Goal: Task Accomplishment & Management: Use online tool/utility

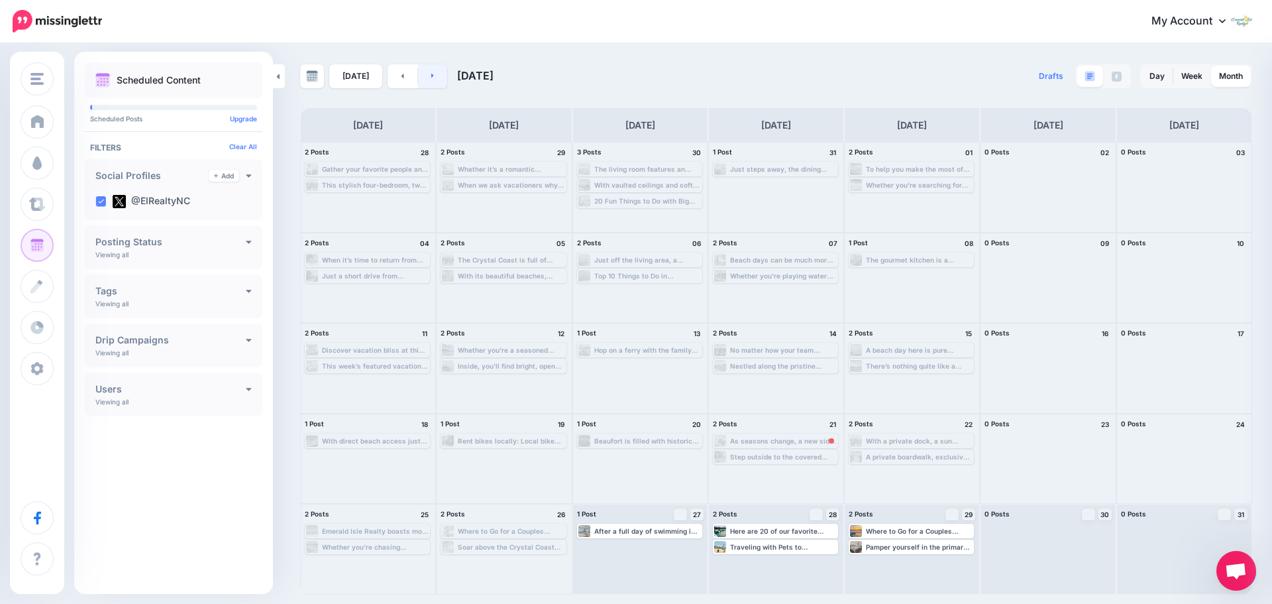
click at [435, 77] on link at bounding box center [433, 76] width 30 height 24
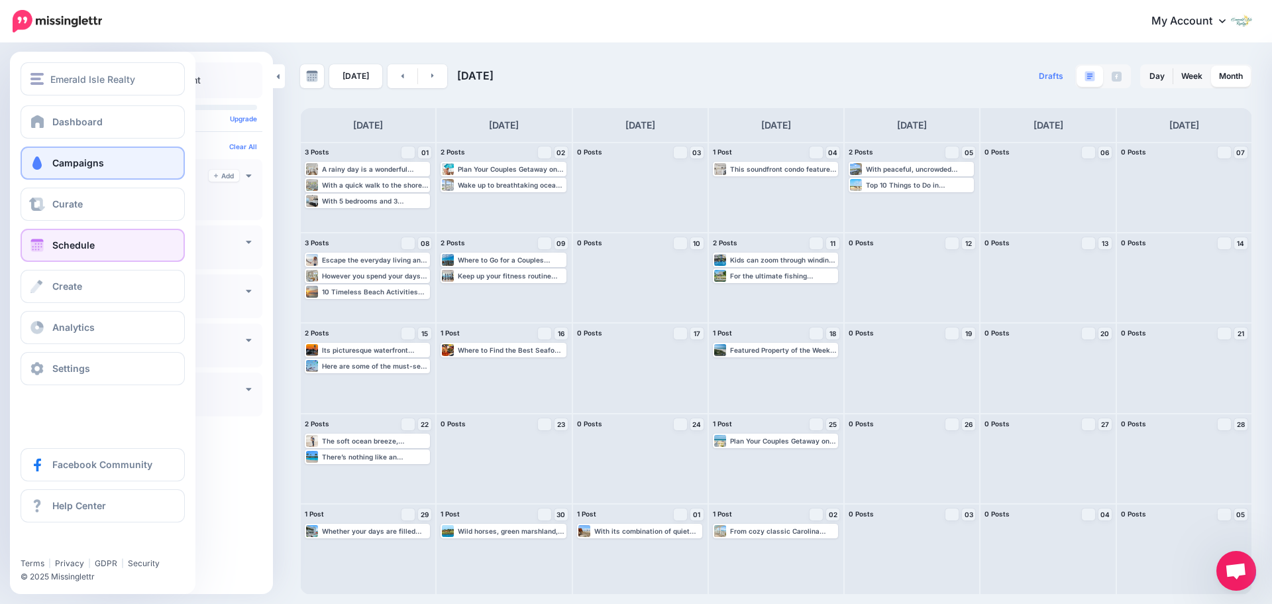
click at [98, 164] on span "Campaigns" at bounding box center [78, 162] width 52 height 11
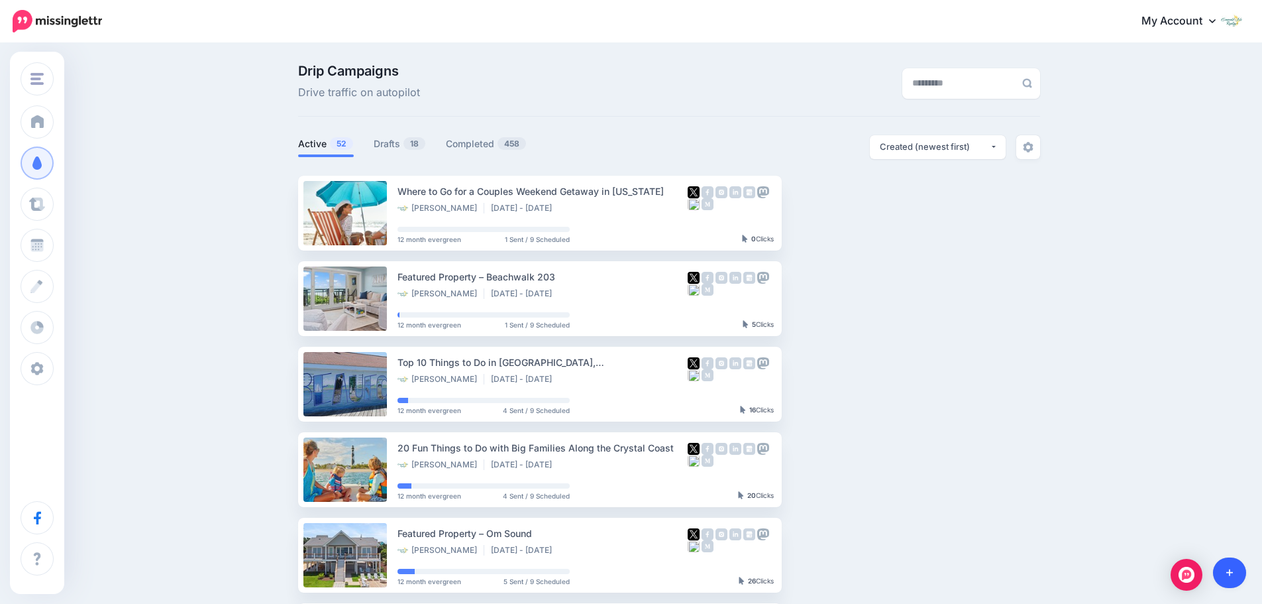
click at [1229, 579] on link at bounding box center [1230, 572] width 34 height 30
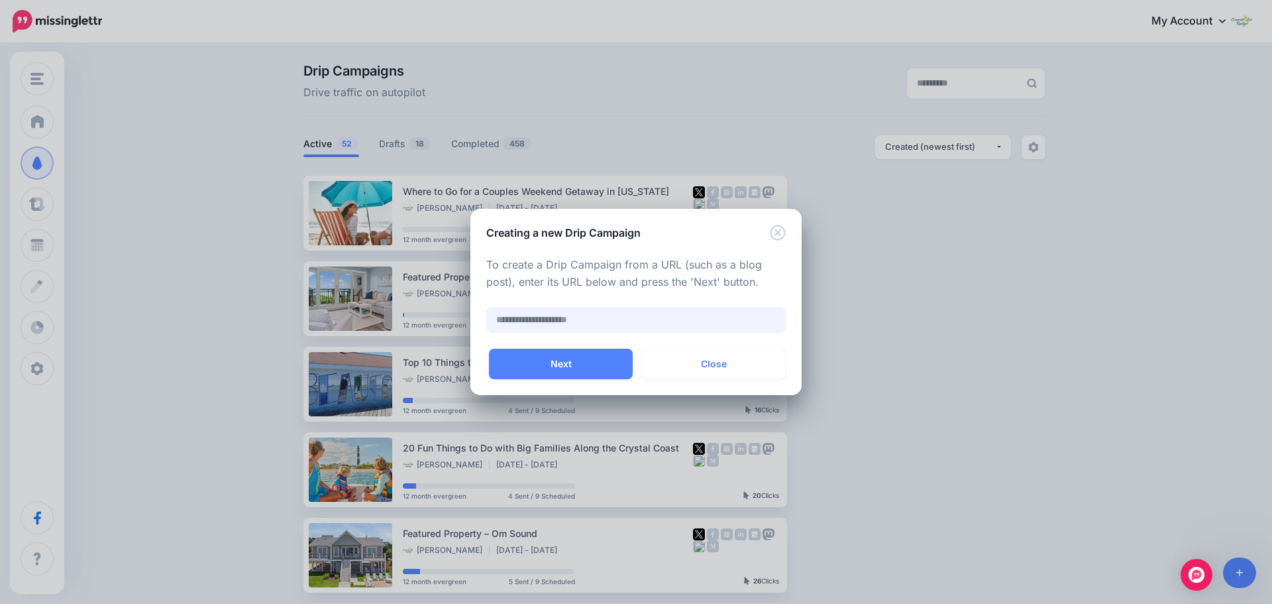
paste input "**********"
type input "**********"
click at [596, 369] on button "Next" at bounding box center [561, 364] width 144 height 30
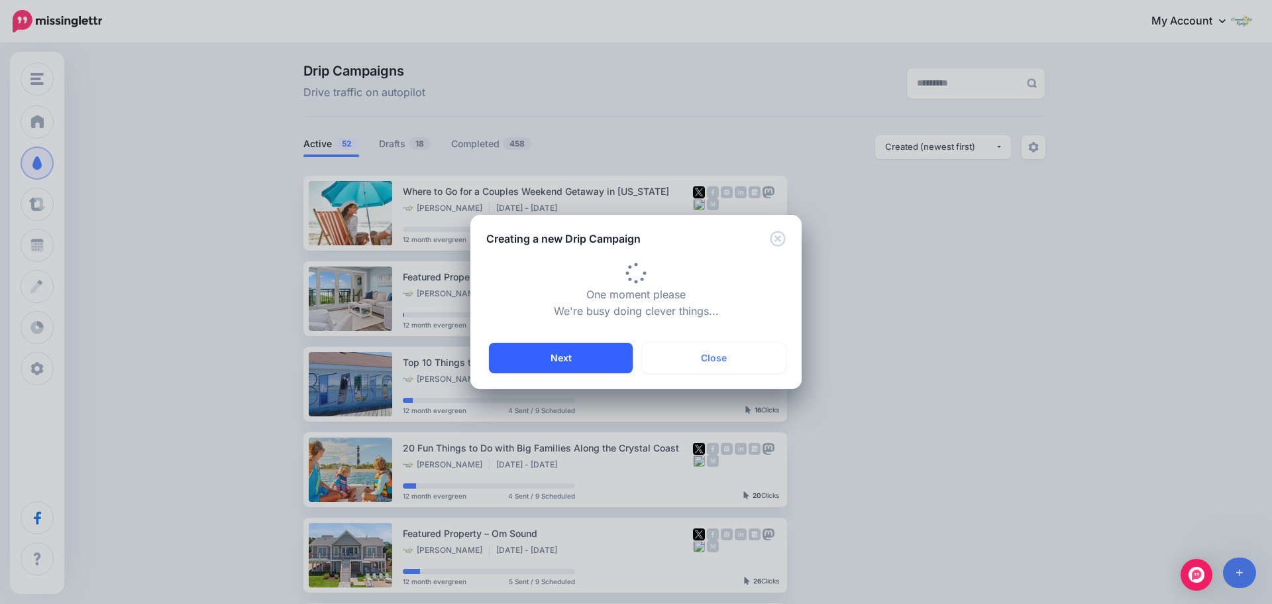
type input "**********"
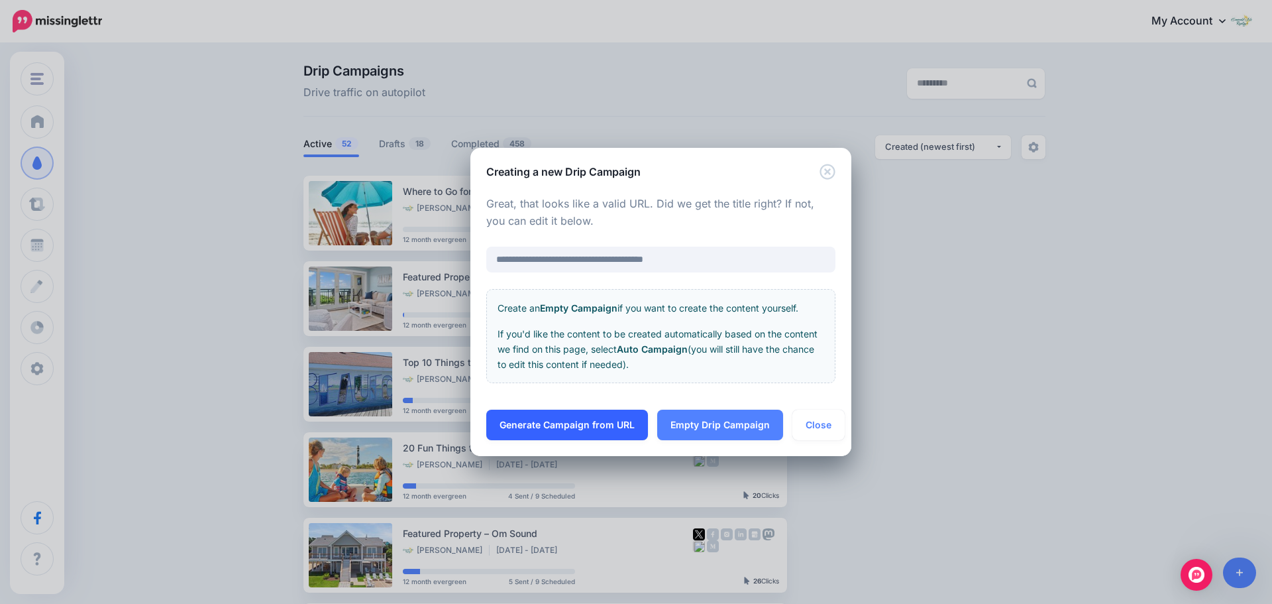
click at [602, 429] on link "Generate Campaign from URL" at bounding box center [567, 425] width 162 height 30
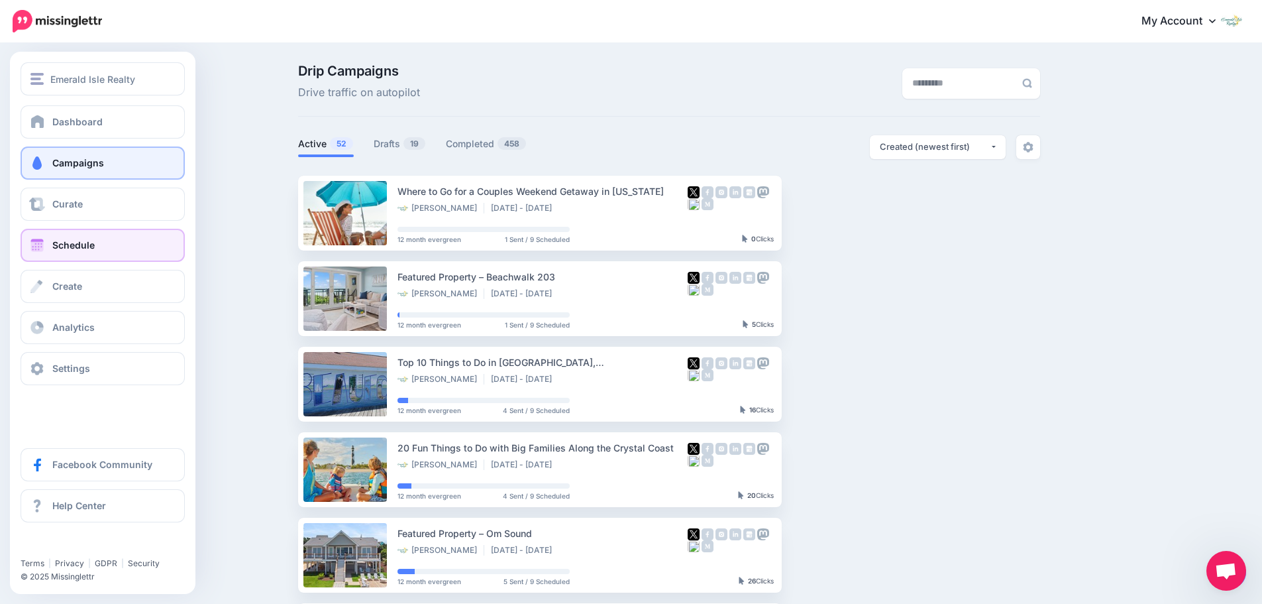
click at [42, 246] on span at bounding box center [36, 245] width 17 height 13
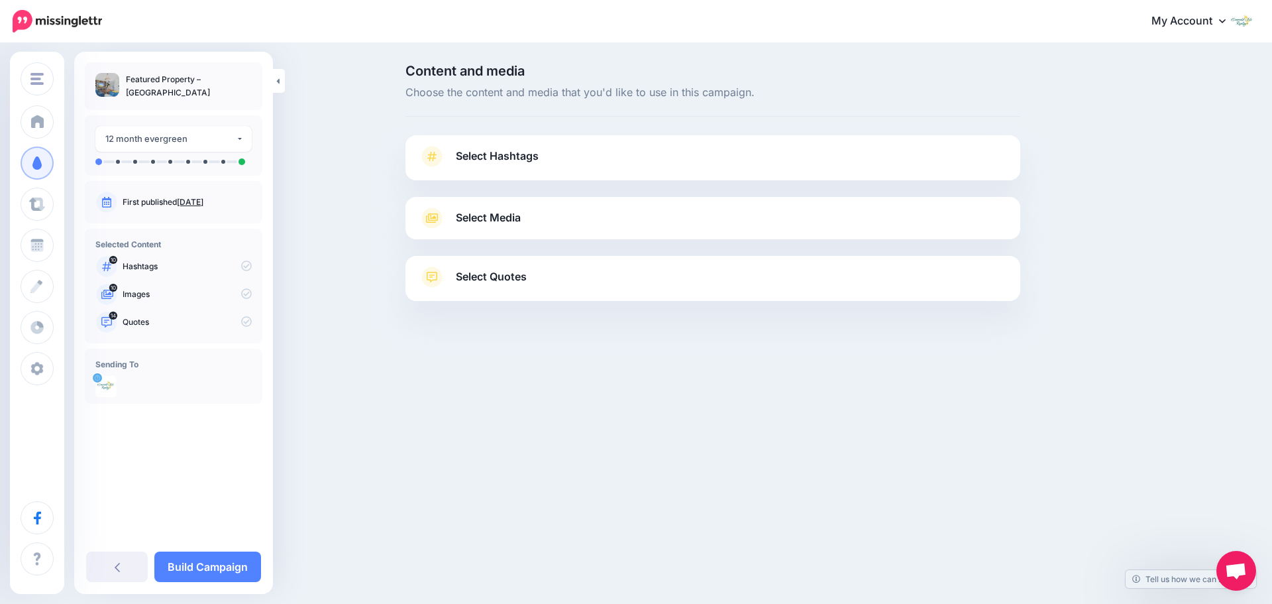
click at [533, 159] on span "Select Hashtags" at bounding box center [497, 156] width 83 height 18
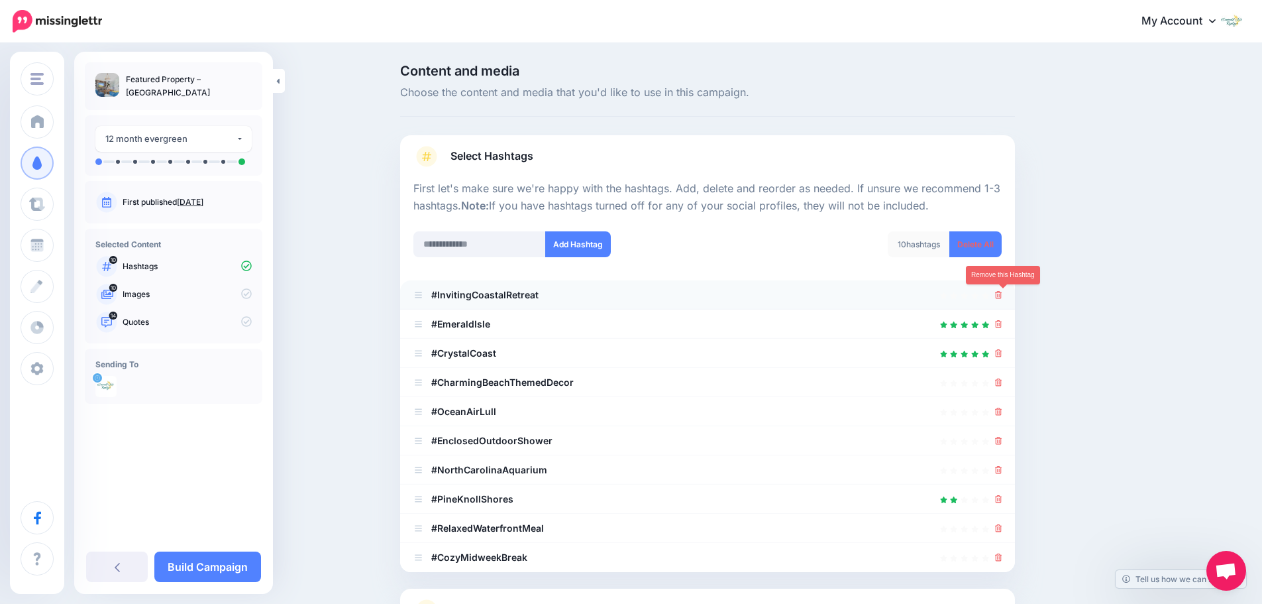
click at [1003, 296] on icon at bounding box center [998, 295] width 7 height 8
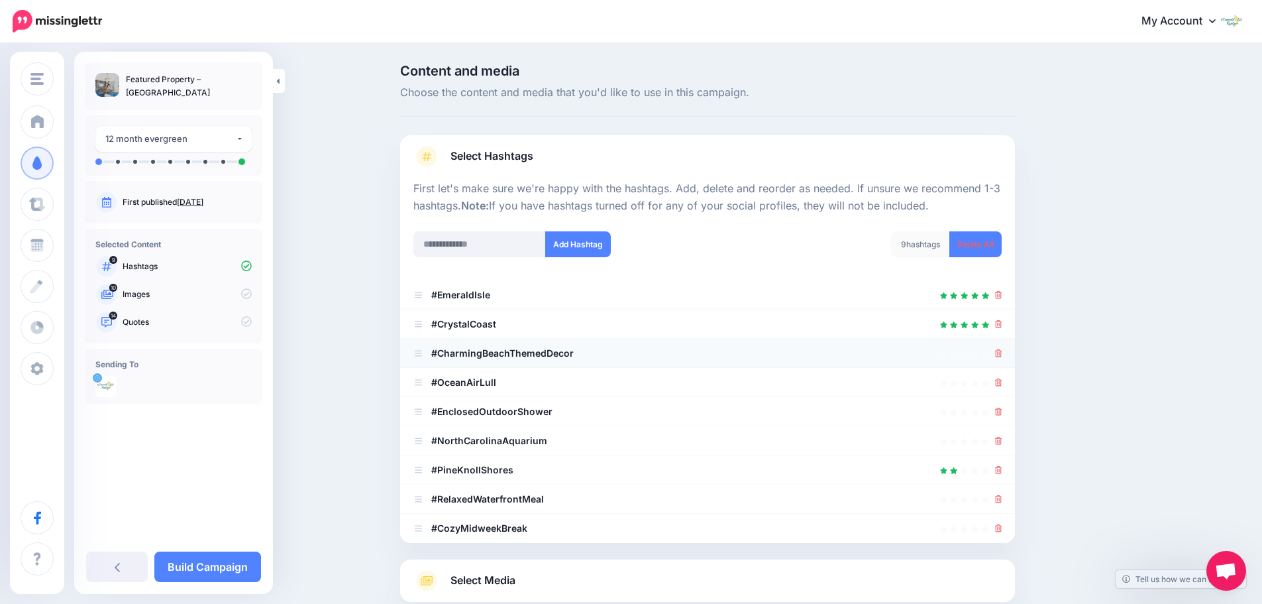
click at [1003, 358] on link at bounding box center [998, 352] width 7 height 11
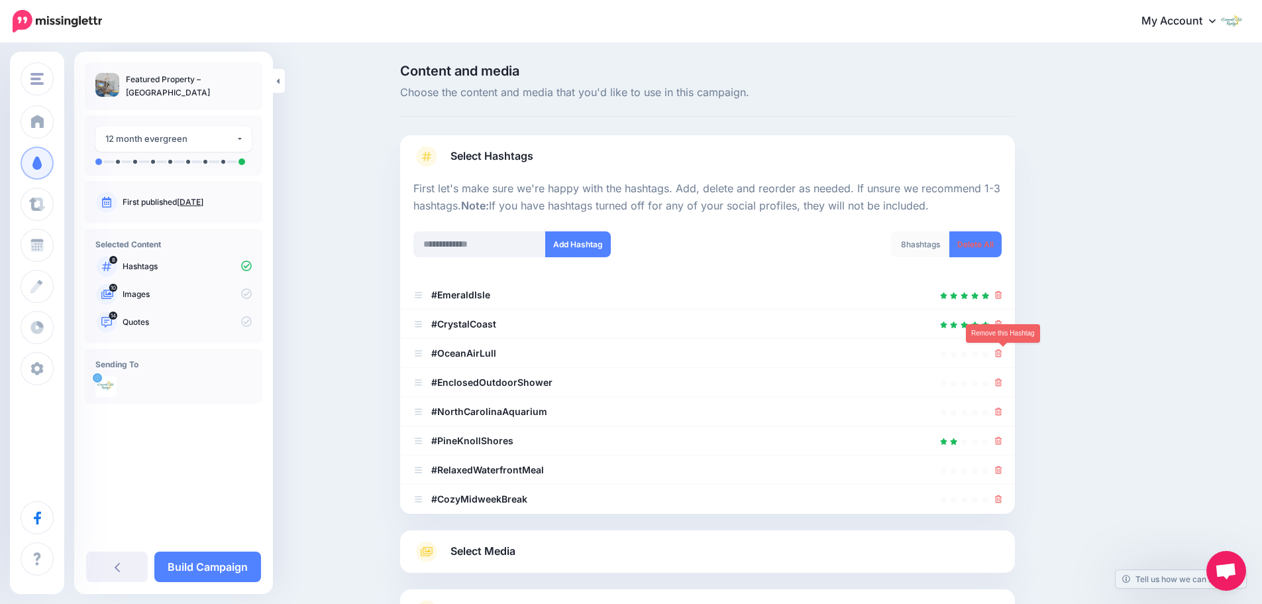
click at [1003, 358] on link at bounding box center [998, 352] width 7 height 11
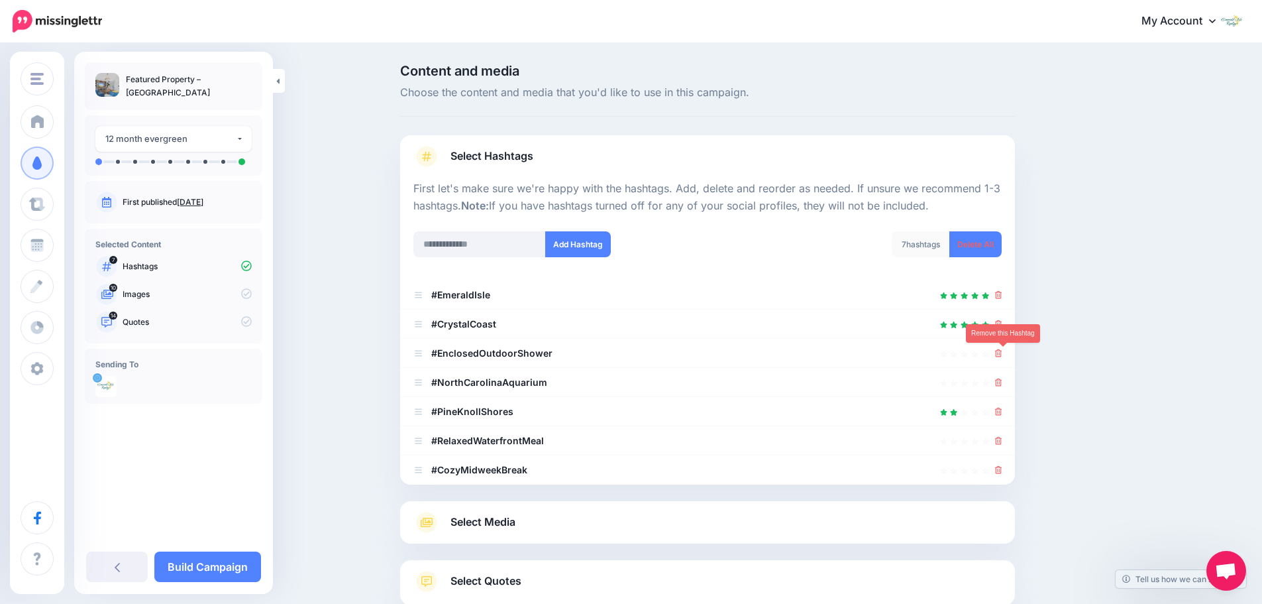
click at [1003, 358] on link at bounding box center [998, 352] width 7 height 11
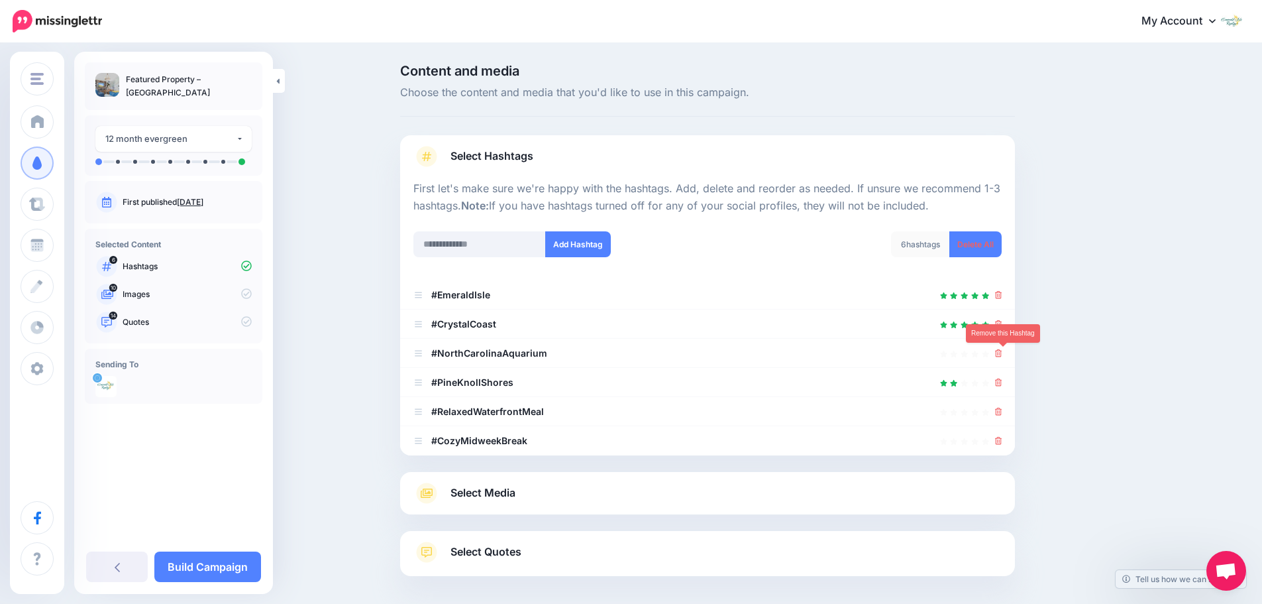
click at [1003, 358] on link at bounding box center [998, 352] width 7 height 11
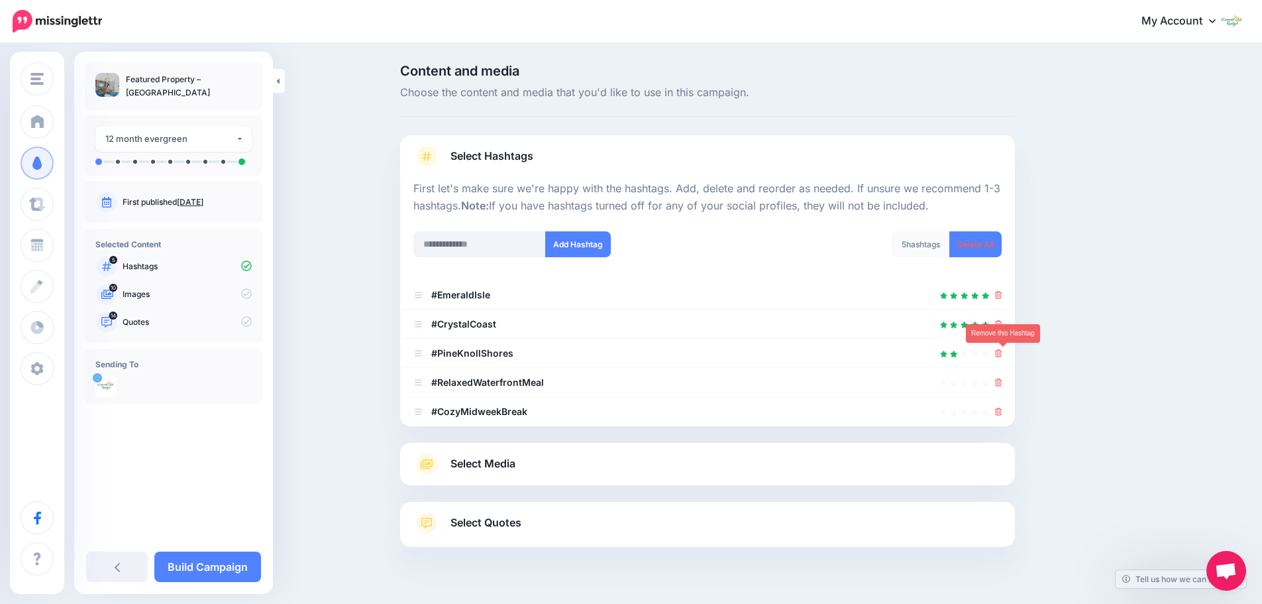
click at [1003, 358] on link at bounding box center [998, 352] width 7 height 11
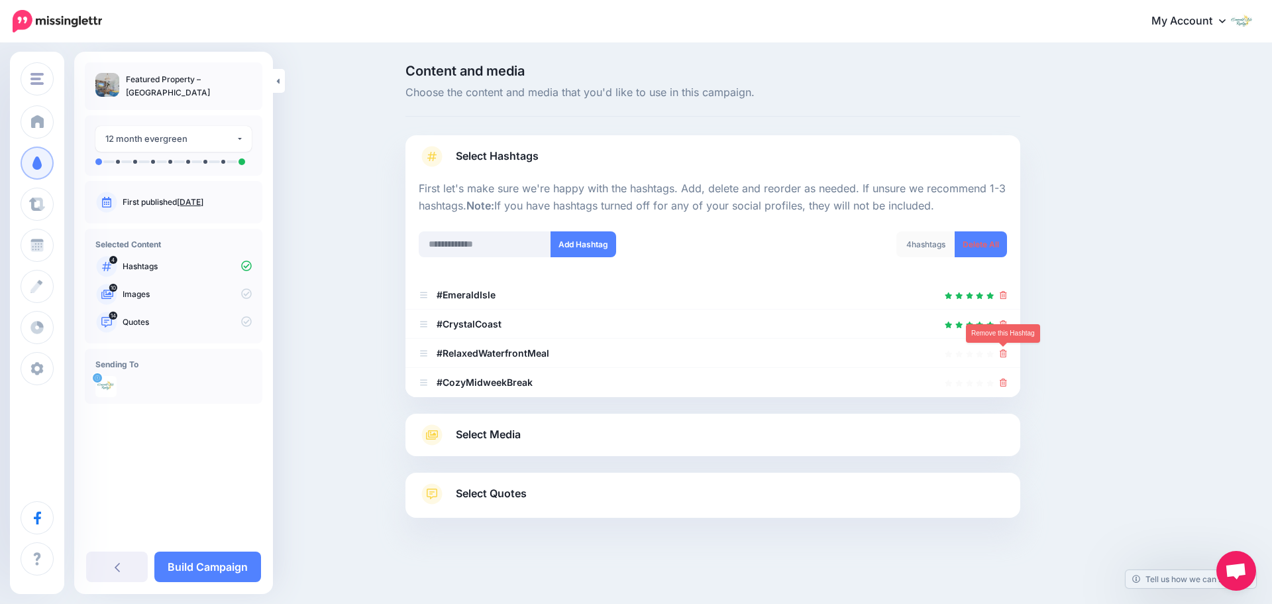
click at [1003, 358] on link at bounding box center [1003, 352] width 7 height 11
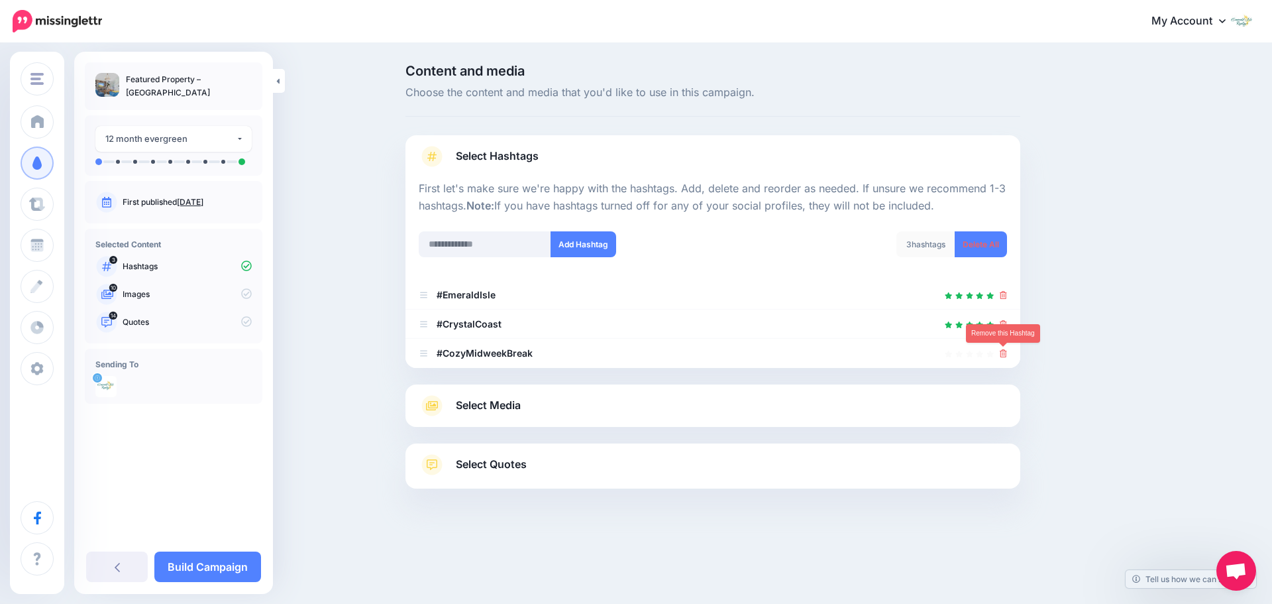
click at [1003, 358] on link at bounding box center [1003, 352] width 7 height 11
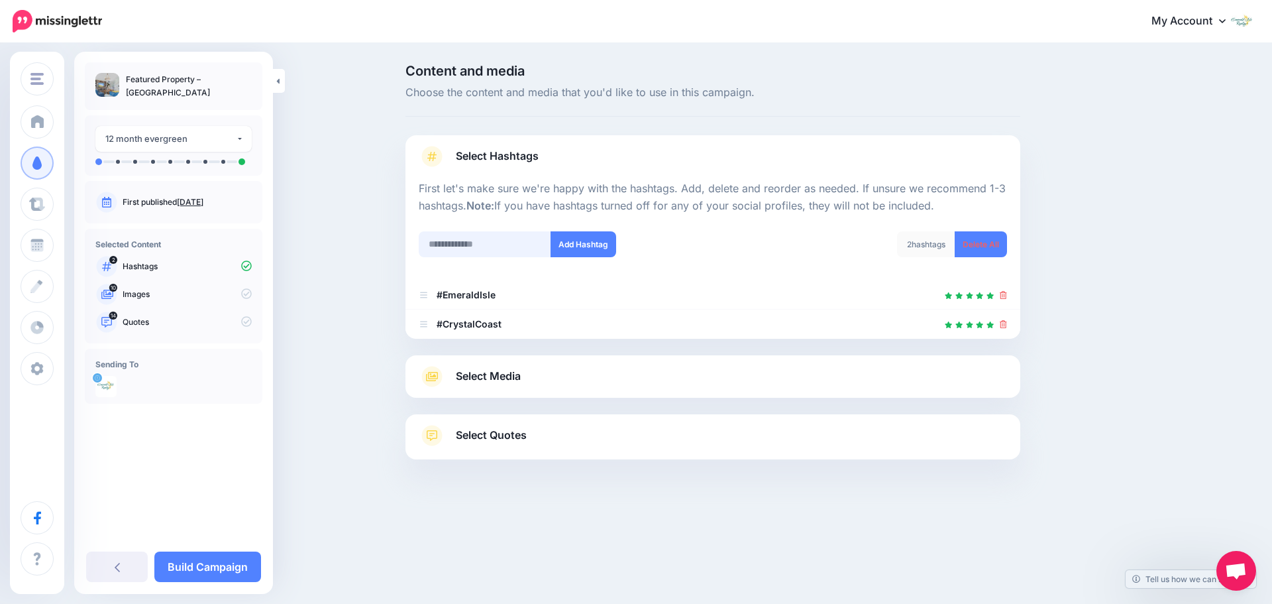
click at [502, 241] on input "text" at bounding box center [485, 244] width 133 height 26
type input "**********"
click at [591, 246] on button "Add Hashtag" at bounding box center [584, 244] width 66 height 26
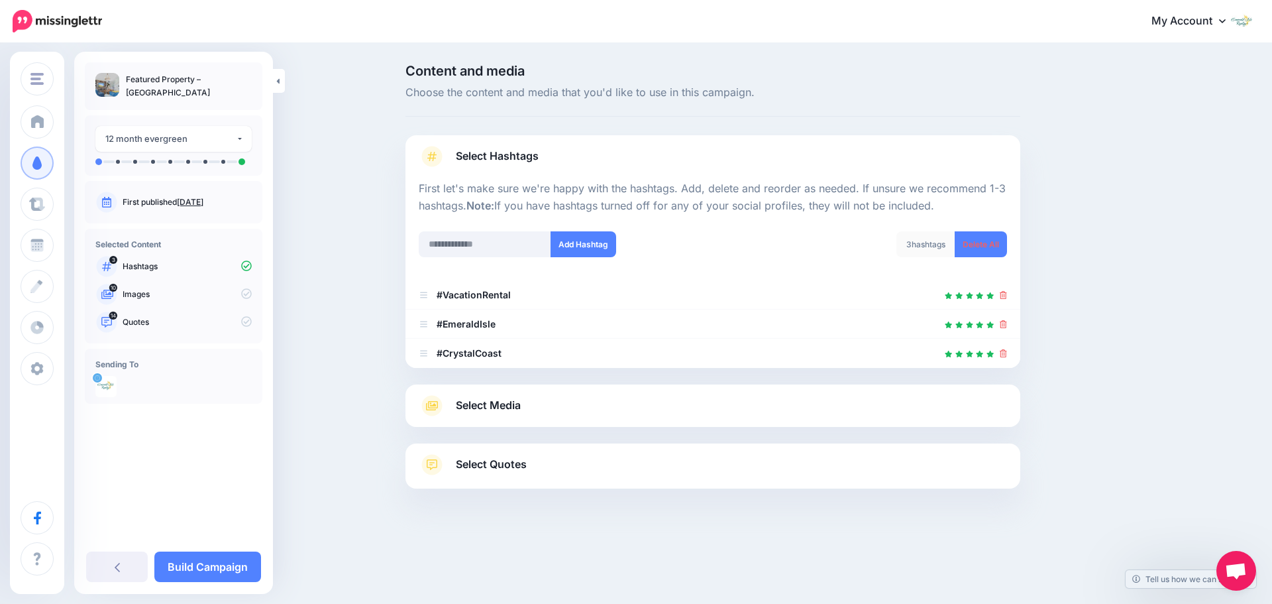
click at [600, 402] on link "Select Media" at bounding box center [713, 405] width 588 height 21
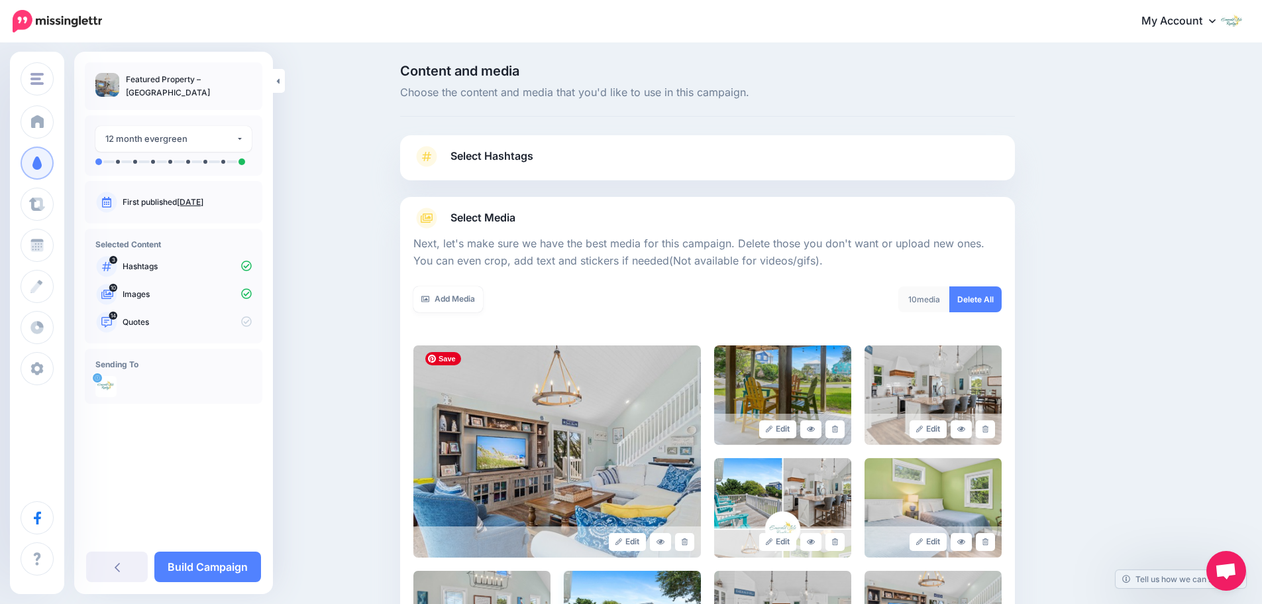
scroll to position [331, 0]
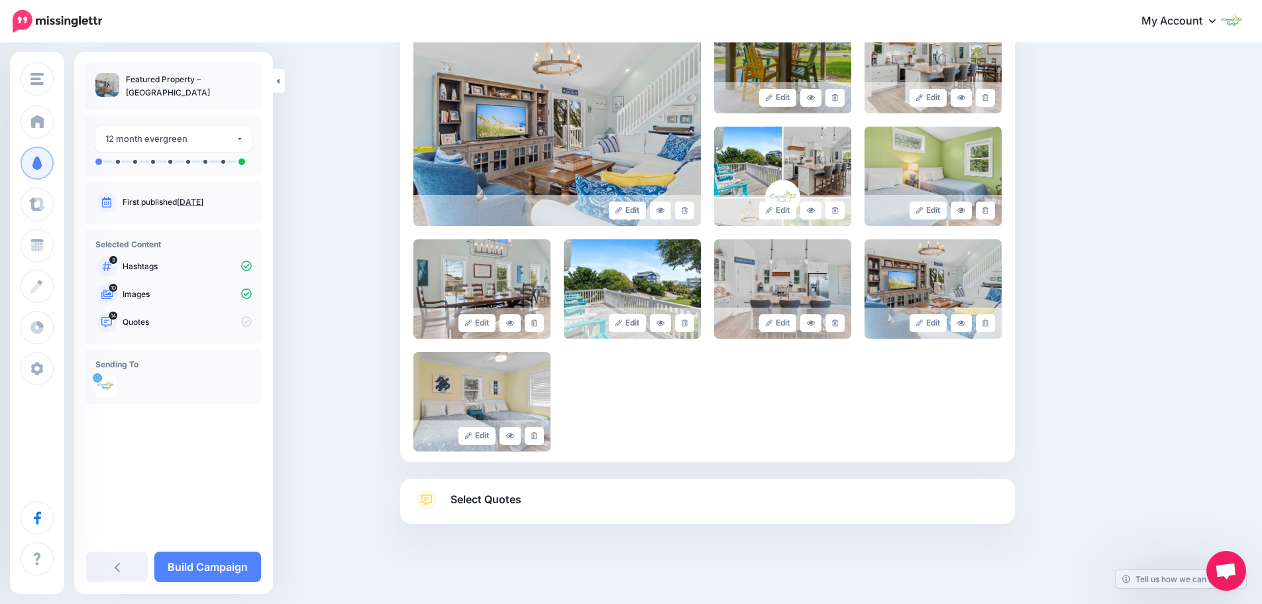
click at [518, 502] on span "Select Quotes" at bounding box center [486, 499] width 71 height 18
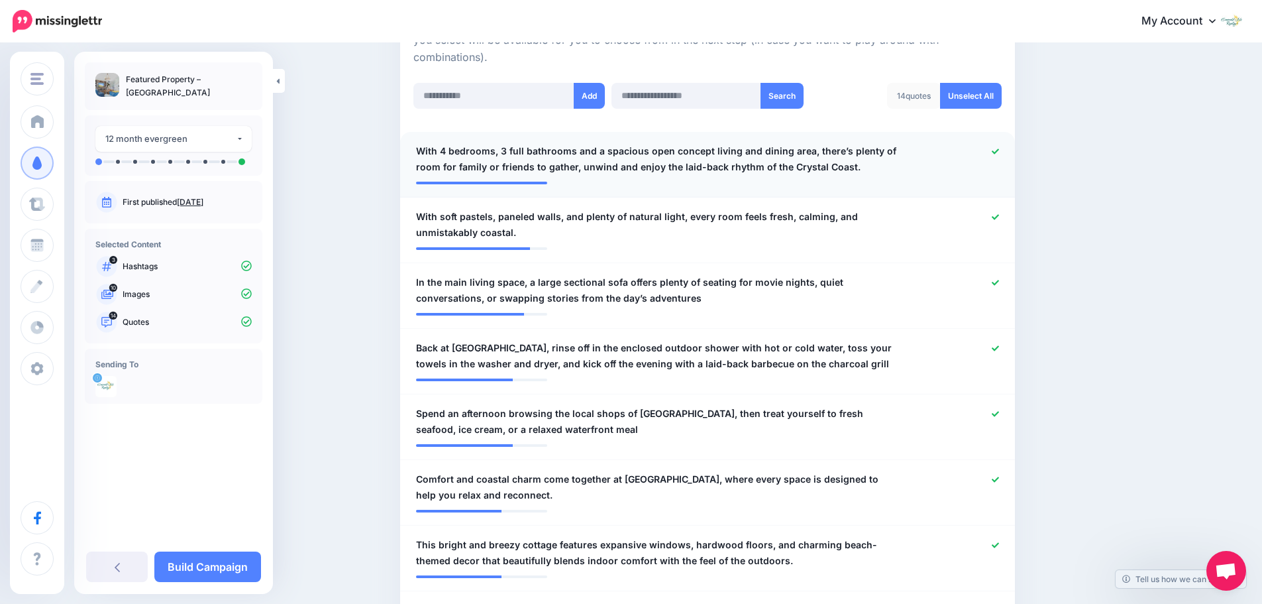
click at [999, 150] on icon at bounding box center [995, 150] width 7 height 5
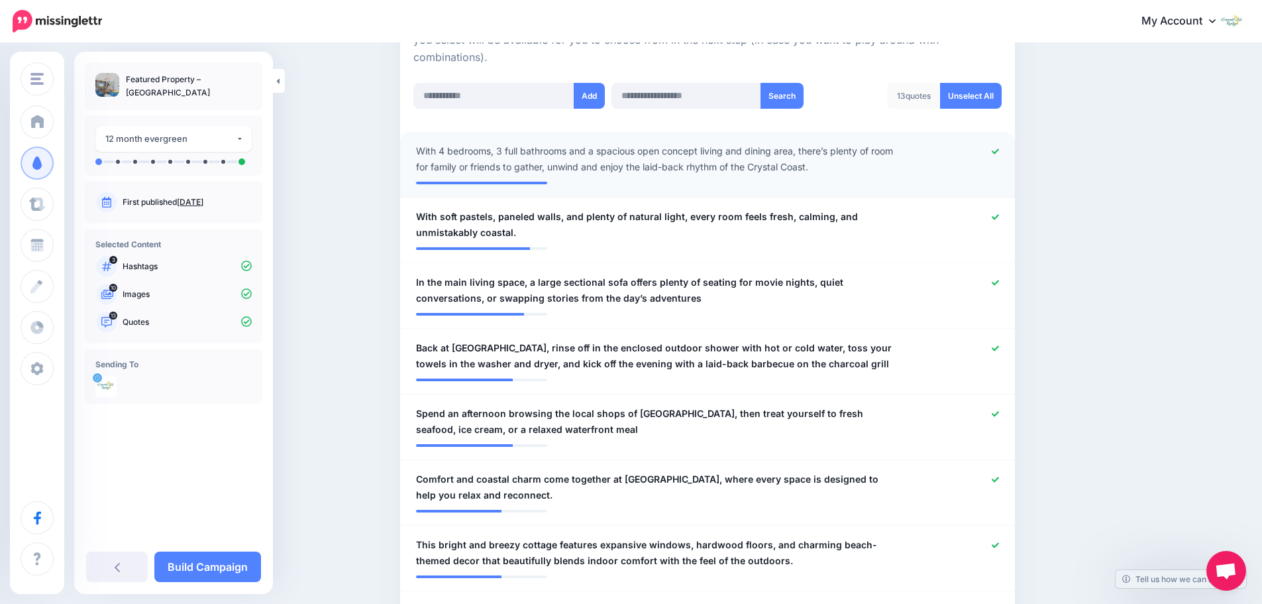
scroll to position [398, 0]
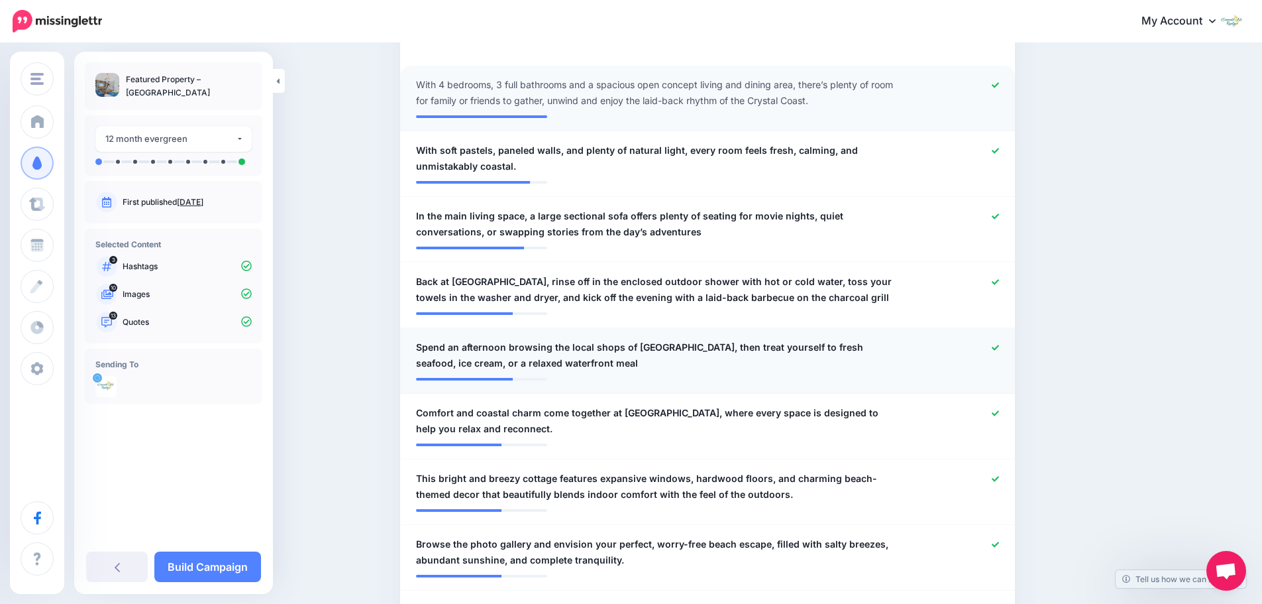
click at [999, 347] on icon at bounding box center [995, 347] width 7 height 7
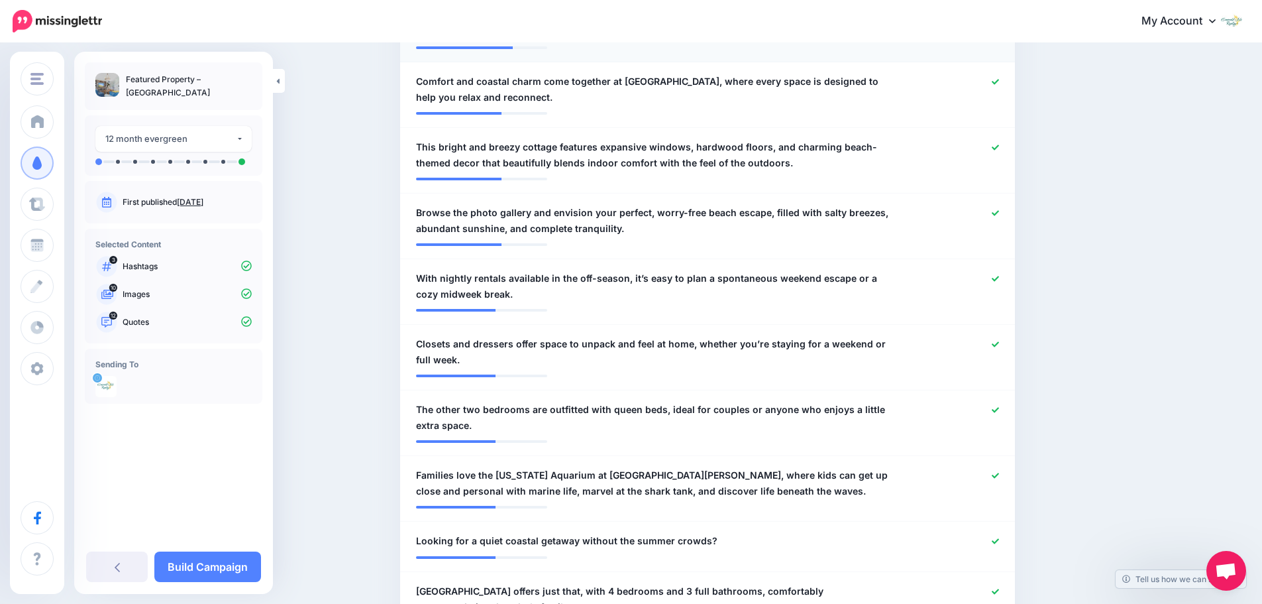
scroll to position [994, 0]
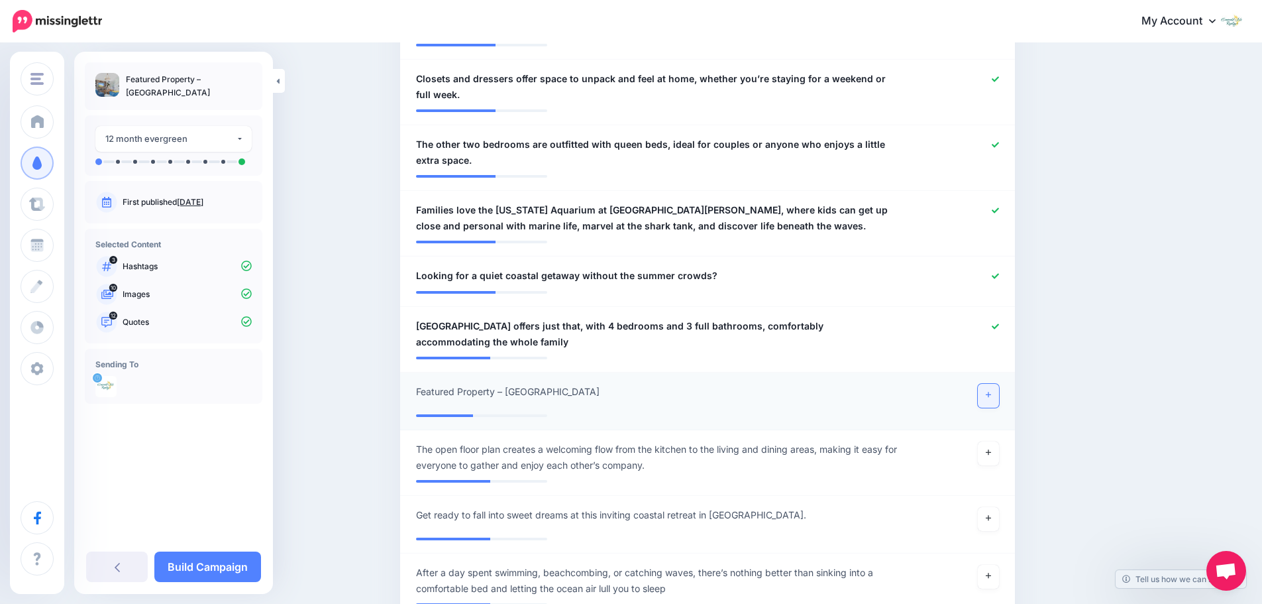
click at [991, 392] on icon at bounding box center [988, 394] width 5 height 7
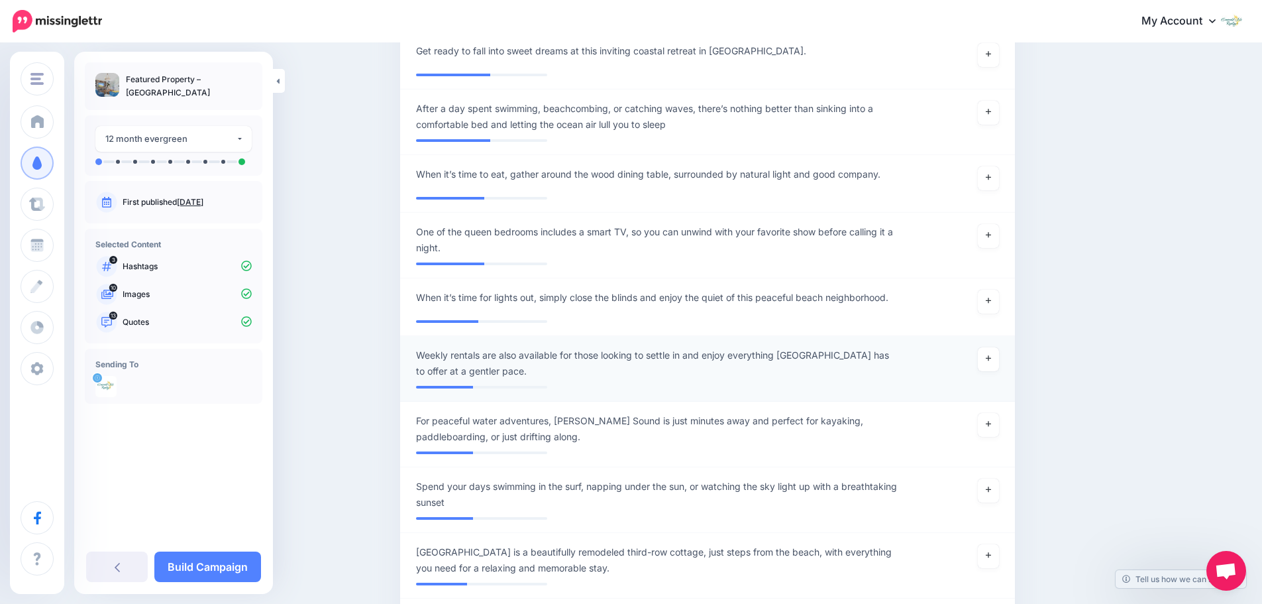
scroll to position [1590, 0]
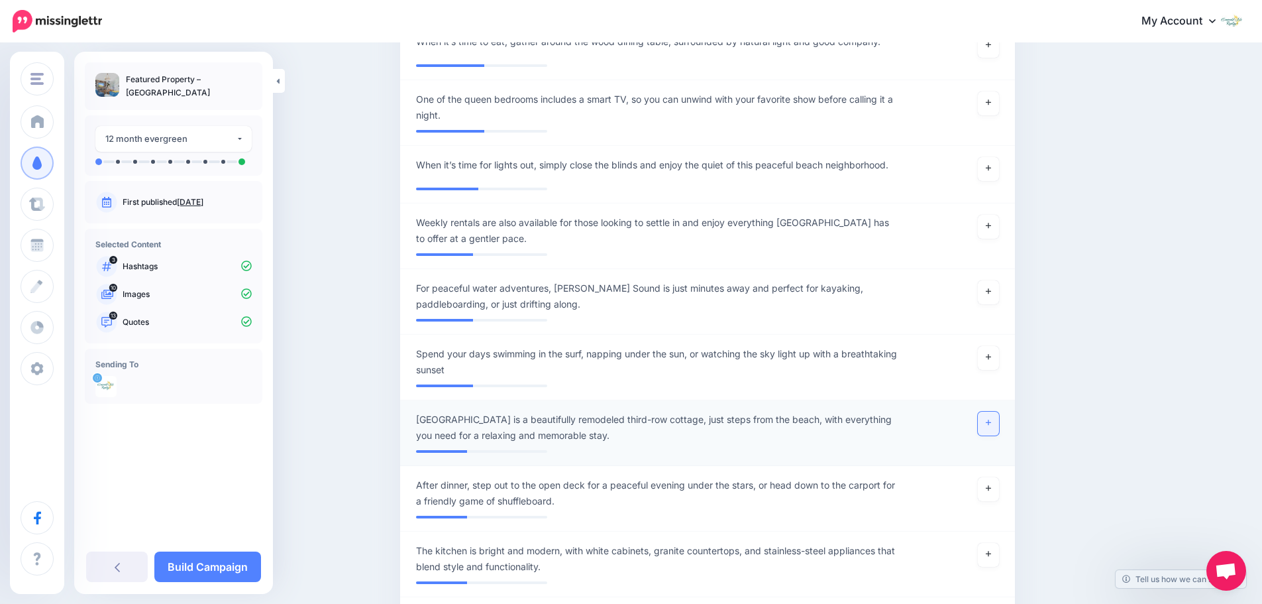
click at [991, 421] on icon at bounding box center [988, 422] width 5 height 7
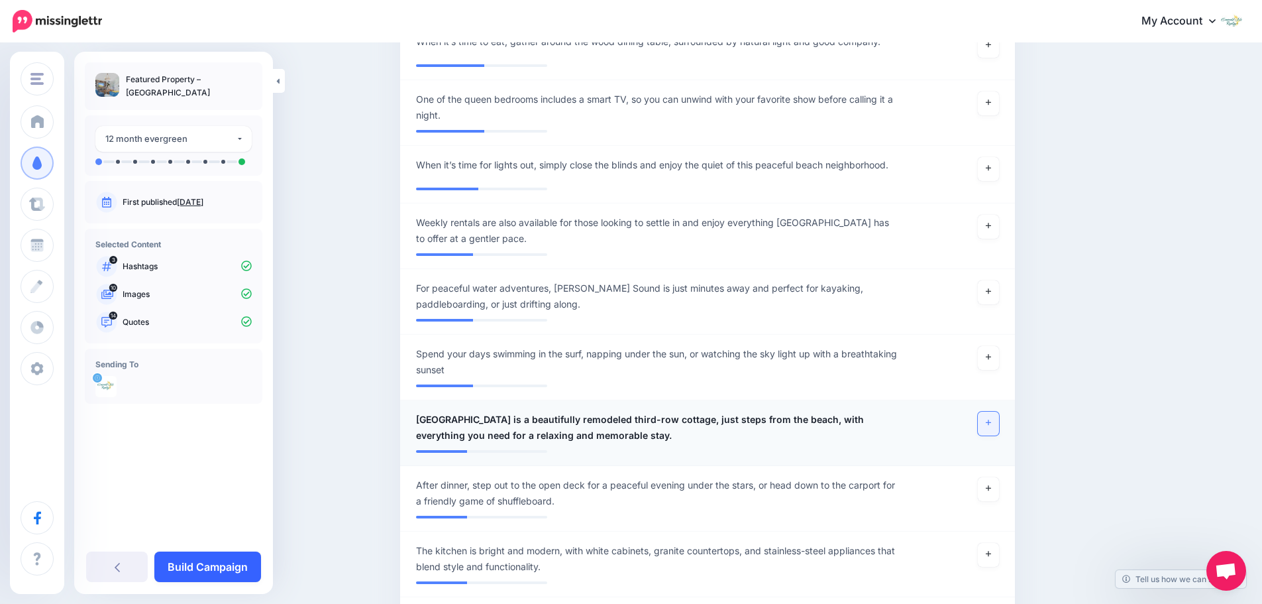
click at [178, 574] on link "Build Campaign" at bounding box center [207, 566] width 107 height 30
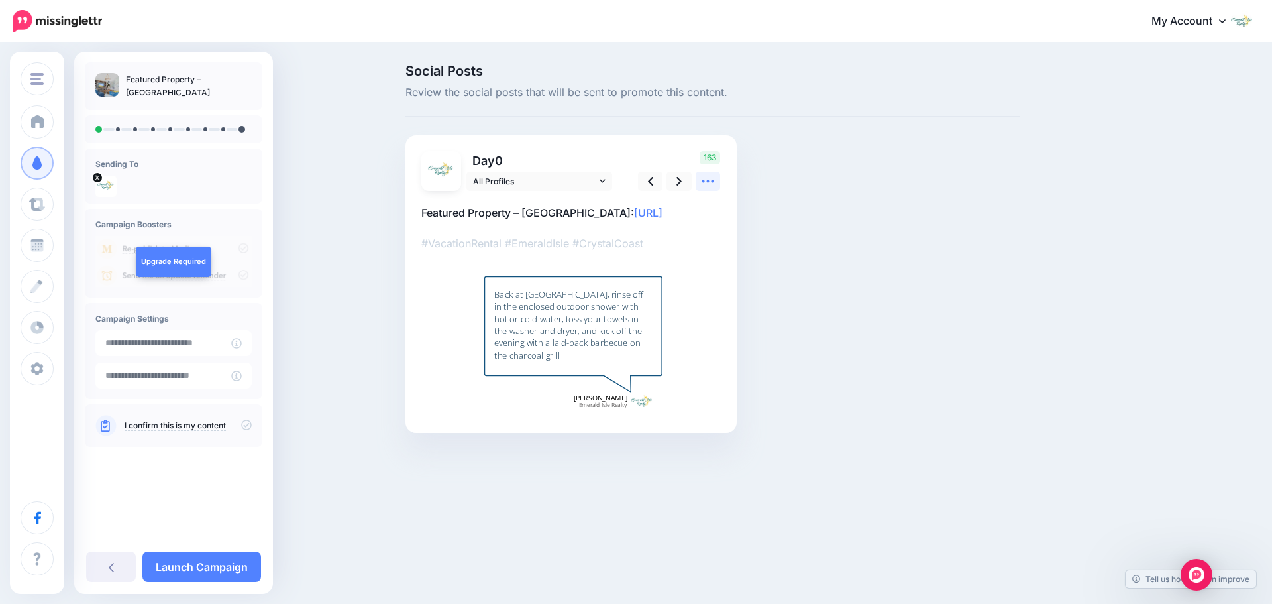
click at [706, 182] on icon at bounding box center [708, 181] width 14 height 14
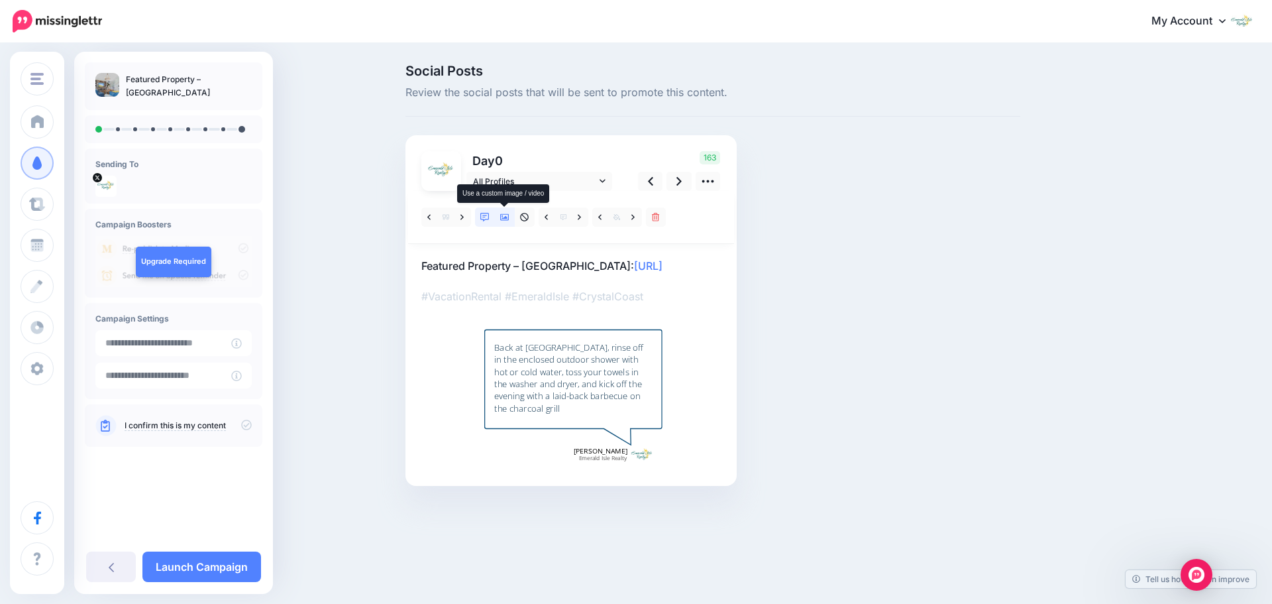
click at [508, 215] on icon at bounding box center [504, 217] width 9 height 7
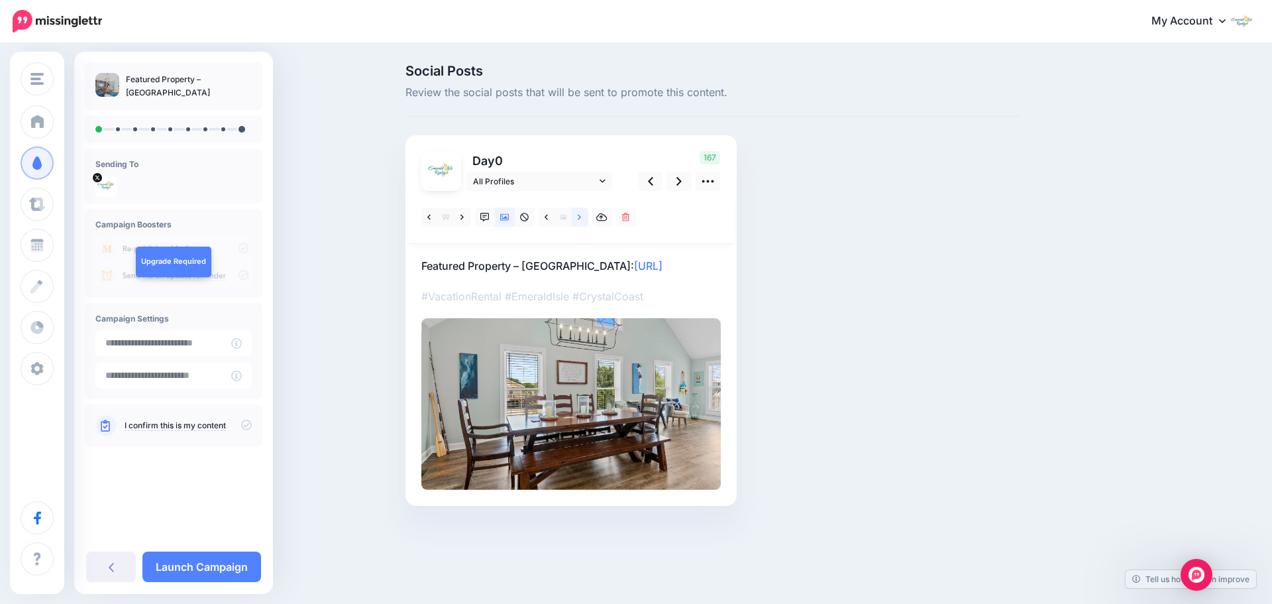
click at [575, 219] on link at bounding box center [580, 216] width 17 height 19
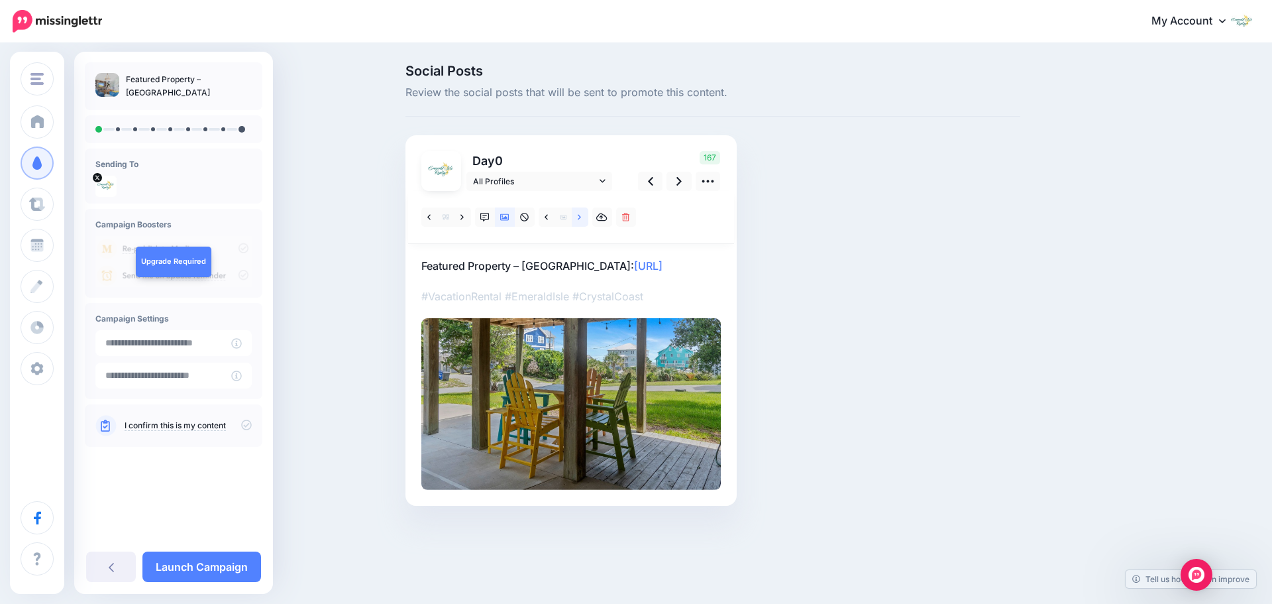
click at [575, 219] on link at bounding box center [580, 216] width 17 height 19
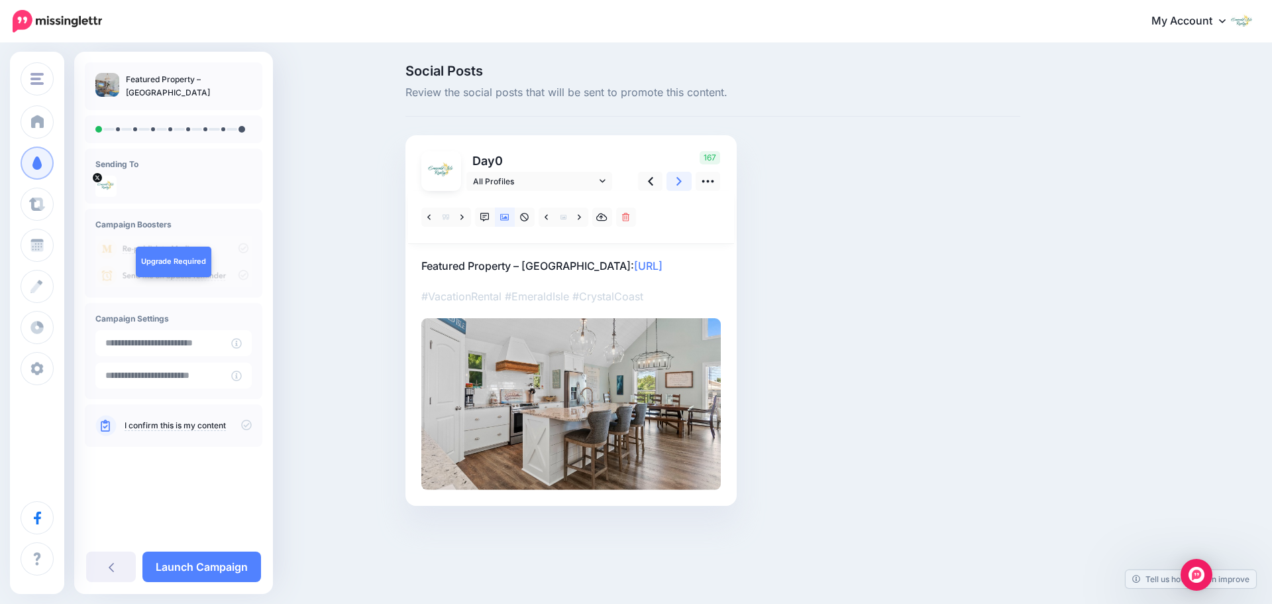
click at [675, 187] on link at bounding box center [679, 181] width 25 height 19
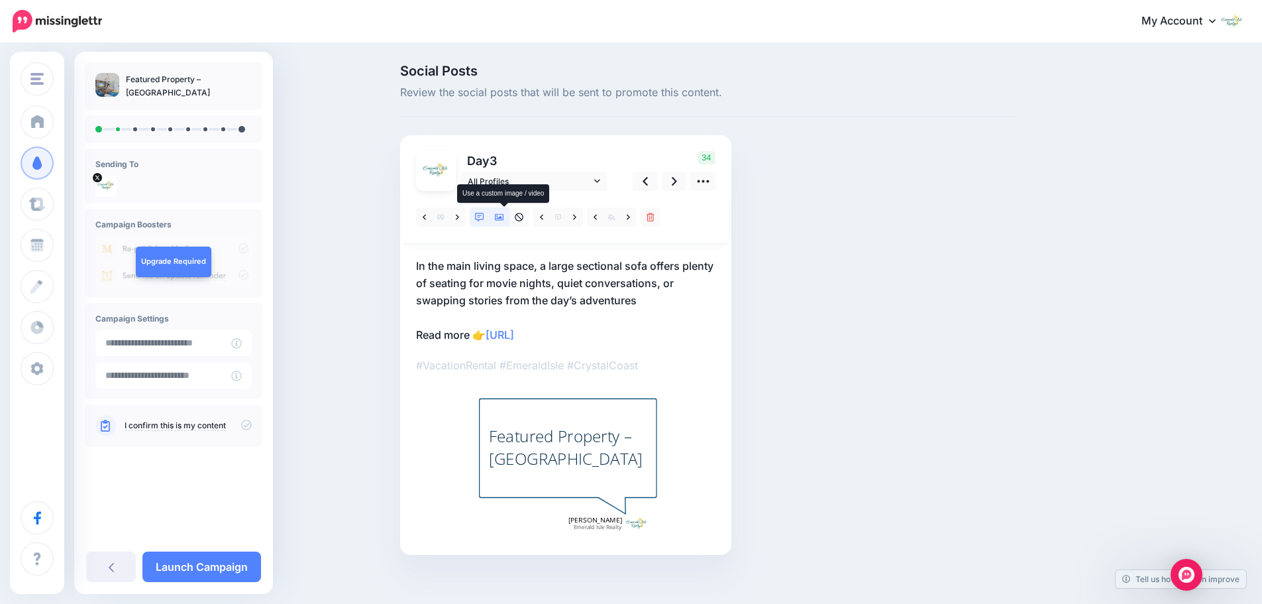
click at [500, 219] on icon at bounding box center [499, 217] width 9 height 7
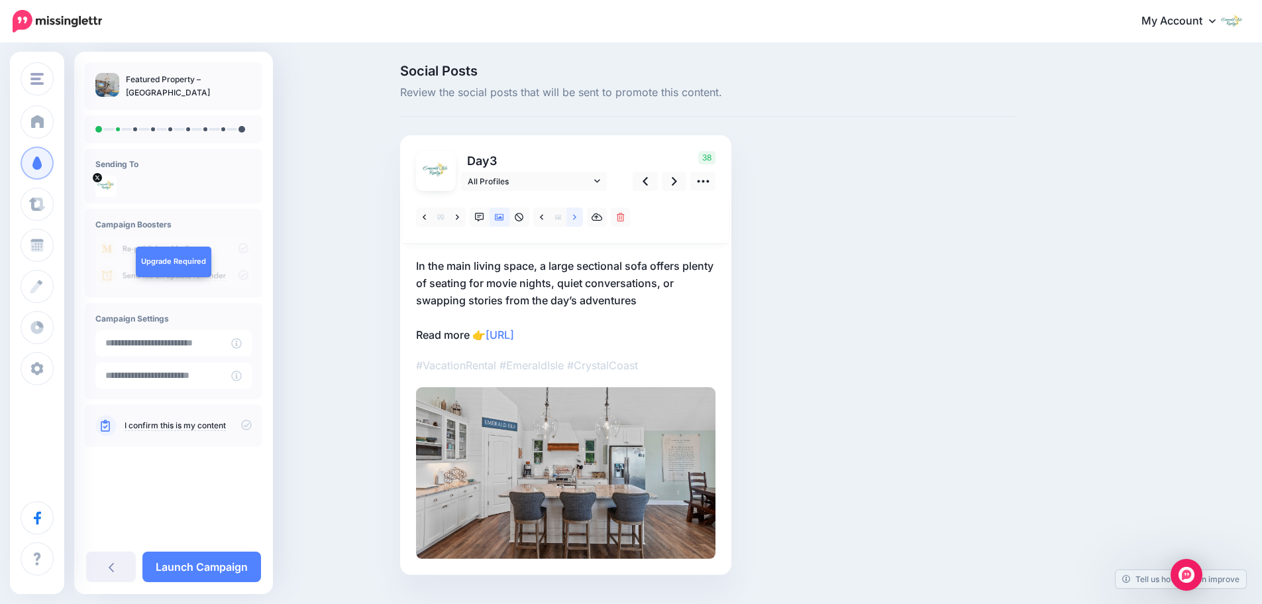
click at [574, 217] on link at bounding box center [575, 216] width 17 height 19
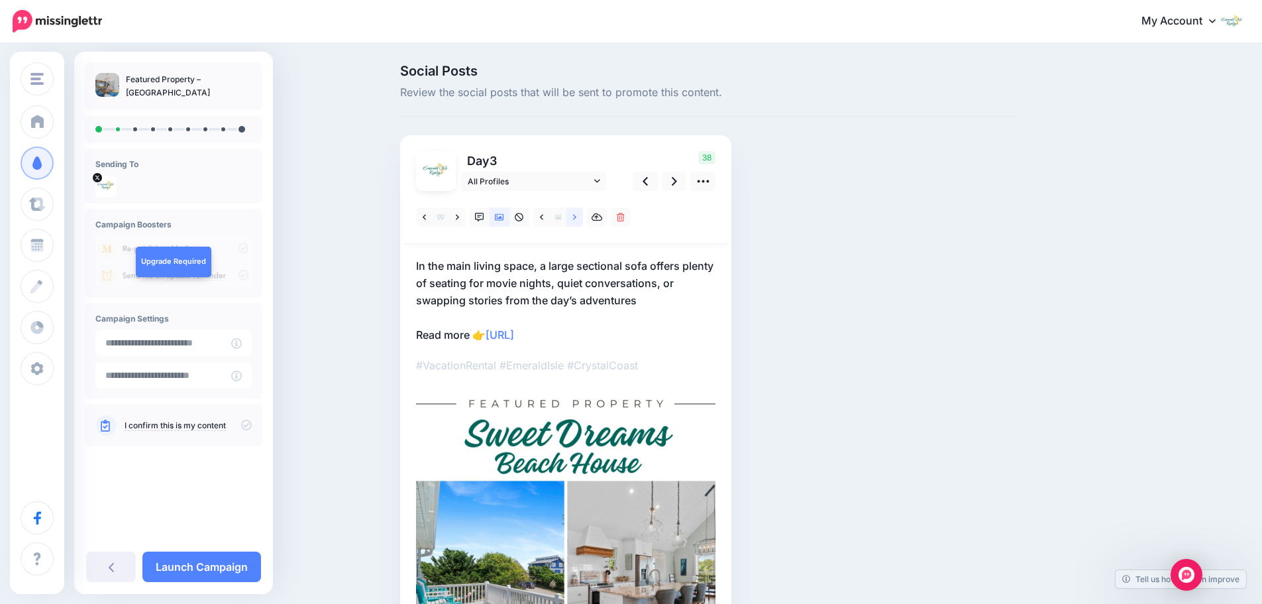
click at [574, 217] on link at bounding box center [575, 216] width 17 height 19
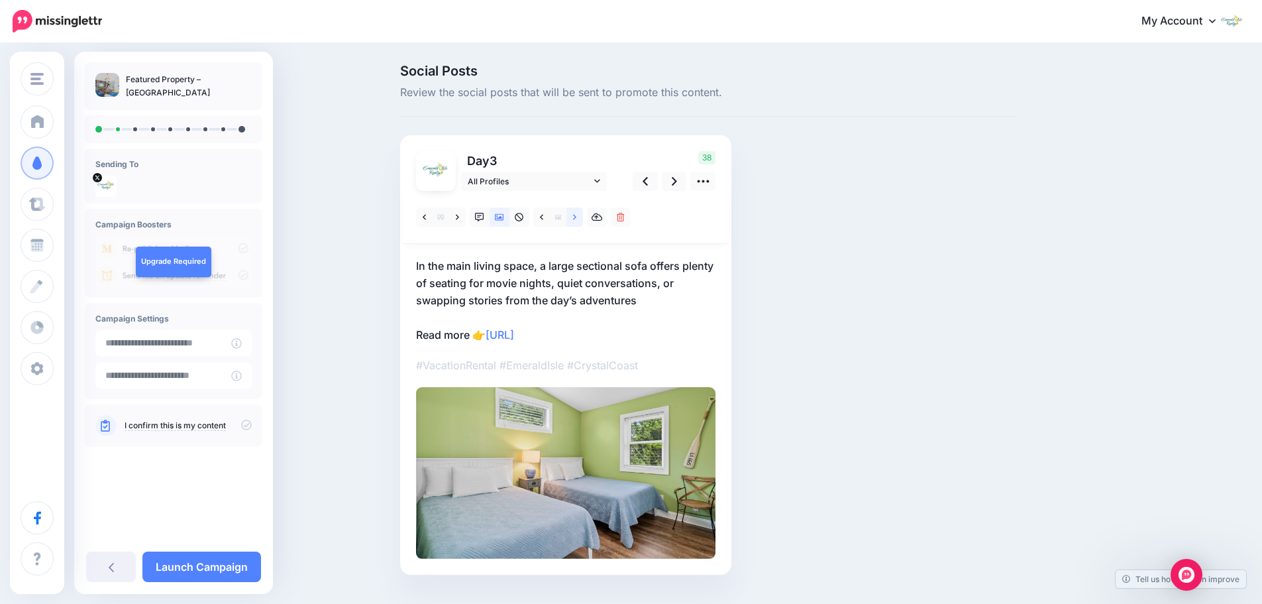
click at [574, 217] on link at bounding box center [575, 216] width 17 height 19
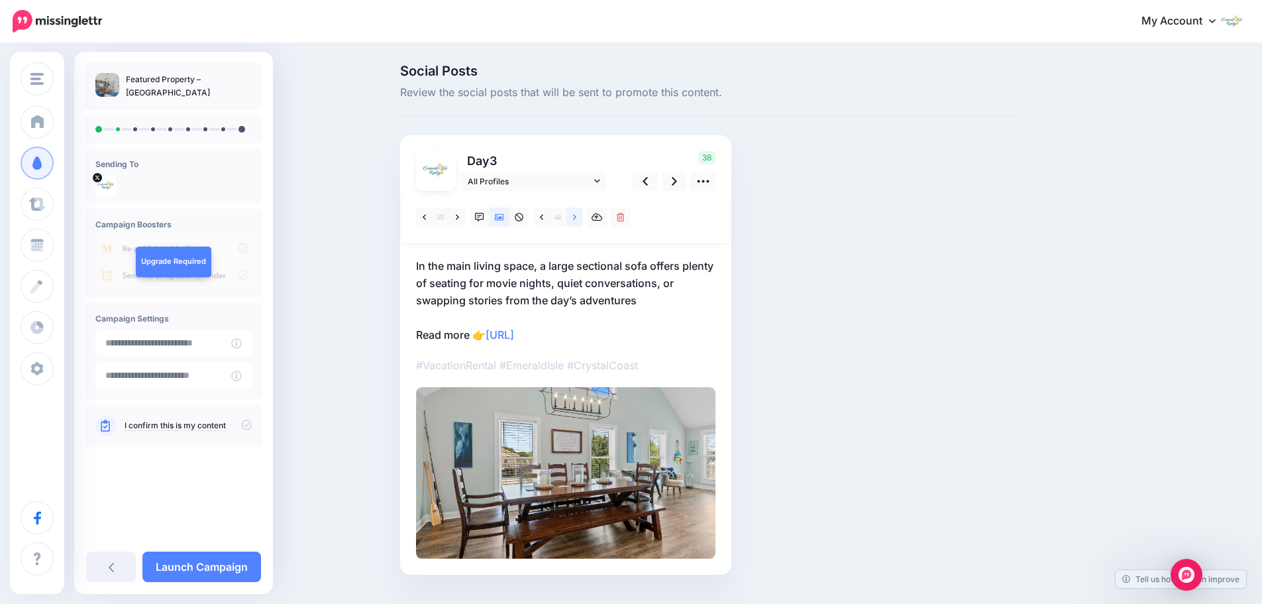
click at [574, 217] on link at bounding box center [575, 216] width 17 height 19
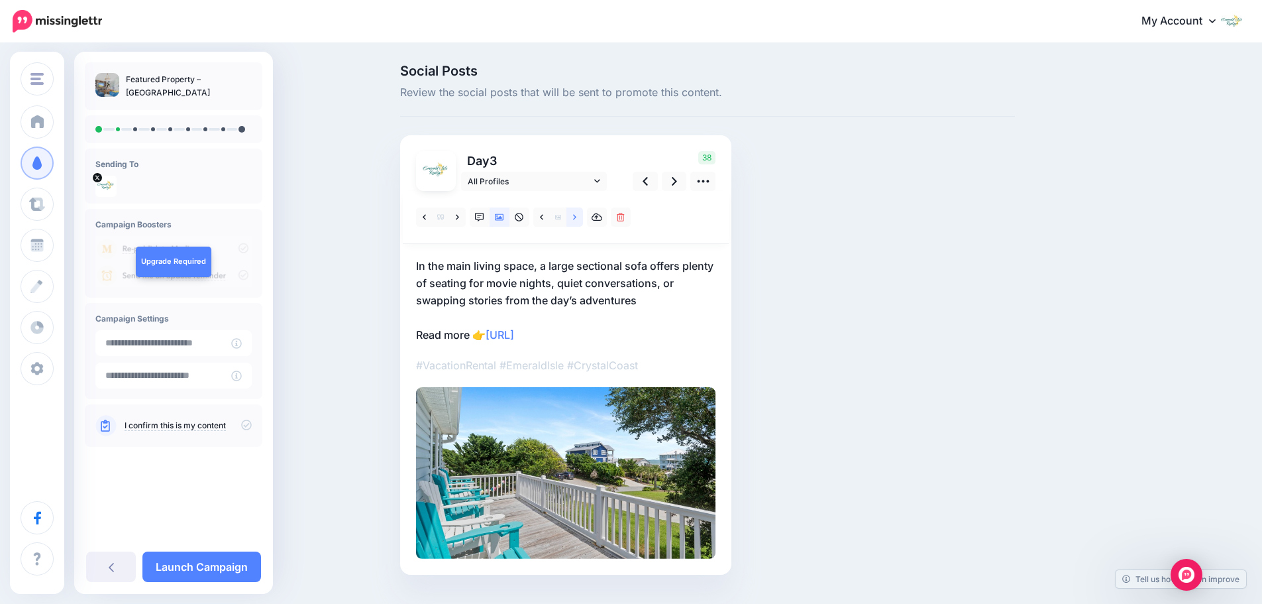
click at [574, 217] on link at bounding box center [575, 216] width 17 height 19
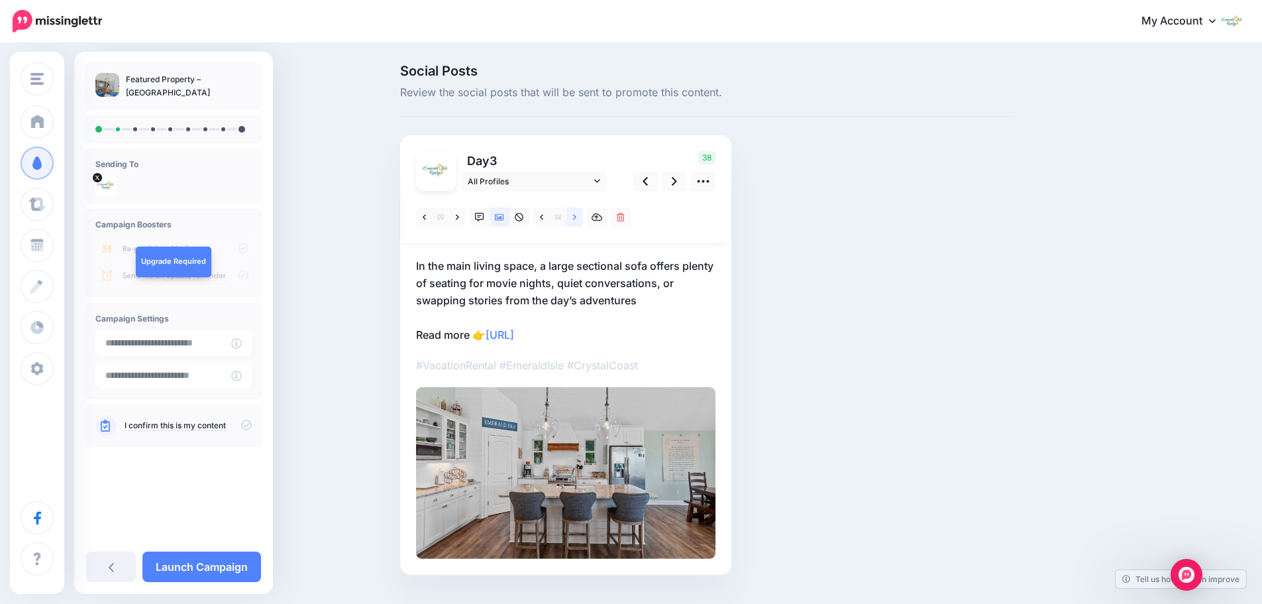
click at [574, 217] on link at bounding box center [575, 216] width 17 height 19
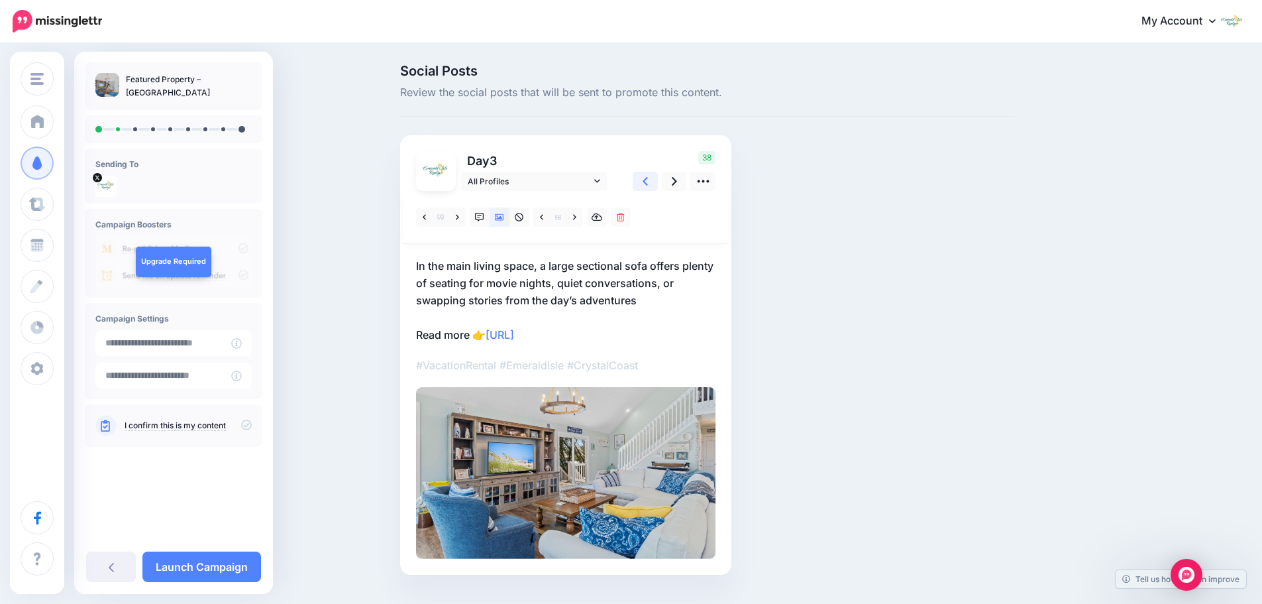
click at [647, 186] on link at bounding box center [645, 181] width 25 height 19
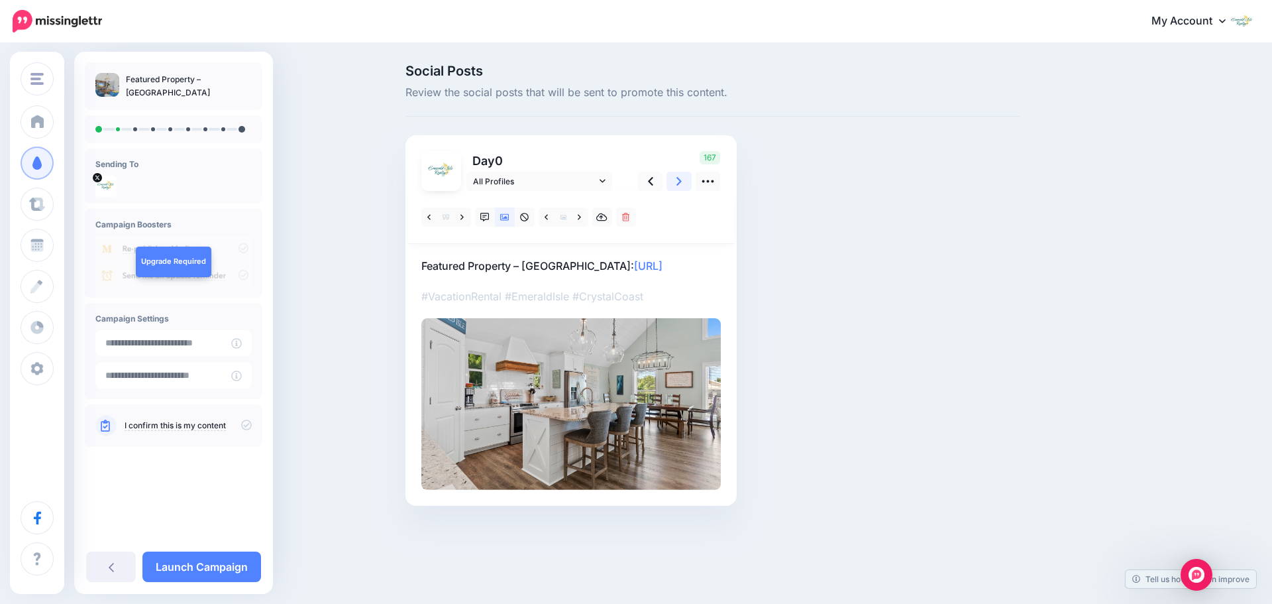
click at [678, 186] on icon at bounding box center [679, 181] width 5 height 14
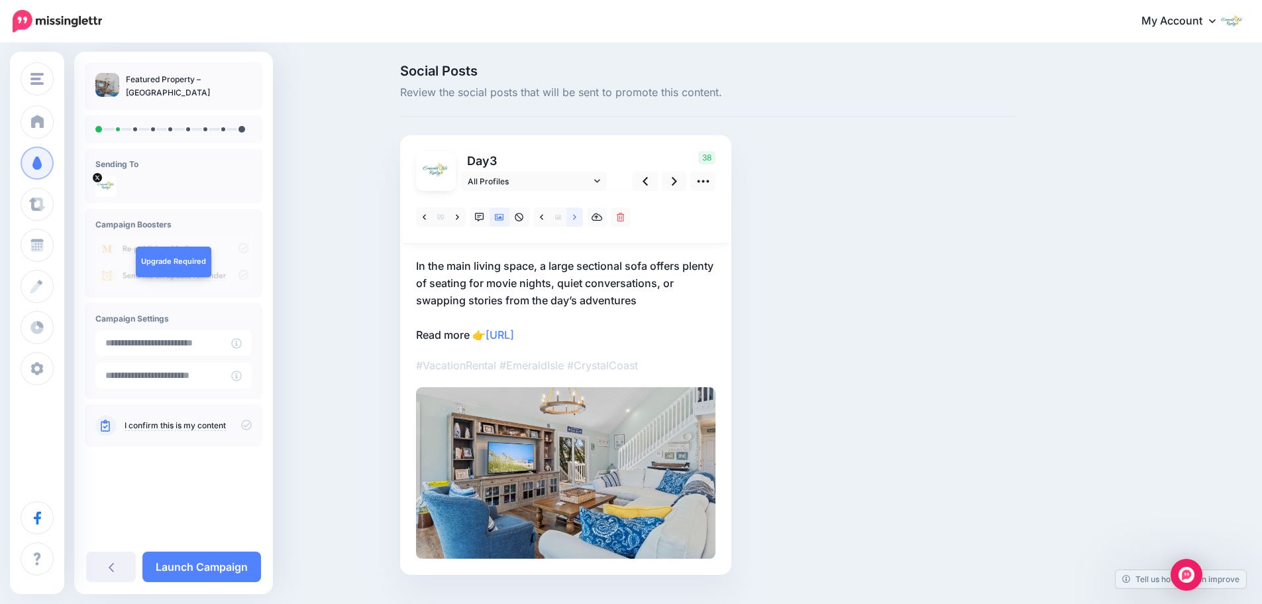
click at [577, 219] on icon at bounding box center [574, 217] width 3 height 9
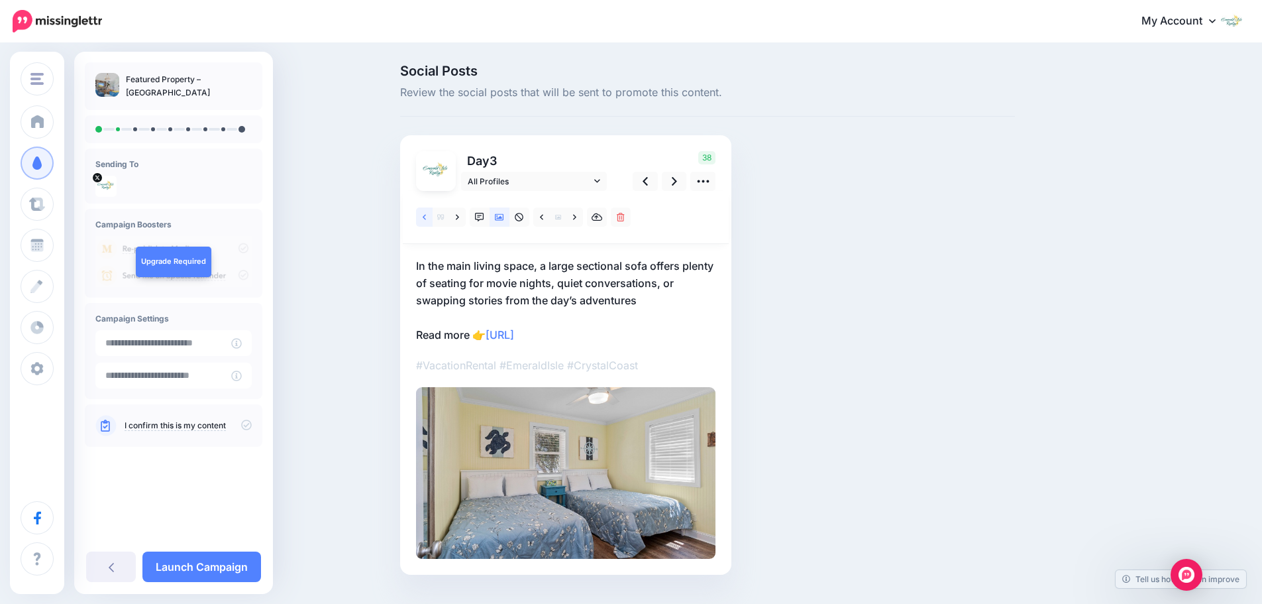
click at [426, 219] on icon at bounding box center [424, 216] width 3 height 5
click at [576, 219] on link at bounding box center [575, 216] width 17 height 19
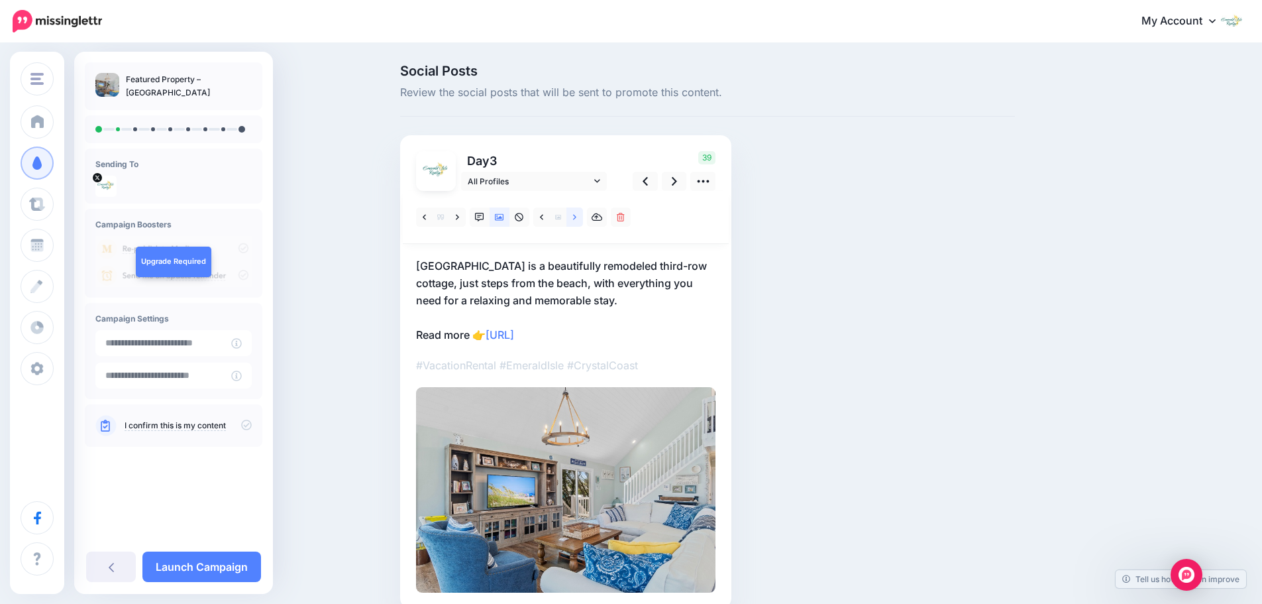
click at [576, 219] on link at bounding box center [575, 216] width 17 height 19
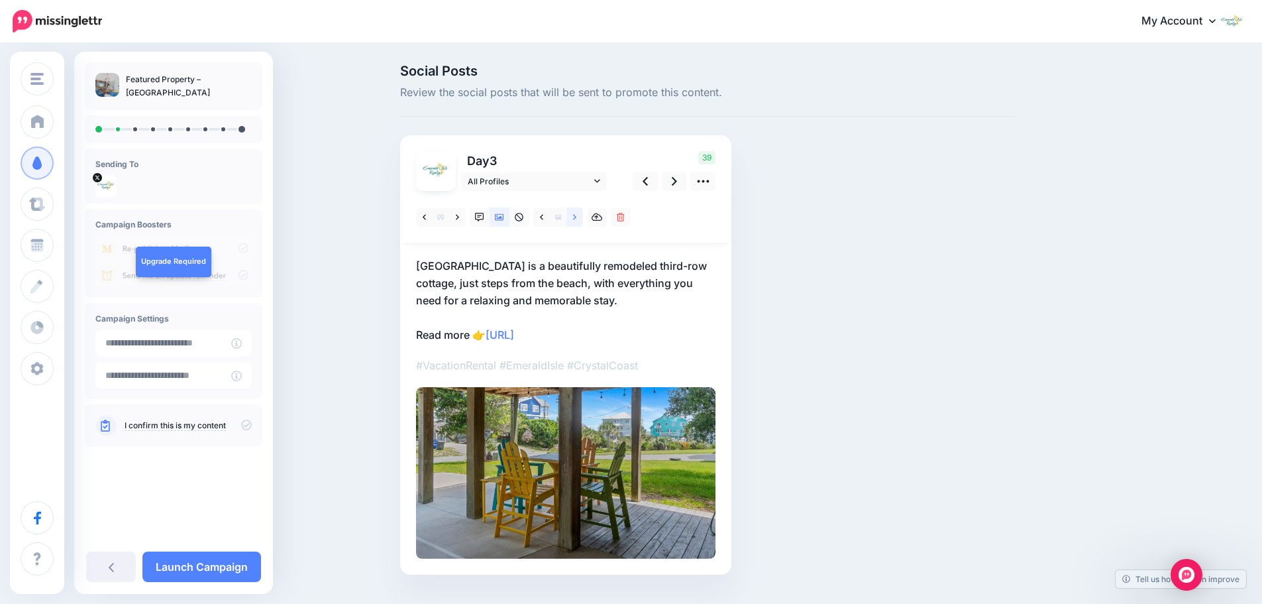
click at [576, 219] on link at bounding box center [575, 216] width 17 height 19
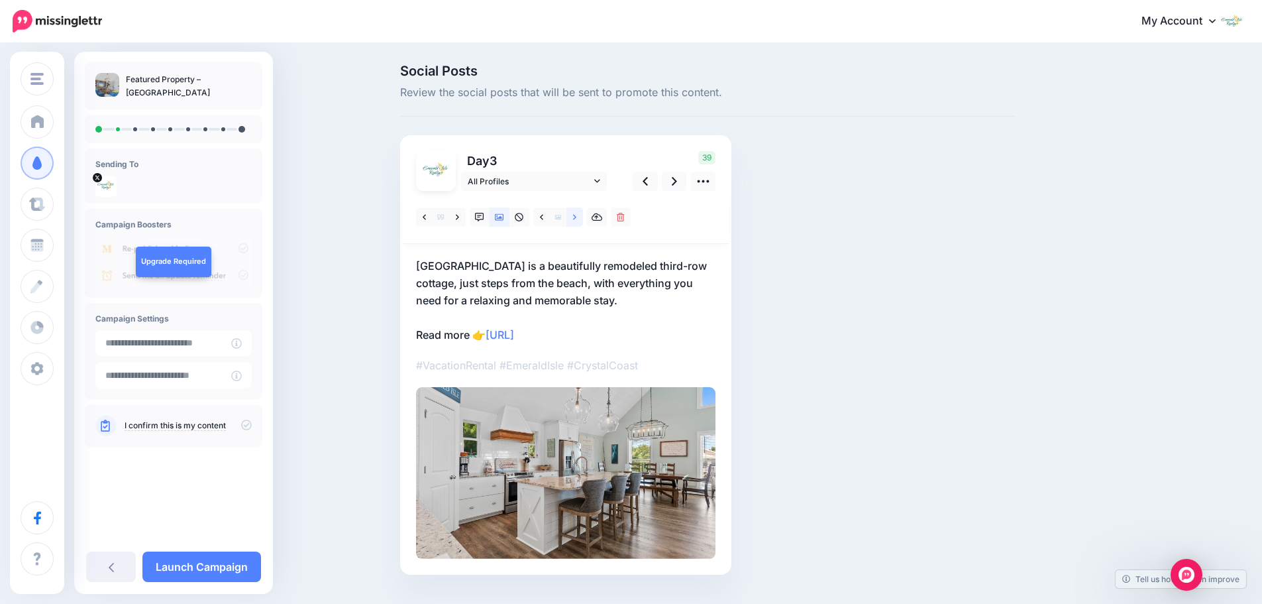
click at [576, 219] on link at bounding box center [575, 216] width 17 height 19
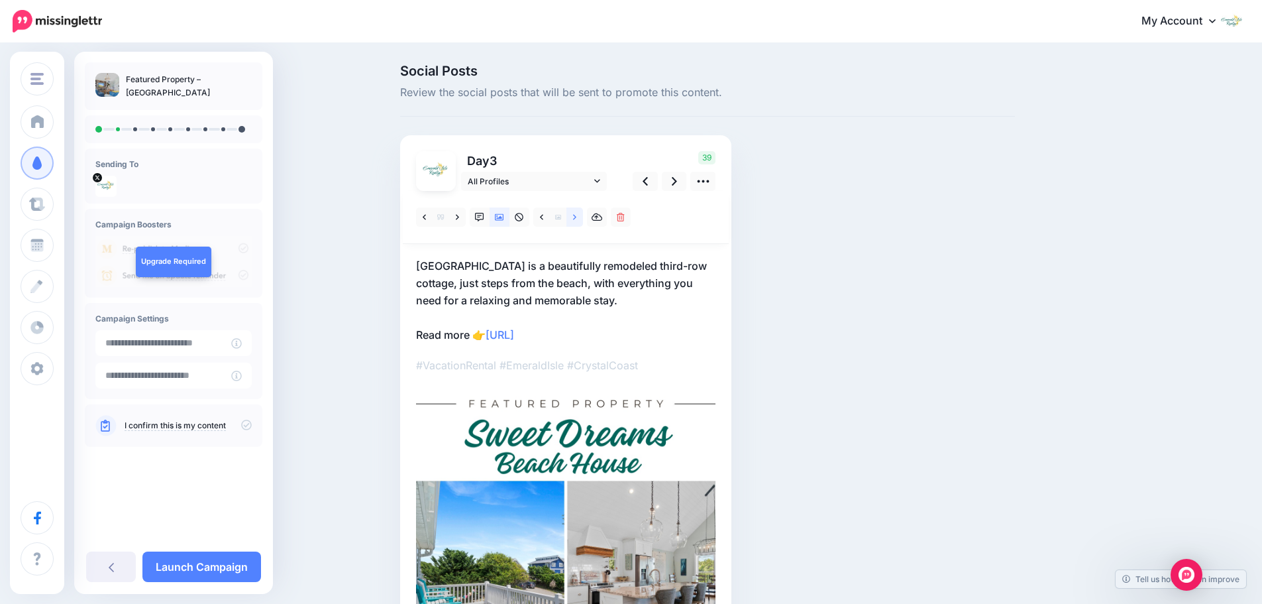
click at [576, 219] on link at bounding box center [575, 216] width 17 height 19
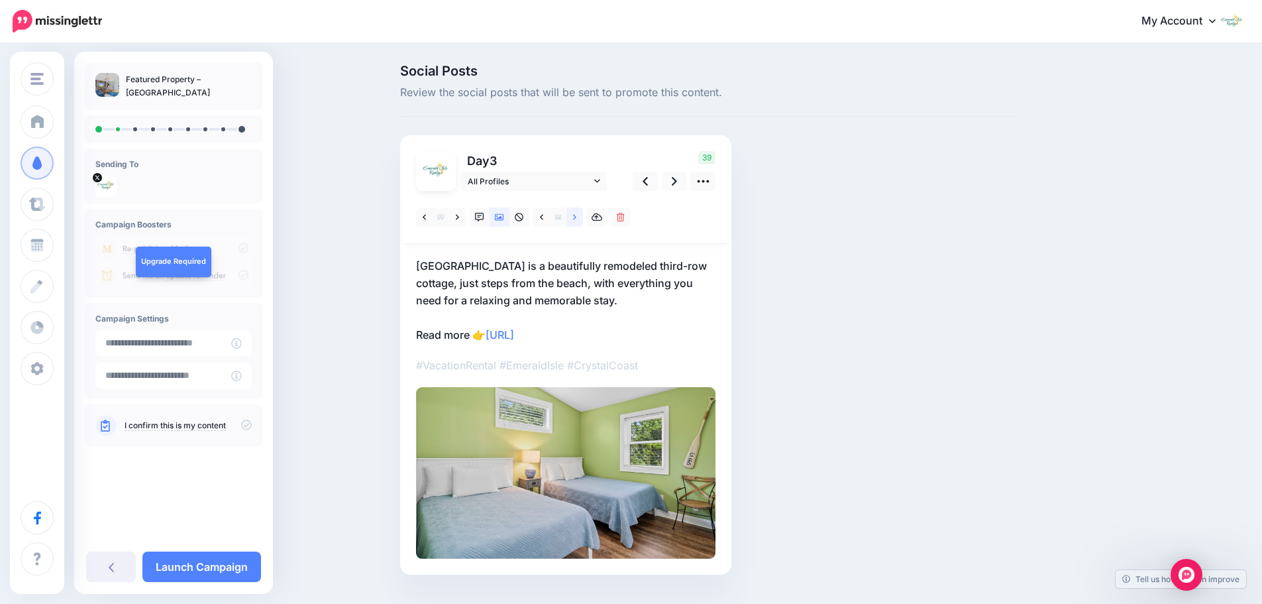
click at [576, 219] on link at bounding box center [575, 216] width 17 height 19
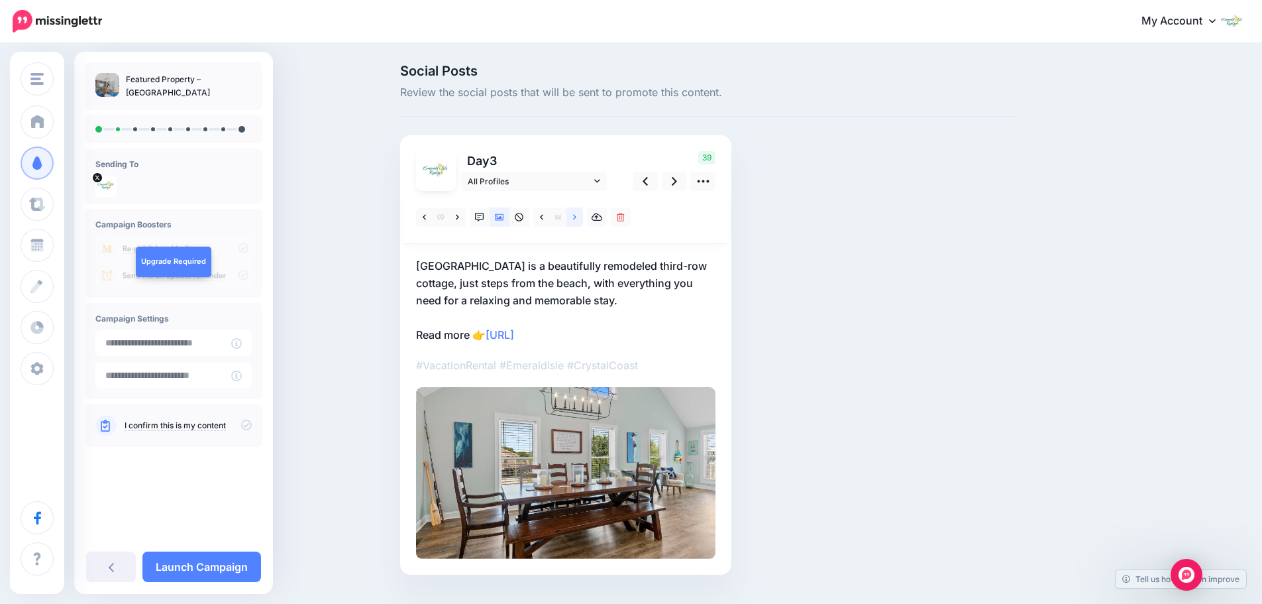
click at [576, 219] on link at bounding box center [575, 216] width 17 height 19
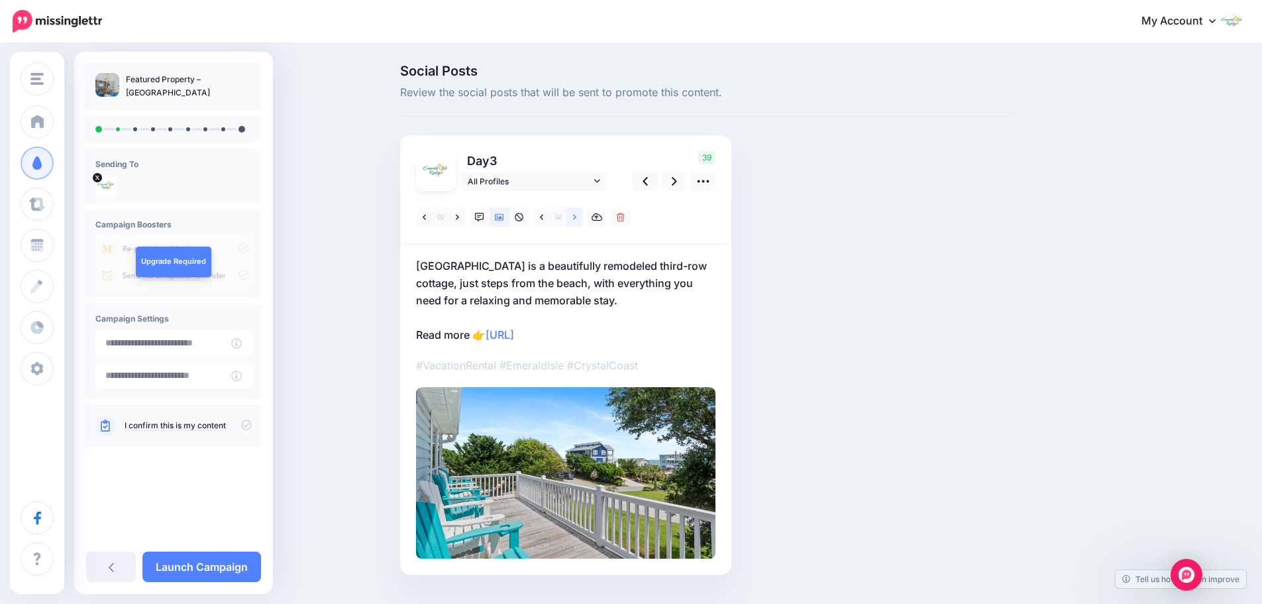
click at [576, 219] on link at bounding box center [575, 216] width 17 height 19
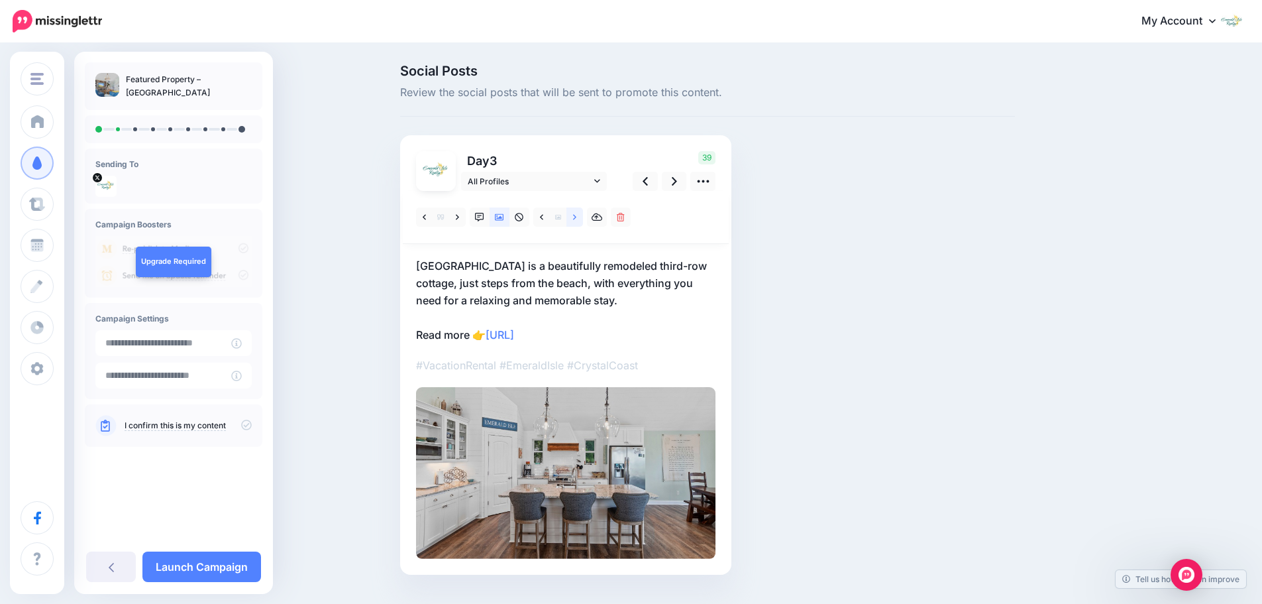
click at [576, 219] on link at bounding box center [575, 216] width 17 height 19
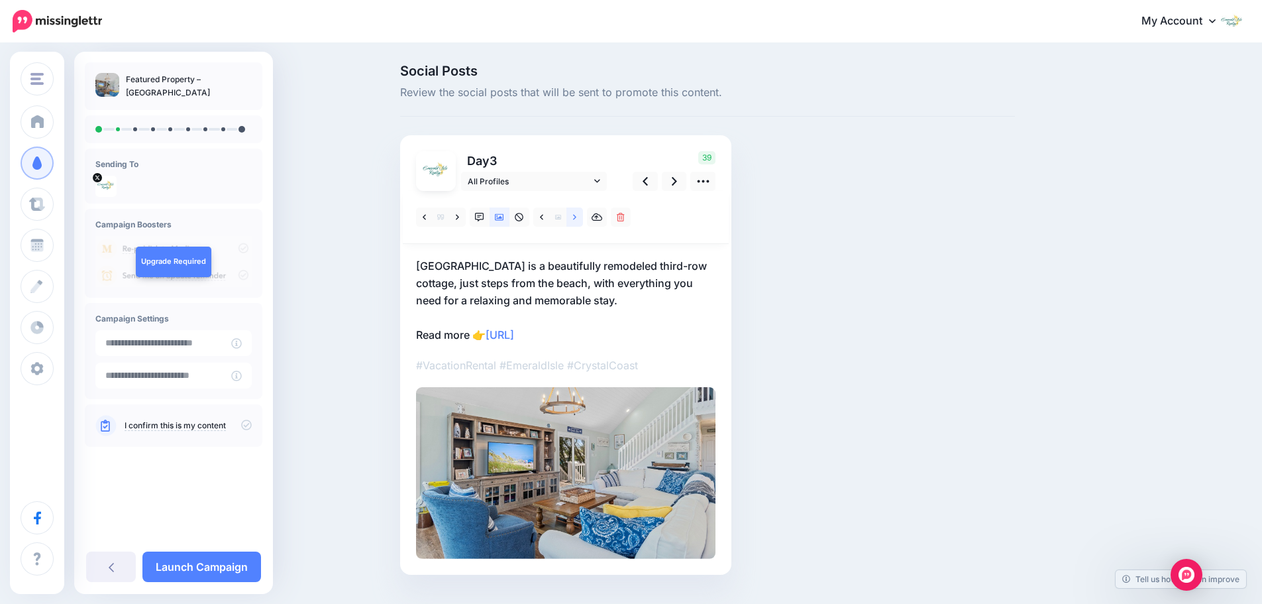
click at [576, 219] on link at bounding box center [575, 216] width 17 height 19
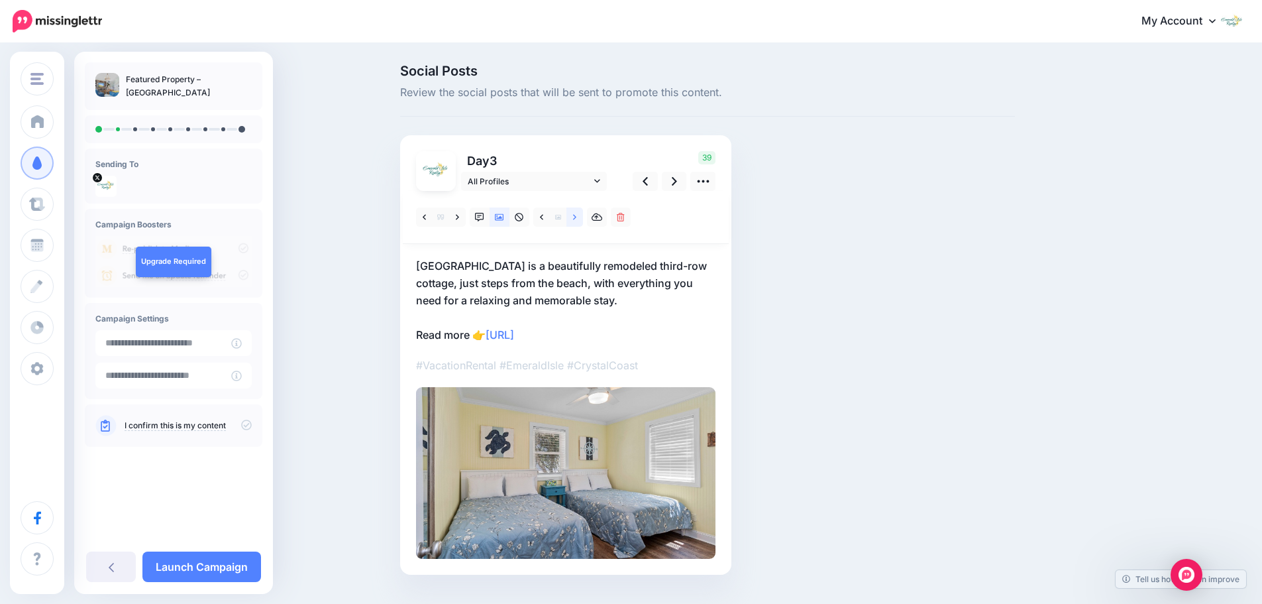
click at [576, 219] on link at bounding box center [575, 216] width 17 height 19
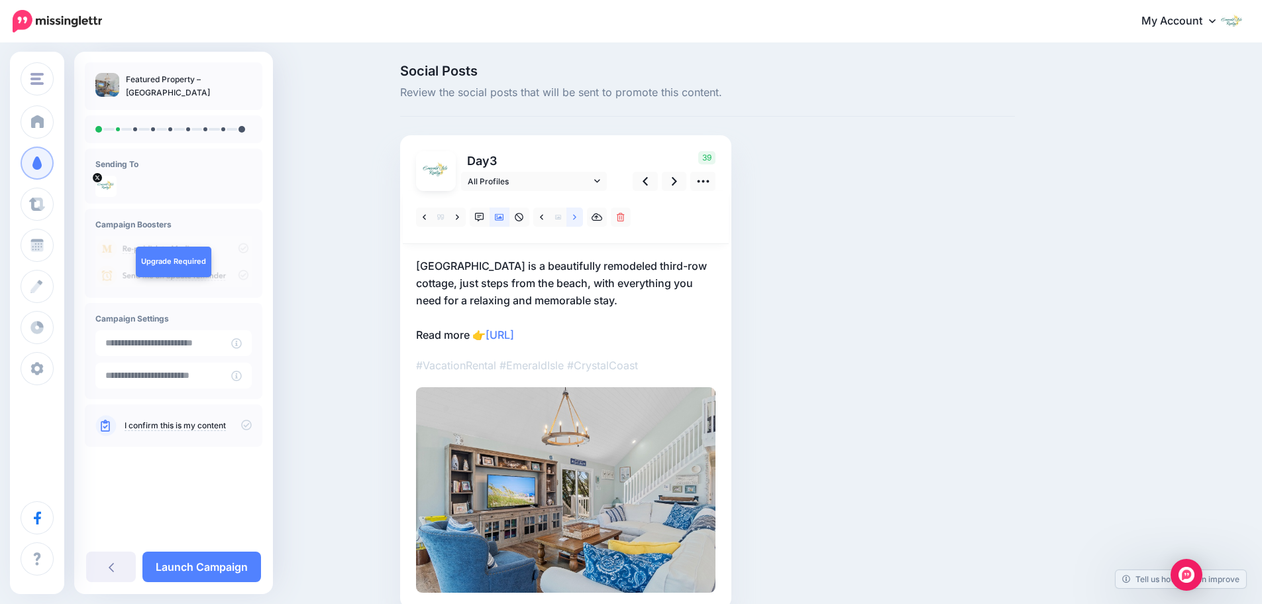
click at [576, 219] on link at bounding box center [575, 216] width 17 height 19
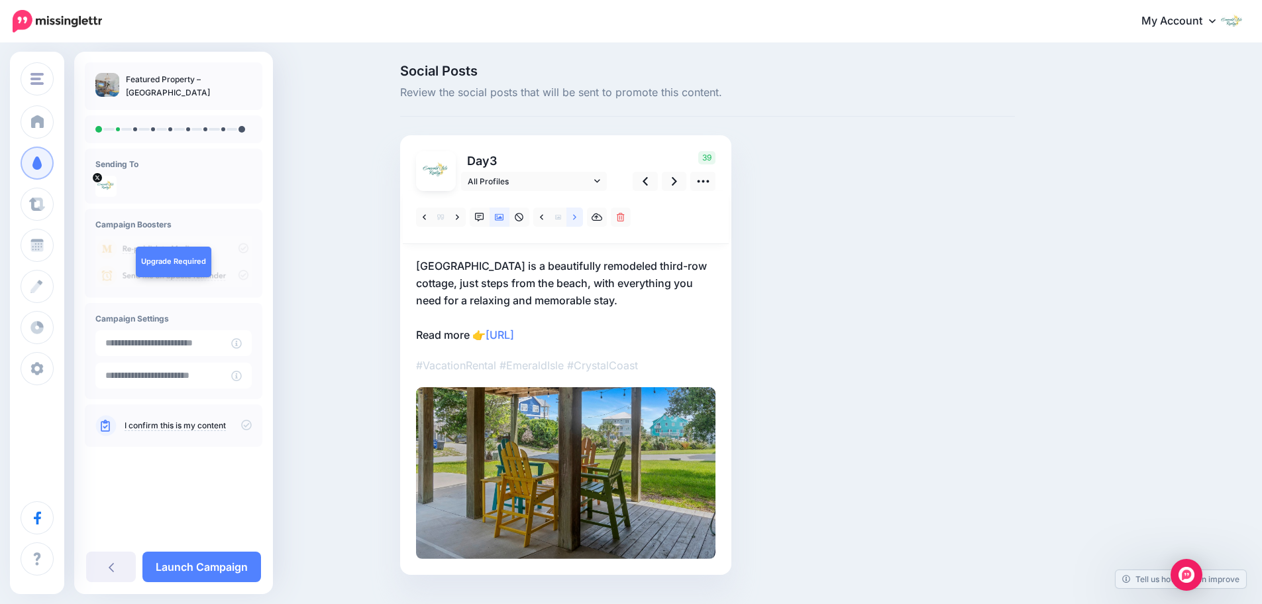
click at [576, 219] on link at bounding box center [575, 216] width 17 height 19
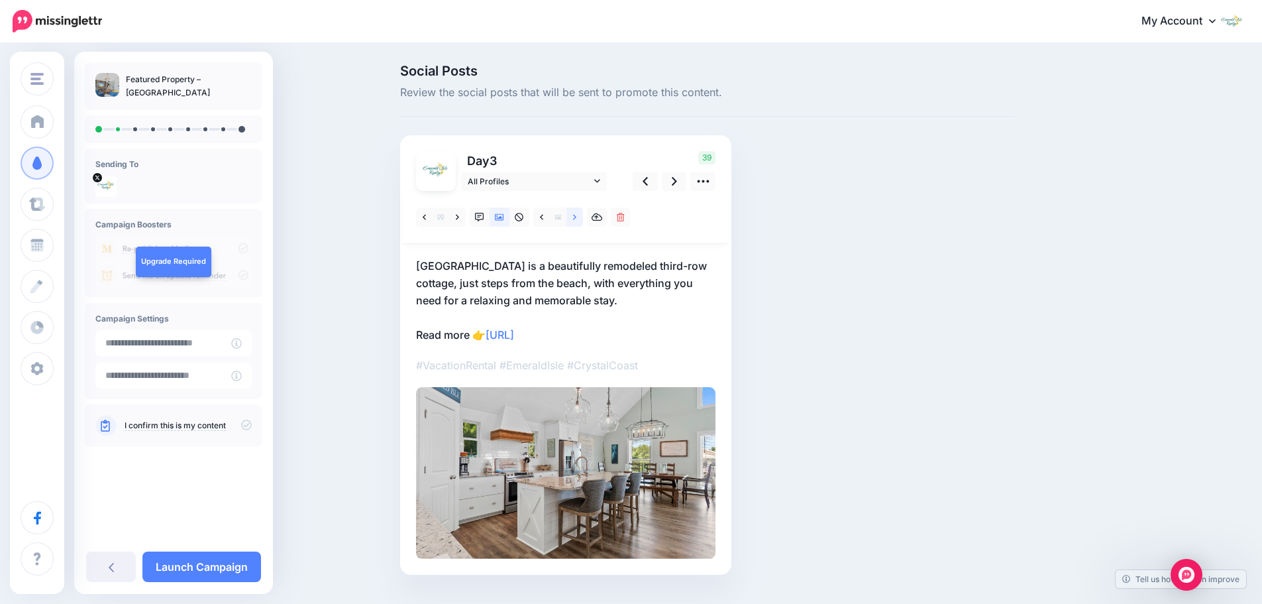
click at [576, 219] on link at bounding box center [575, 216] width 17 height 19
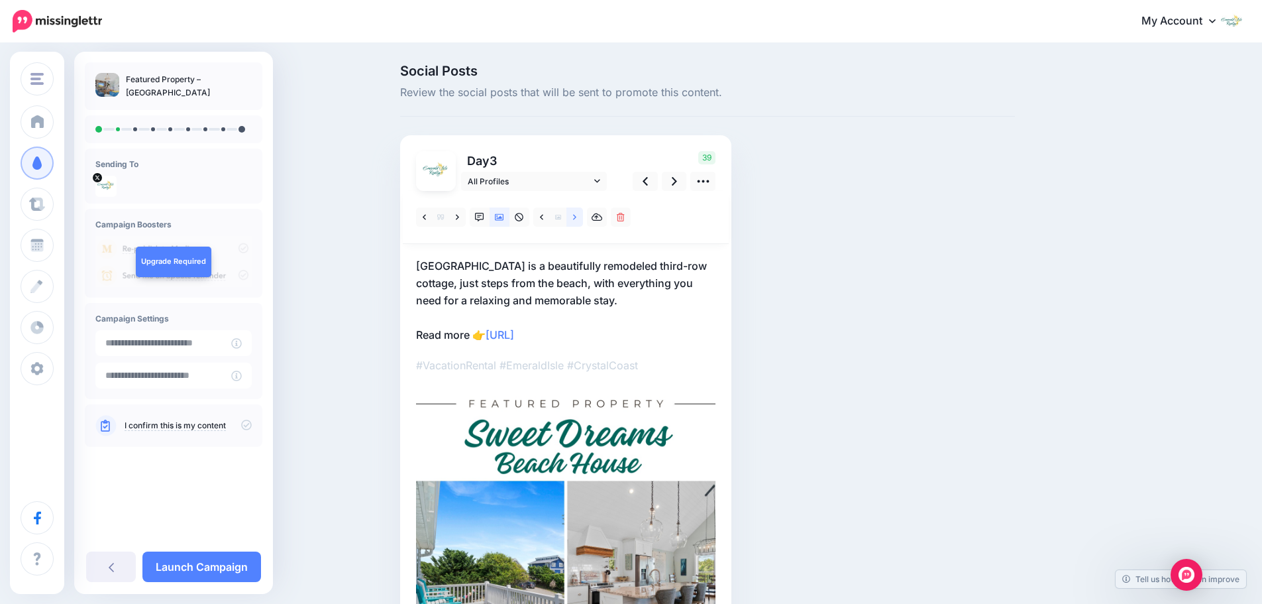
click at [576, 219] on link at bounding box center [575, 216] width 17 height 19
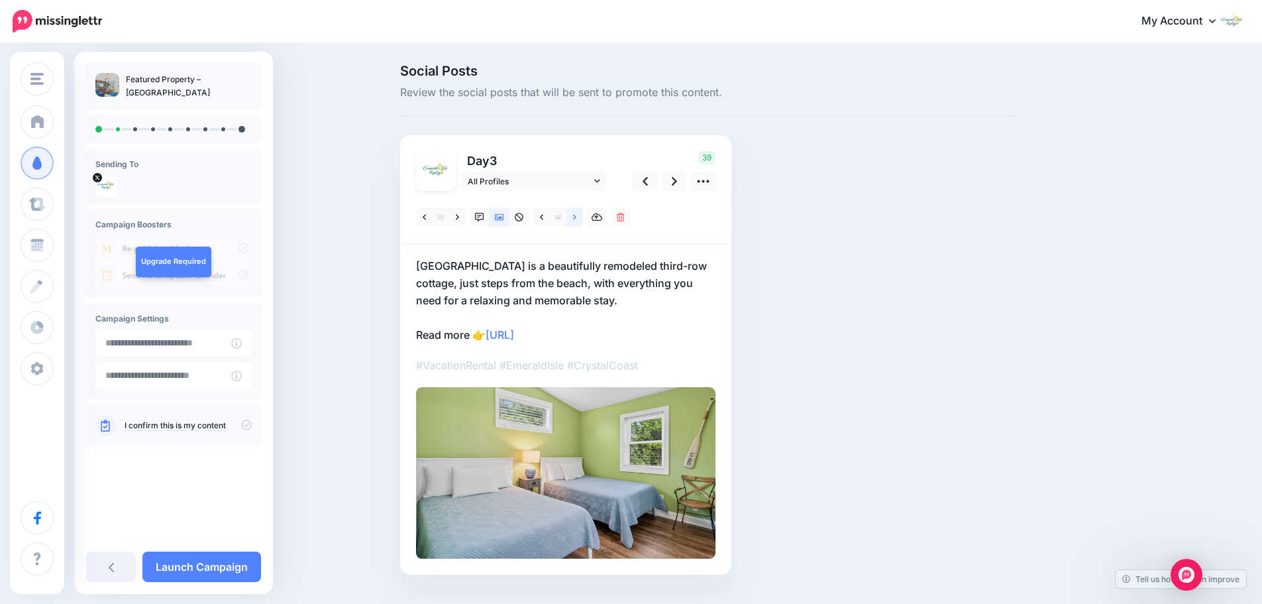
click at [577, 220] on icon at bounding box center [574, 217] width 3 height 9
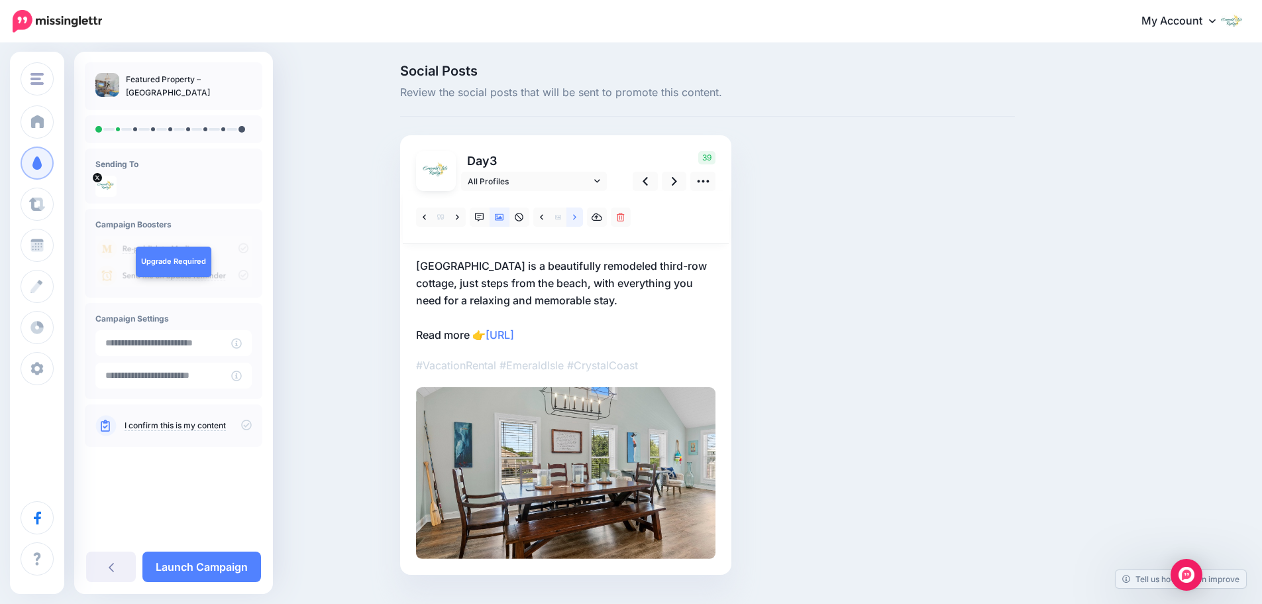
click at [577, 220] on icon at bounding box center [574, 217] width 3 height 9
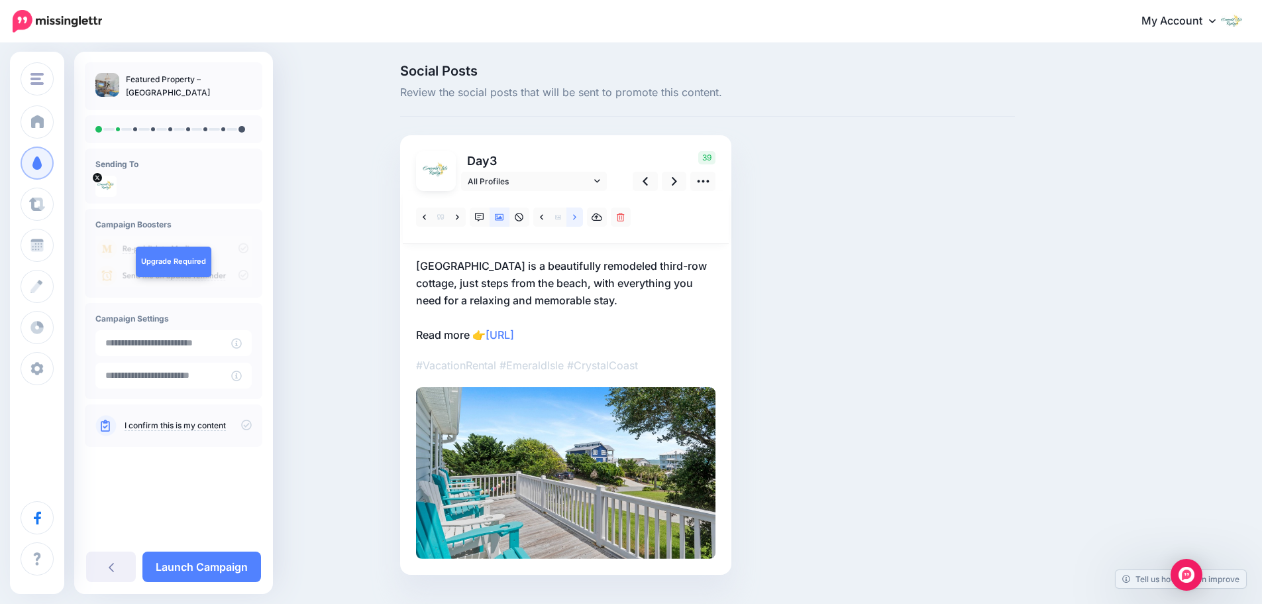
click at [577, 220] on icon at bounding box center [574, 217] width 3 height 9
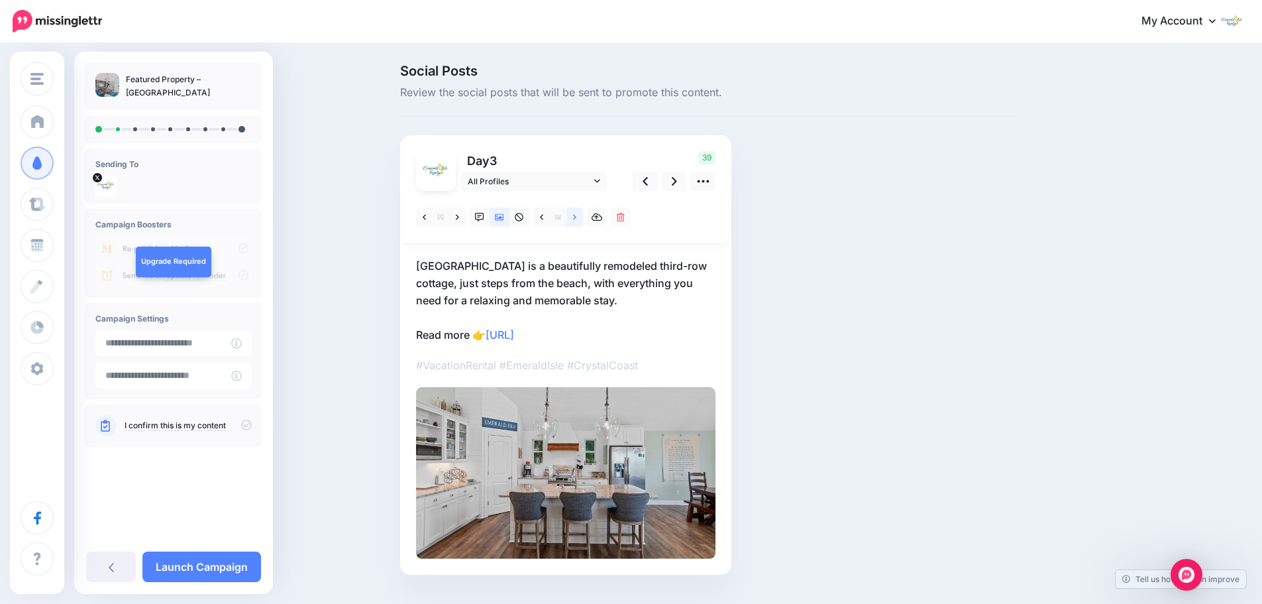
click at [577, 220] on icon at bounding box center [574, 217] width 3 height 9
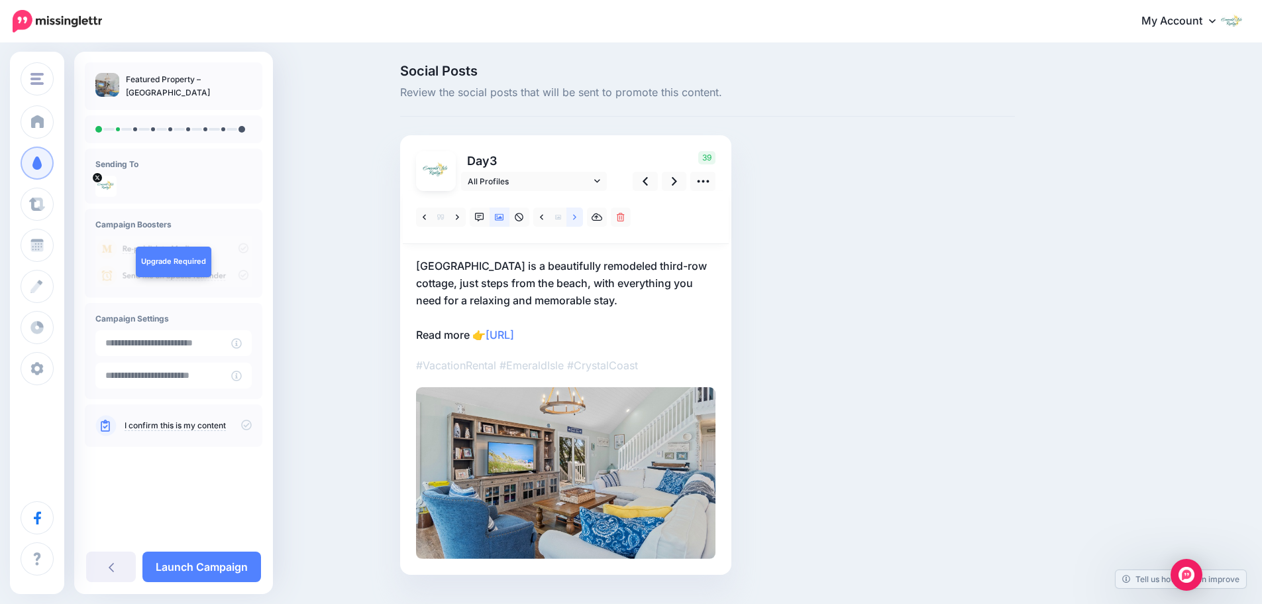
click at [577, 220] on icon at bounding box center [574, 217] width 3 height 9
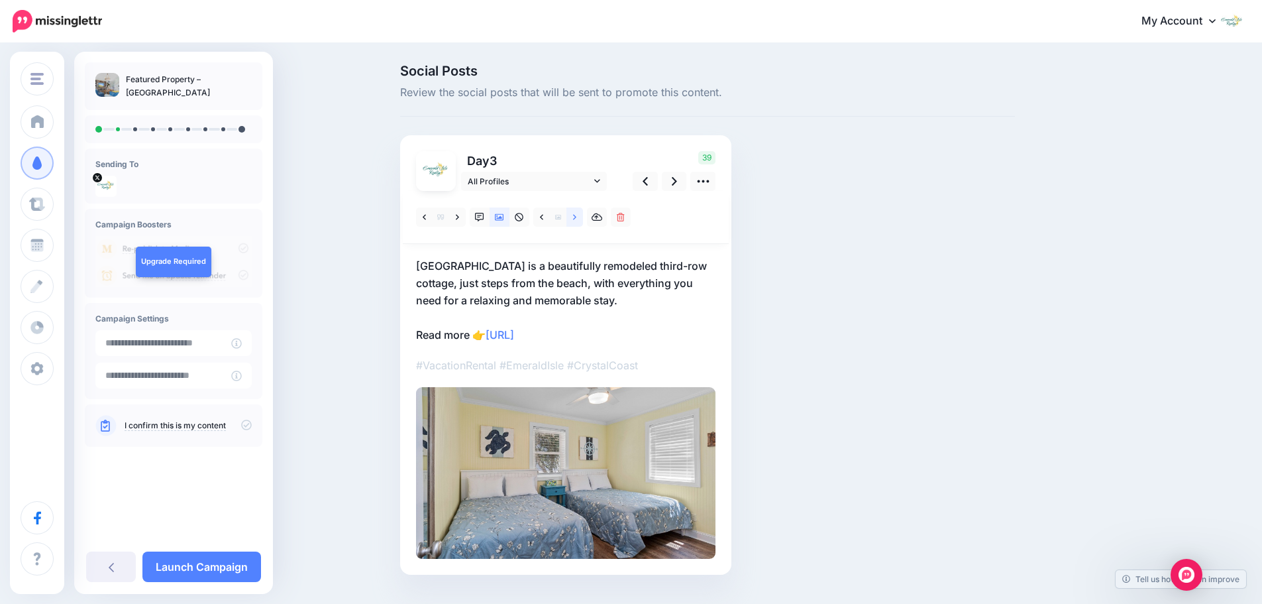
click at [577, 220] on icon at bounding box center [574, 217] width 3 height 9
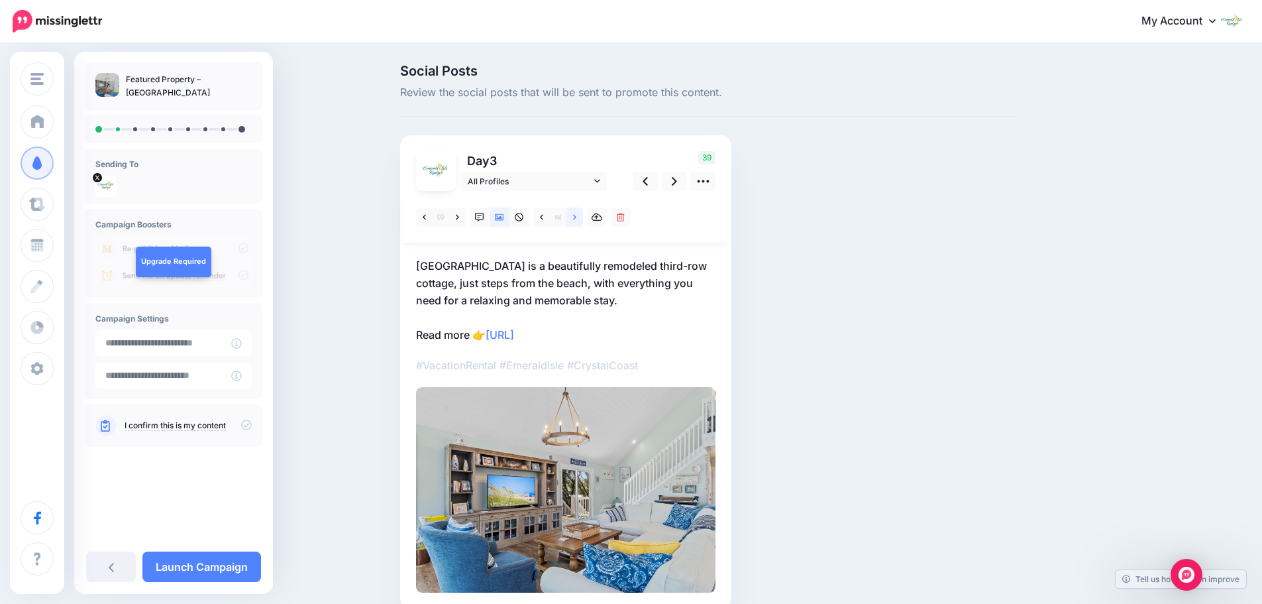
click at [577, 220] on icon at bounding box center [574, 217] width 3 height 9
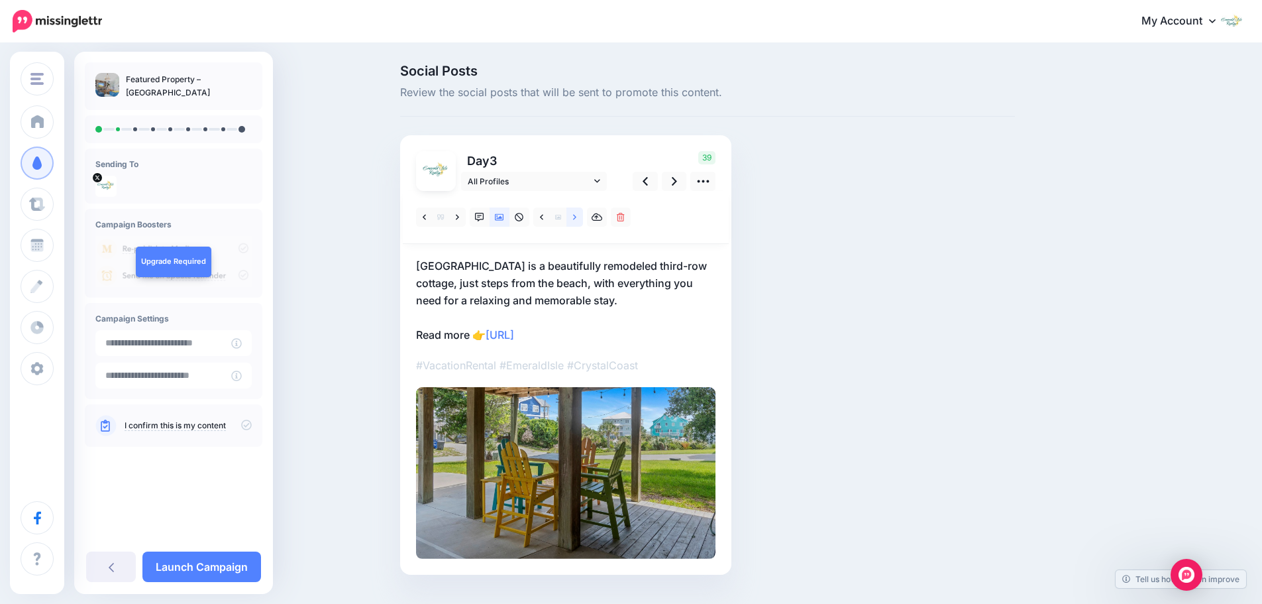
click at [577, 220] on icon at bounding box center [574, 217] width 3 height 9
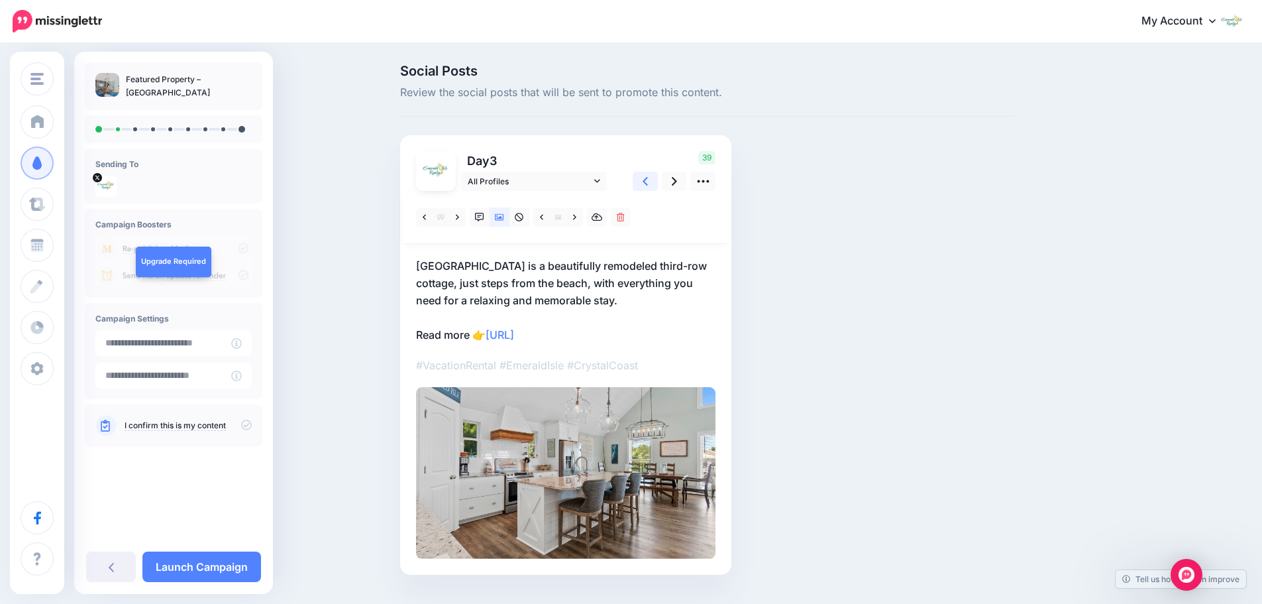
click at [648, 186] on icon at bounding box center [645, 181] width 5 height 14
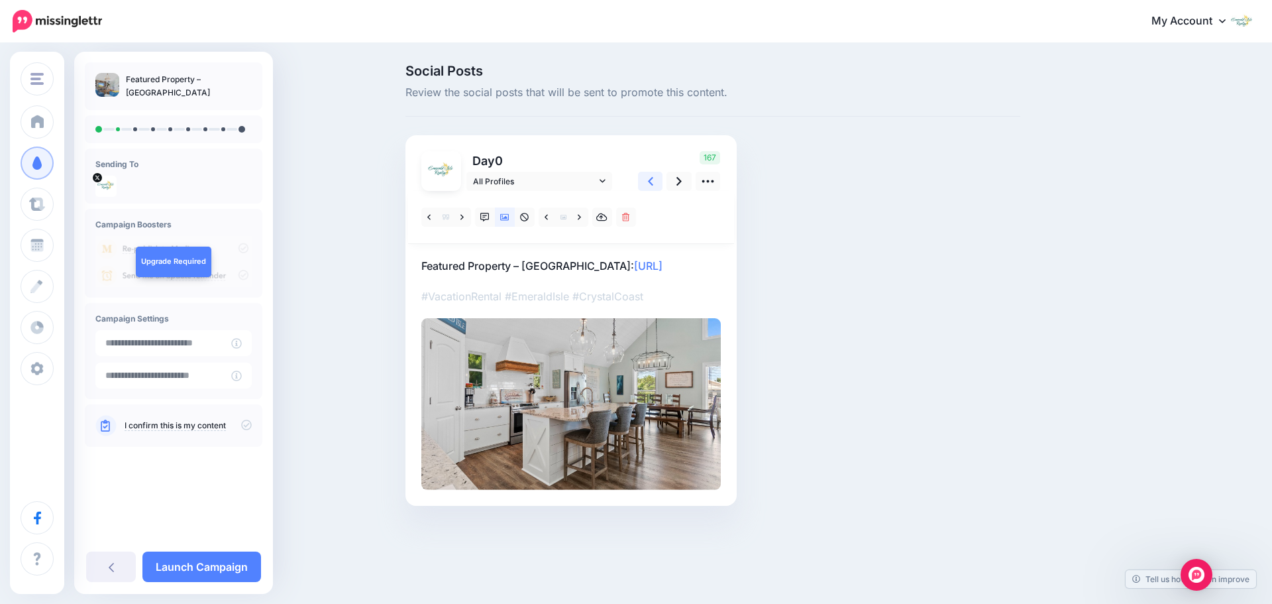
click at [650, 186] on icon at bounding box center [650, 181] width 5 height 14
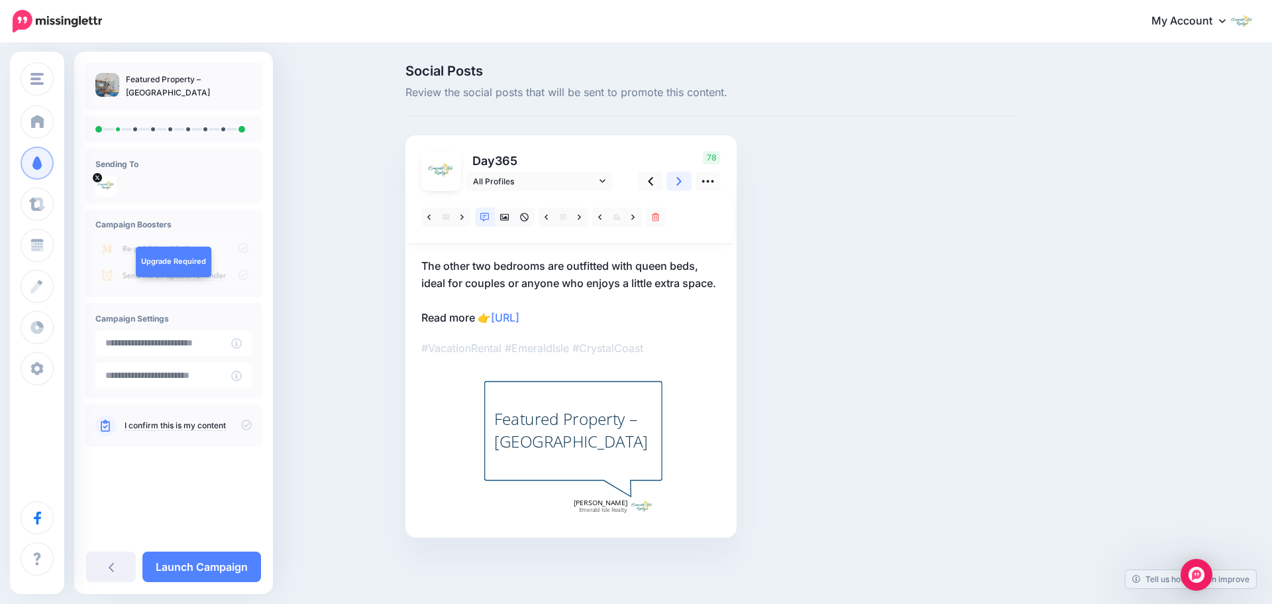
click at [682, 187] on icon at bounding box center [679, 181] width 5 height 14
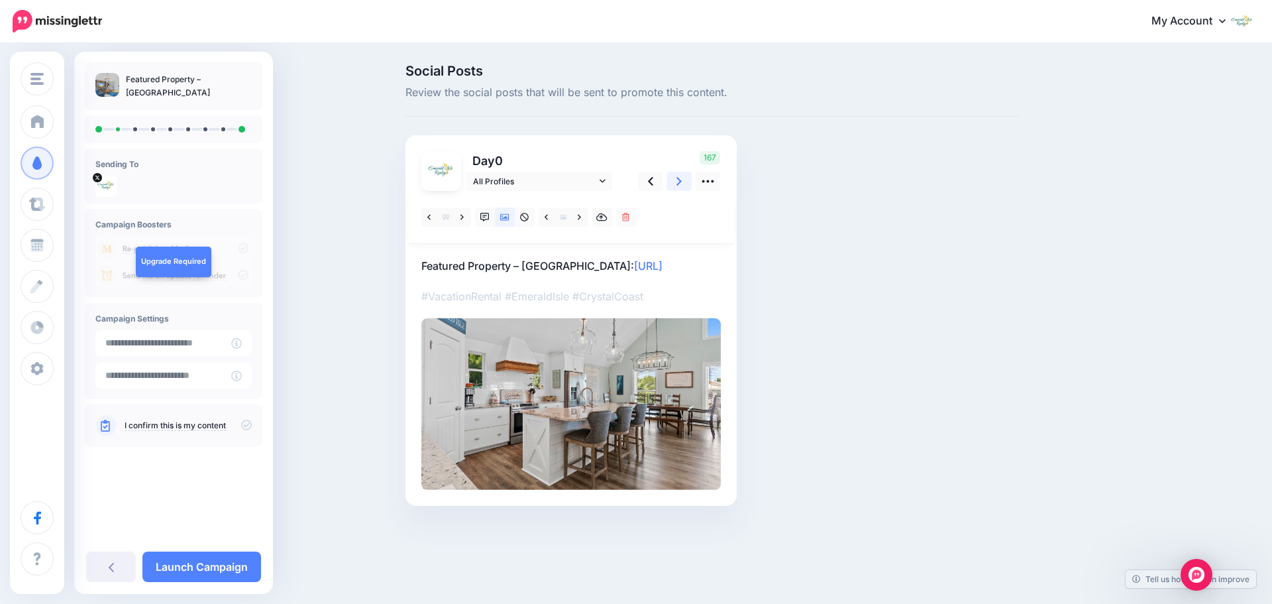
click at [679, 187] on icon at bounding box center [679, 181] width 5 height 14
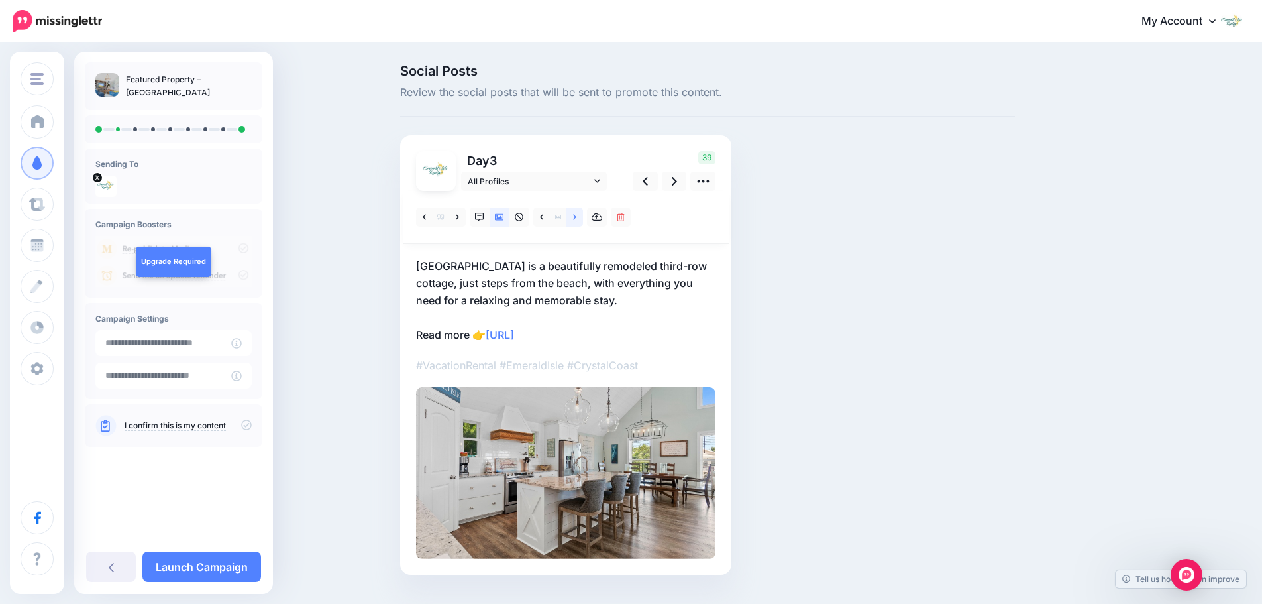
click at [577, 216] on icon at bounding box center [574, 217] width 3 height 9
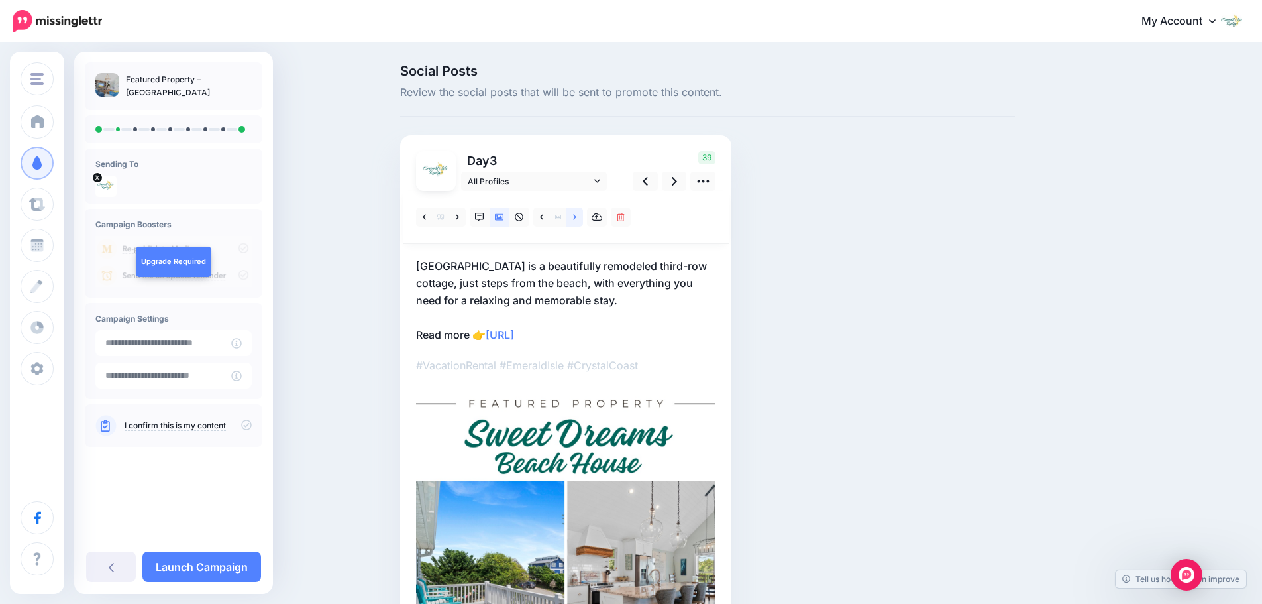
click at [577, 216] on icon at bounding box center [574, 216] width 3 height 5
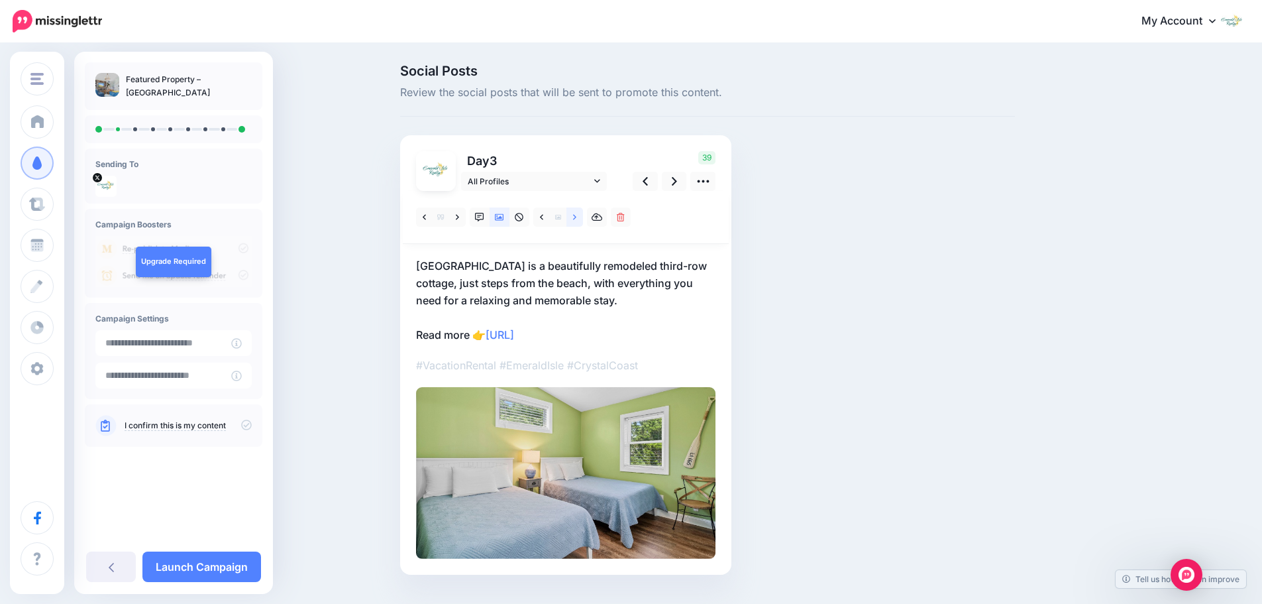
click at [577, 216] on icon at bounding box center [574, 216] width 3 height 5
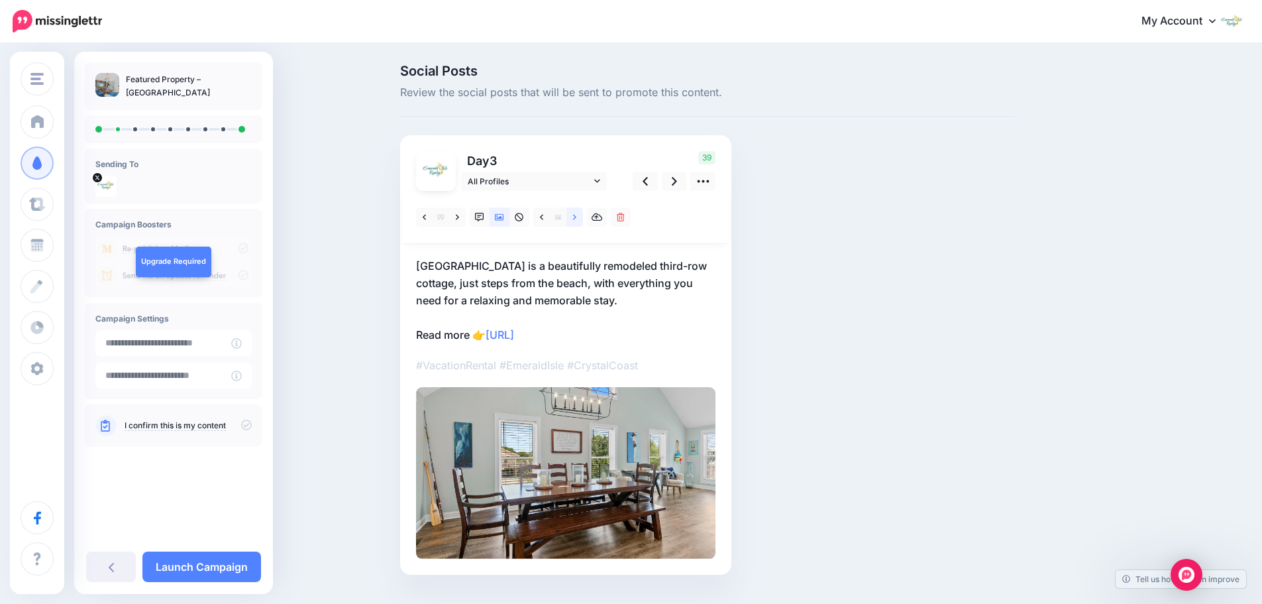
click at [577, 216] on icon at bounding box center [574, 216] width 3 height 5
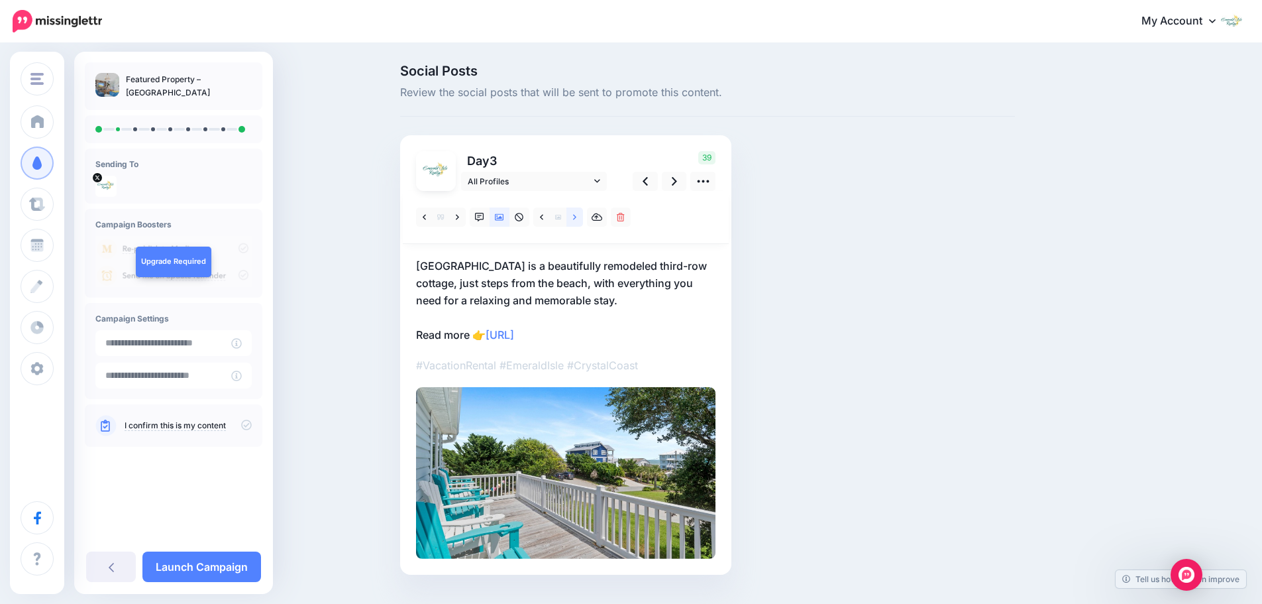
click at [577, 216] on icon at bounding box center [574, 216] width 3 height 5
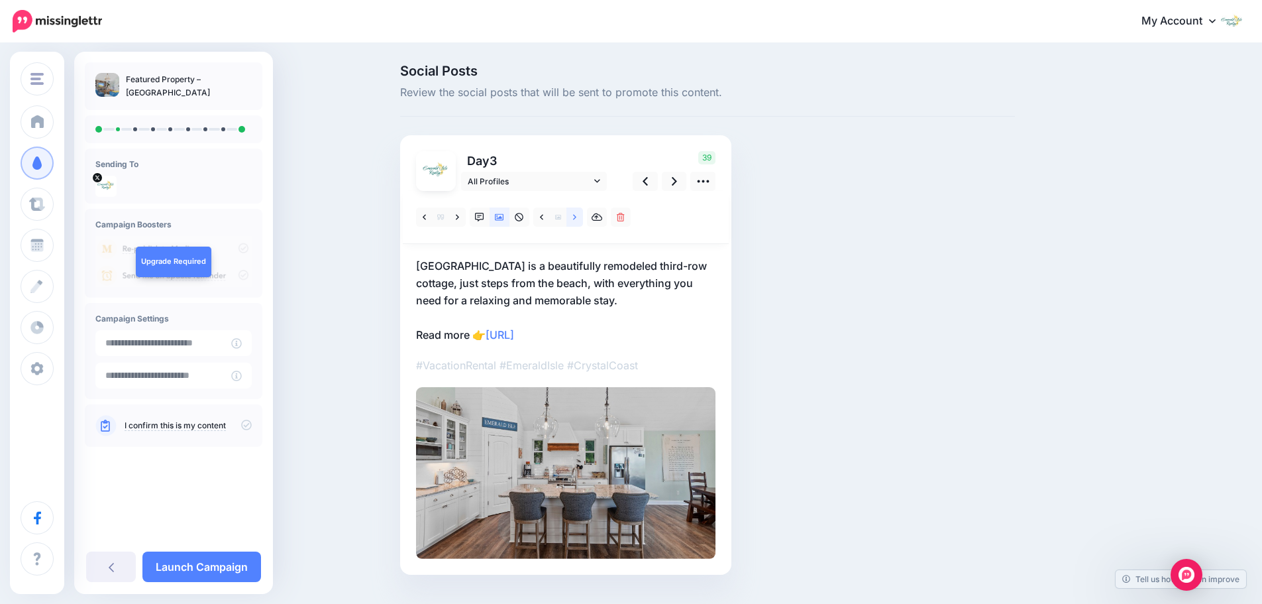
click at [577, 216] on icon at bounding box center [574, 216] width 3 height 5
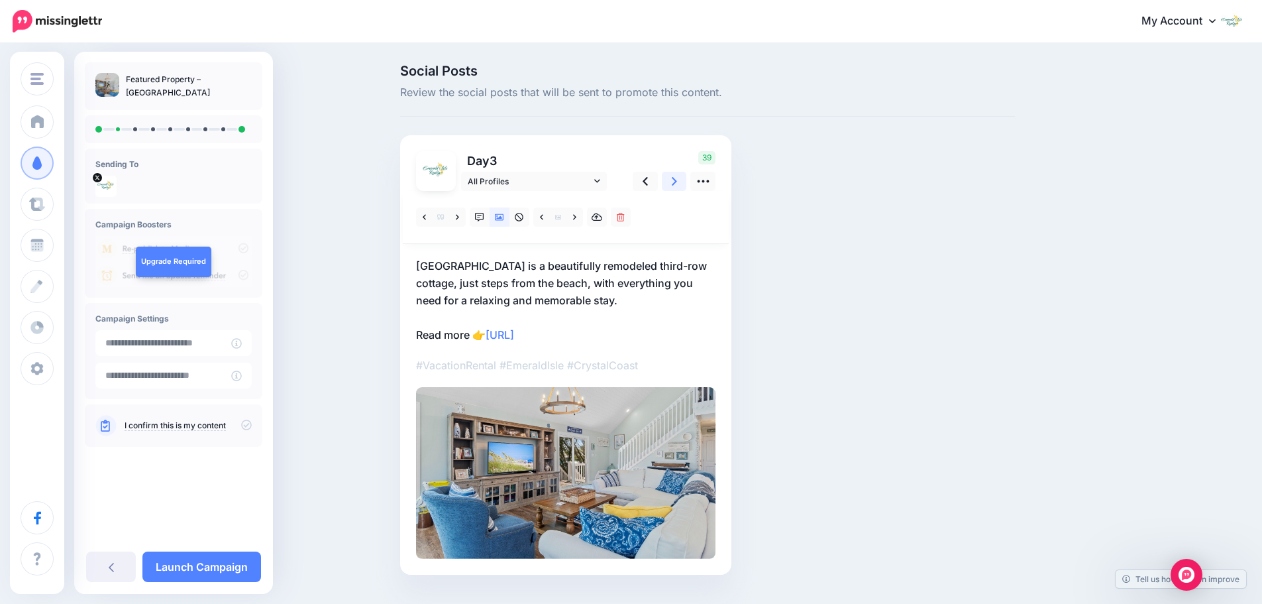
click at [677, 185] on icon at bounding box center [674, 181] width 5 height 14
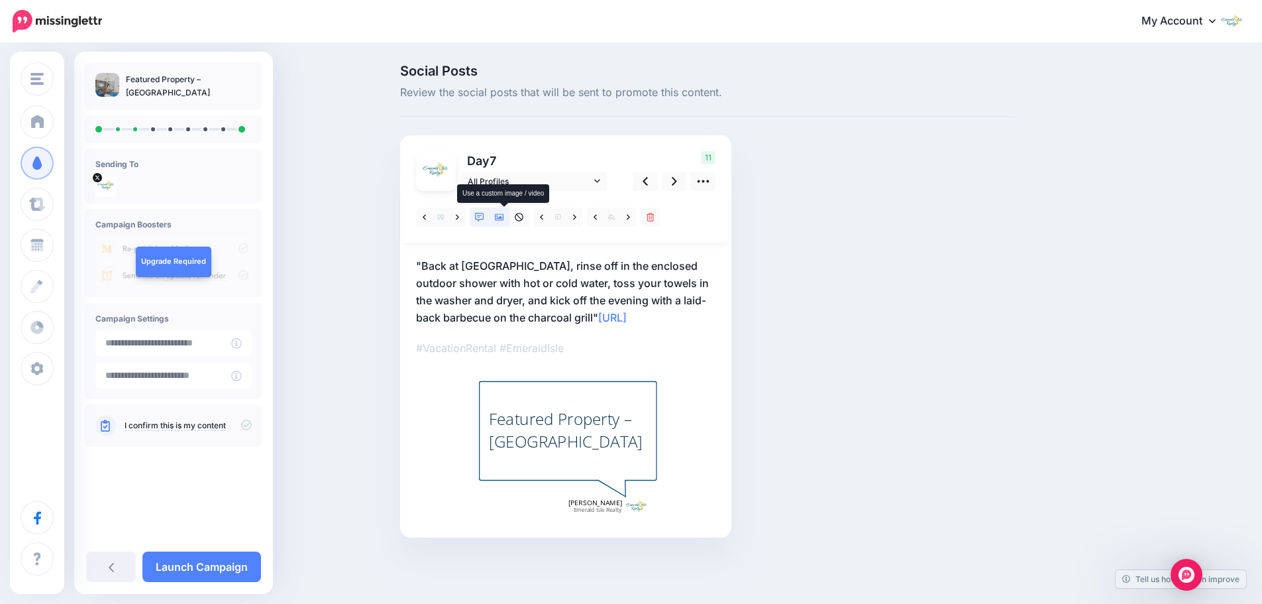
click at [504, 217] on icon at bounding box center [499, 217] width 9 height 7
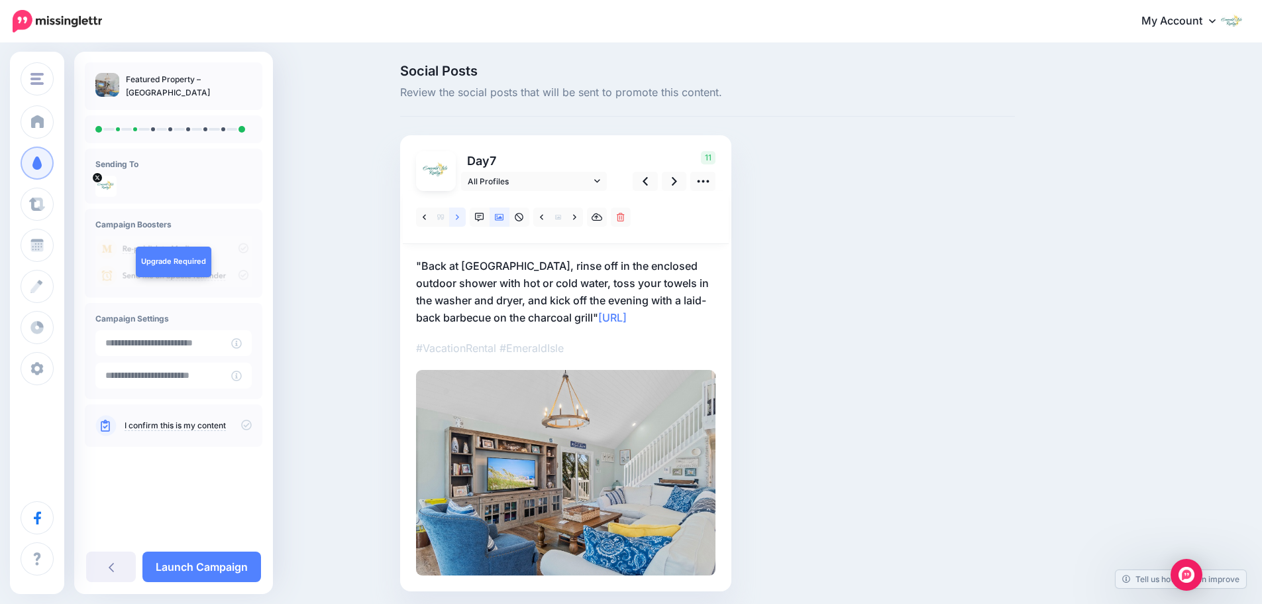
click at [459, 217] on icon at bounding box center [457, 217] width 3 height 9
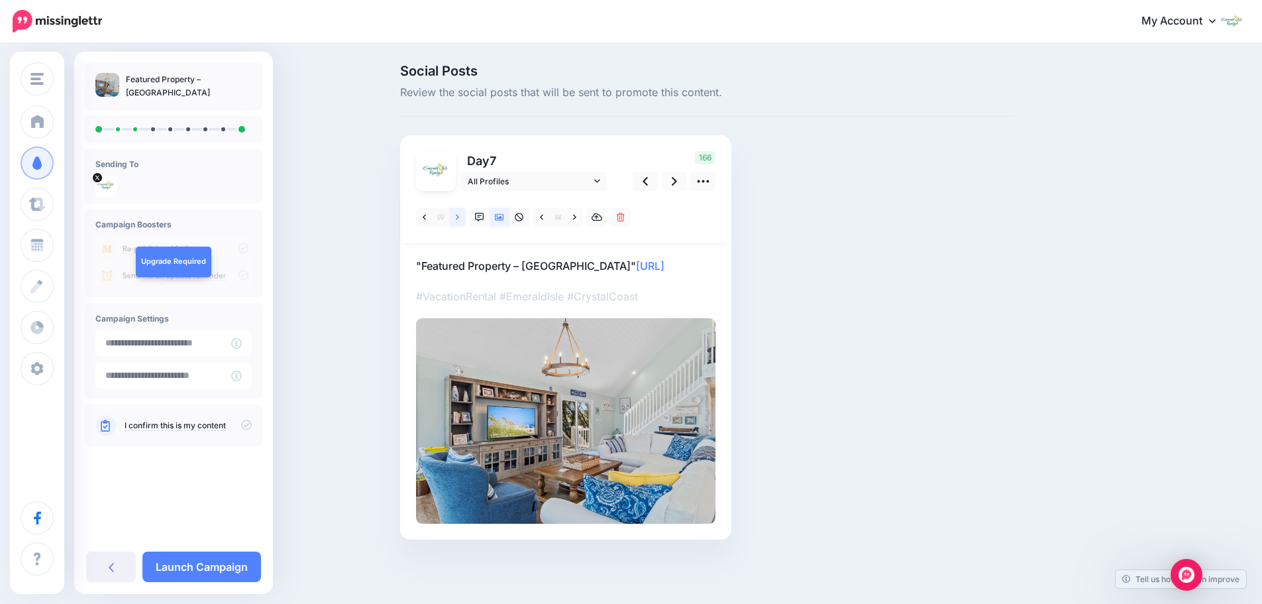
click at [466, 217] on link at bounding box center [457, 216] width 17 height 19
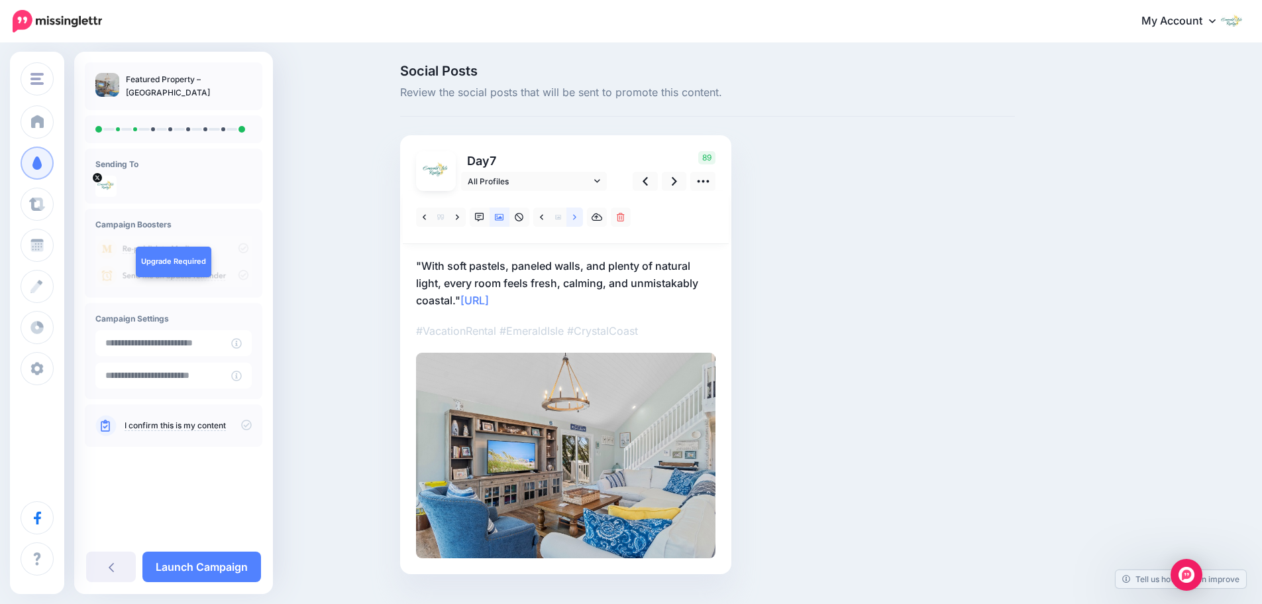
click at [577, 219] on link at bounding box center [575, 216] width 17 height 19
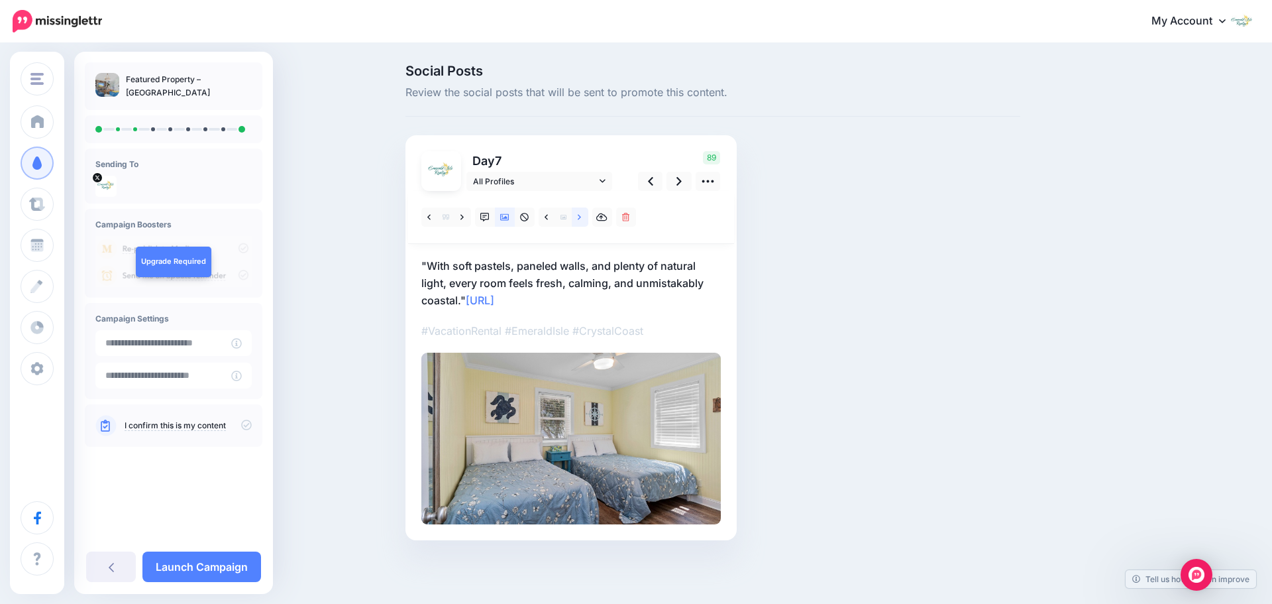
click at [577, 219] on link at bounding box center [580, 216] width 17 height 19
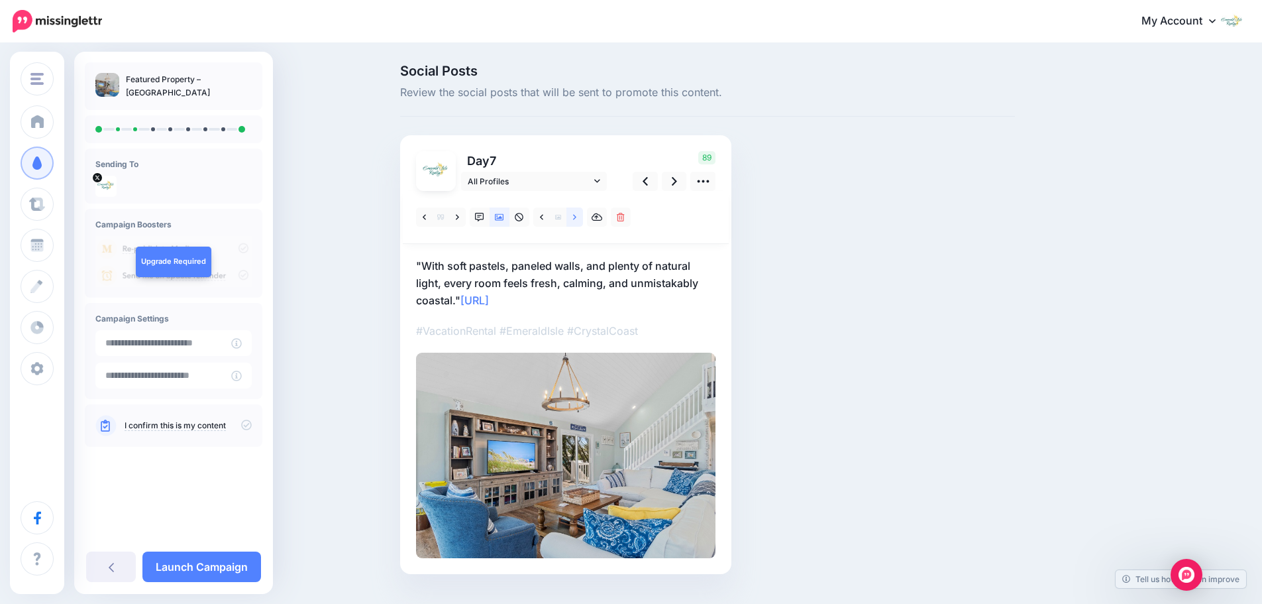
click at [577, 219] on link at bounding box center [575, 216] width 17 height 19
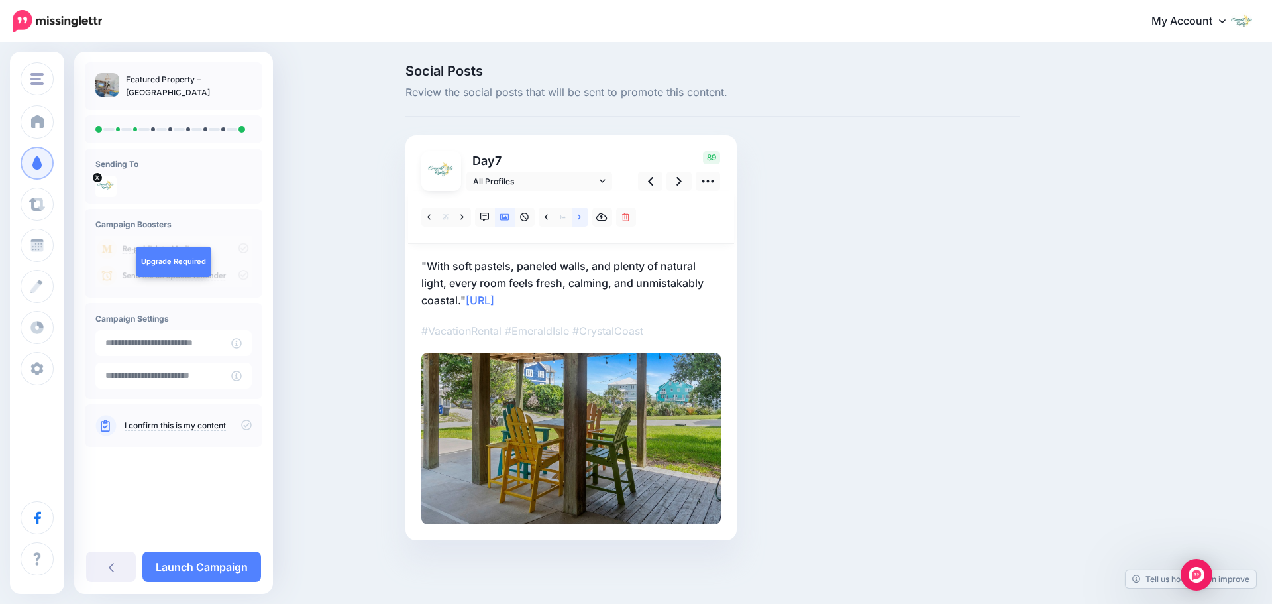
click at [577, 219] on link at bounding box center [580, 216] width 17 height 19
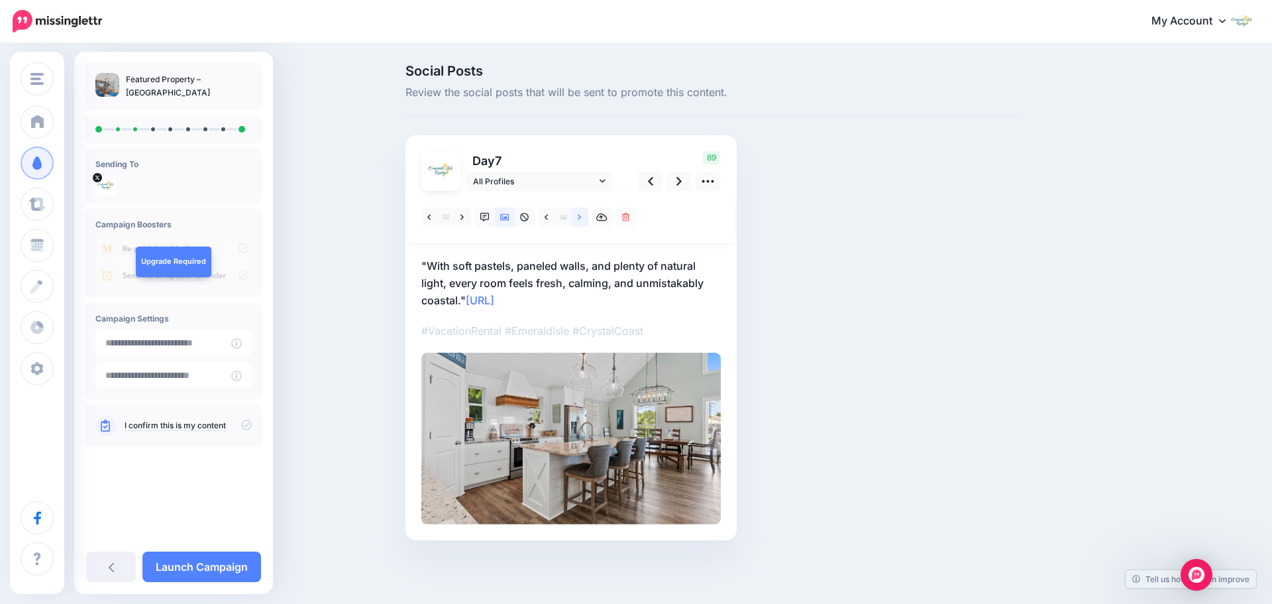
click at [577, 219] on link at bounding box center [580, 216] width 17 height 19
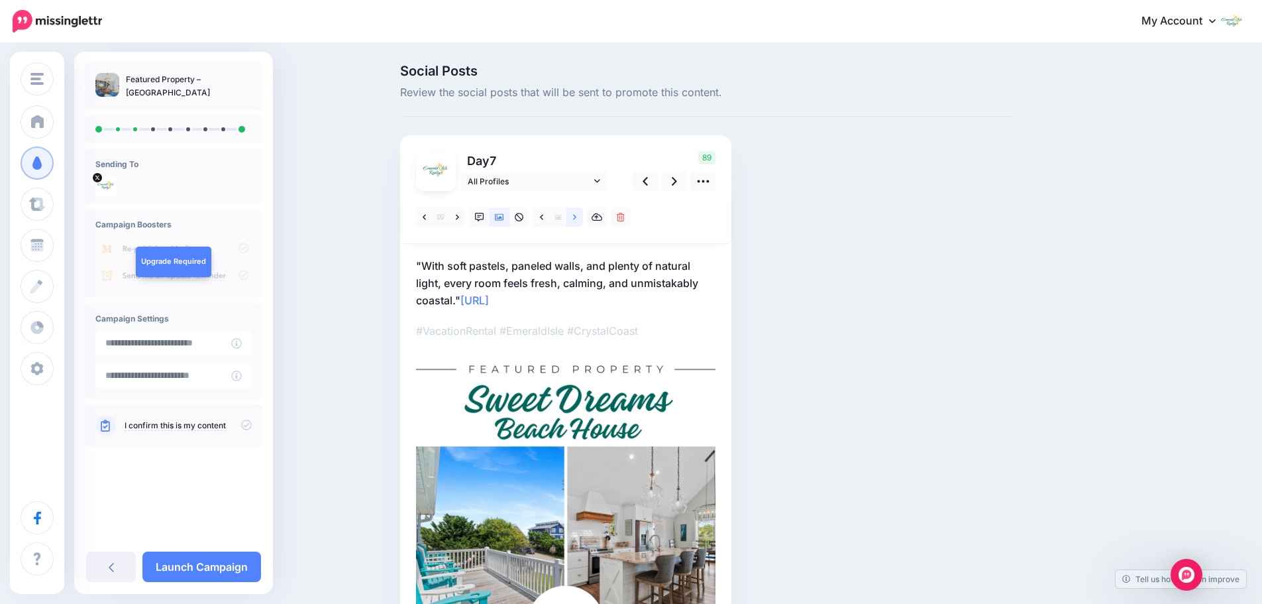
click at [577, 219] on link at bounding box center [575, 216] width 17 height 19
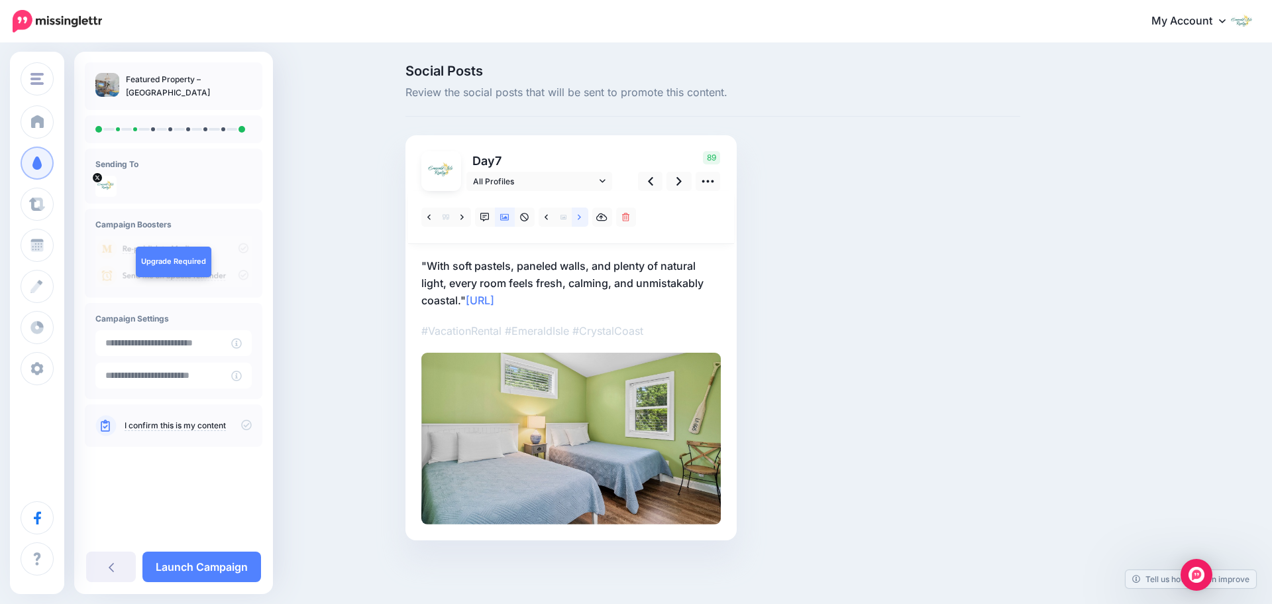
click at [577, 219] on link at bounding box center [580, 216] width 17 height 19
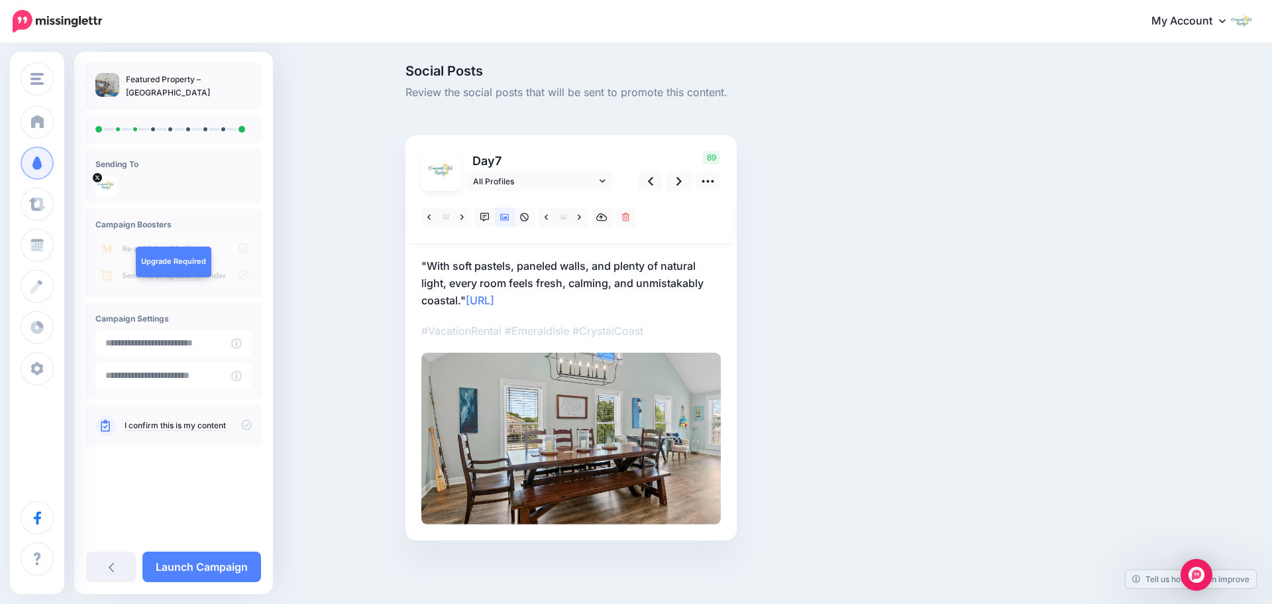
click at [426, 259] on p ""With soft pastels, paneled walls, and plenty of natural light, every room feel…" at bounding box center [571, 283] width 300 height 52
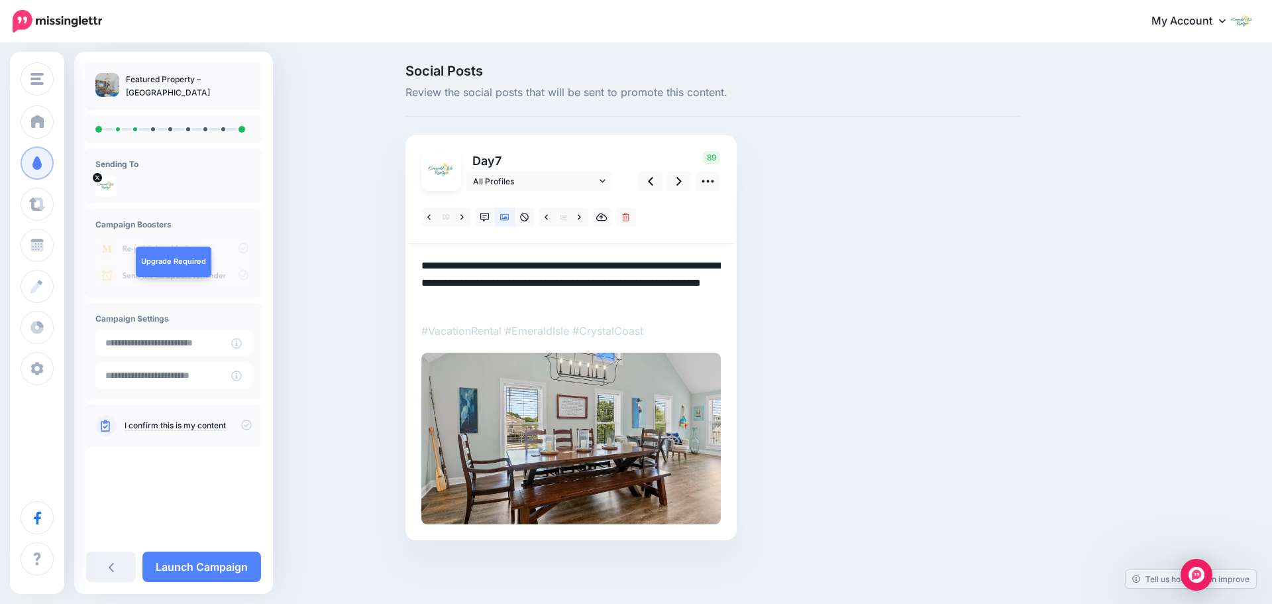
click at [427, 261] on textarea "**********" at bounding box center [571, 283] width 300 height 52
click at [465, 294] on textarea "**********" at bounding box center [571, 283] width 300 height 52
type textarea "**********"
click at [681, 184] on icon at bounding box center [679, 181] width 5 height 14
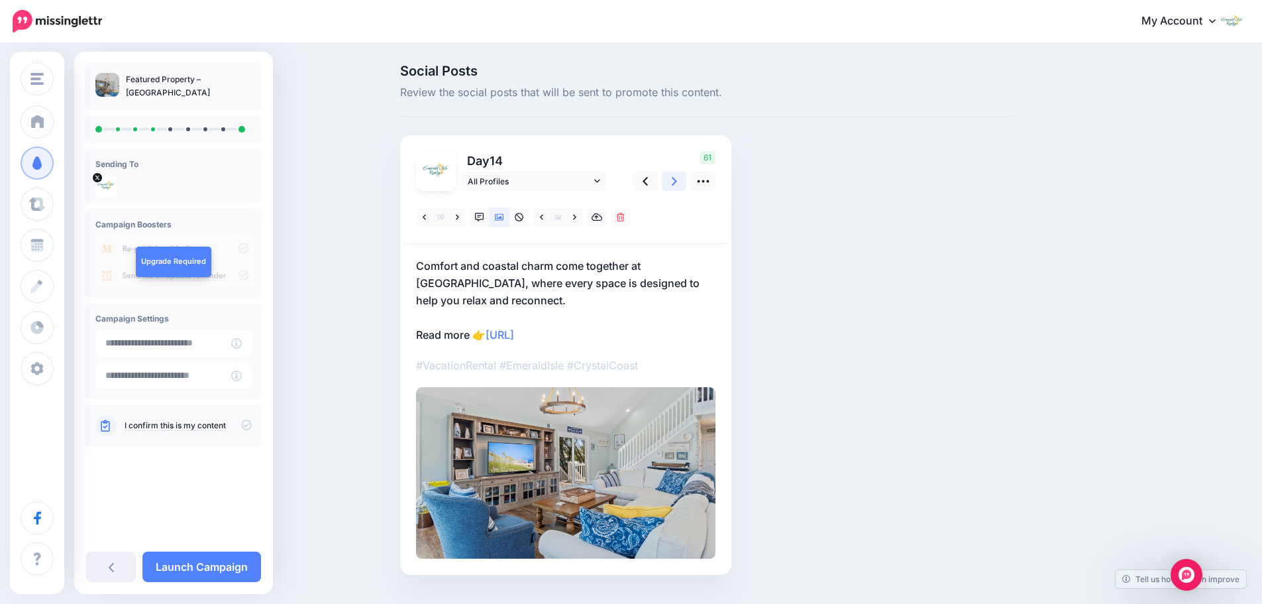
click at [676, 185] on link at bounding box center [674, 181] width 25 height 19
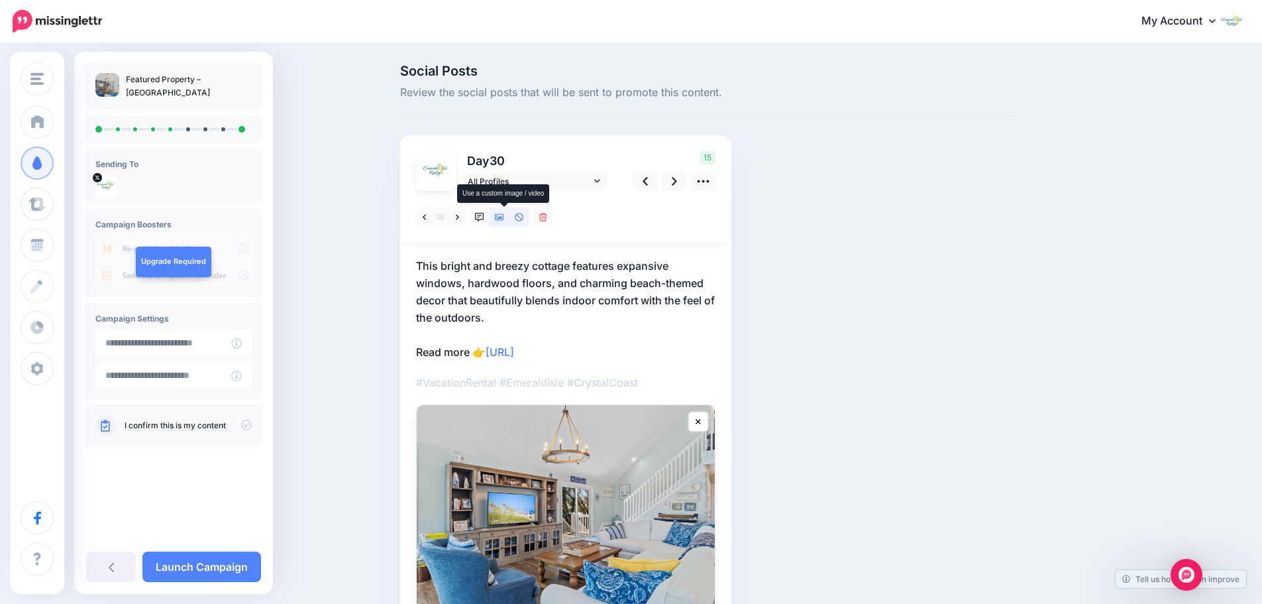
click at [504, 218] on icon at bounding box center [499, 217] width 9 height 7
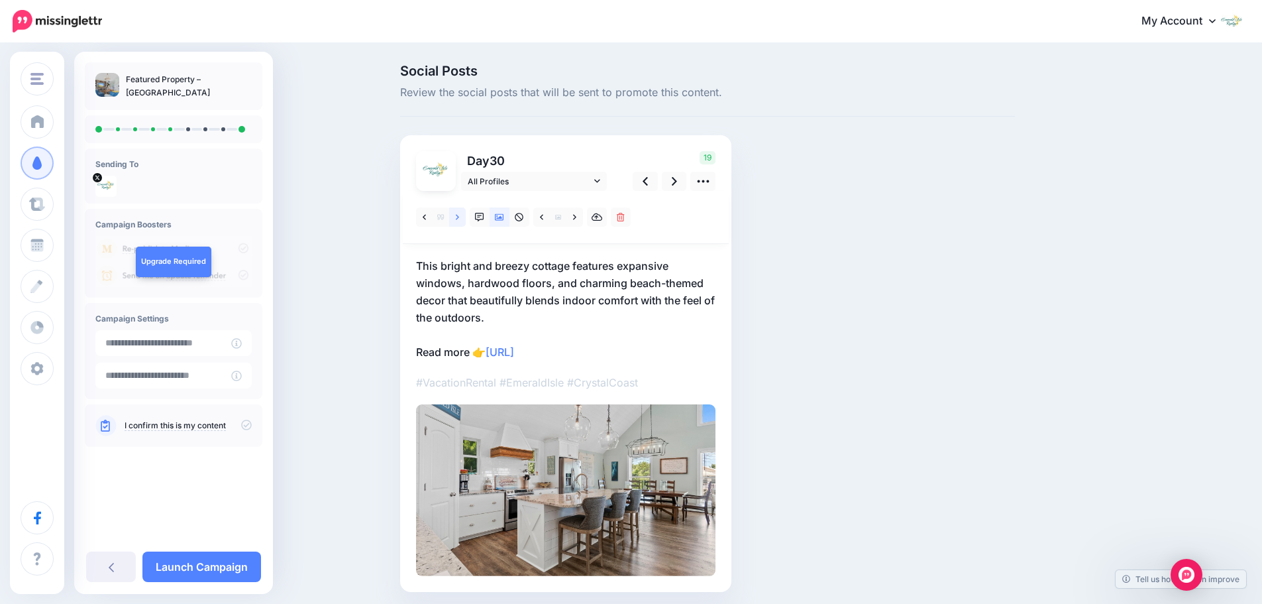
click at [466, 218] on link at bounding box center [457, 216] width 17 height 19
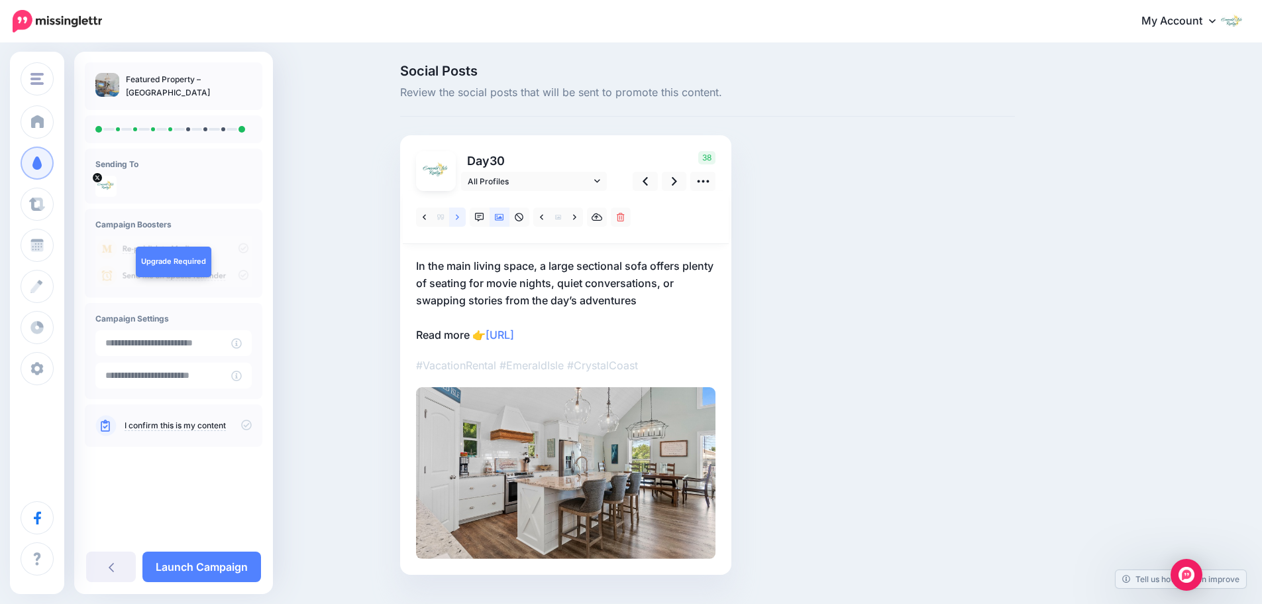
click at [459, 219] on icon at bounding box center [457, 217] width 3 height 9
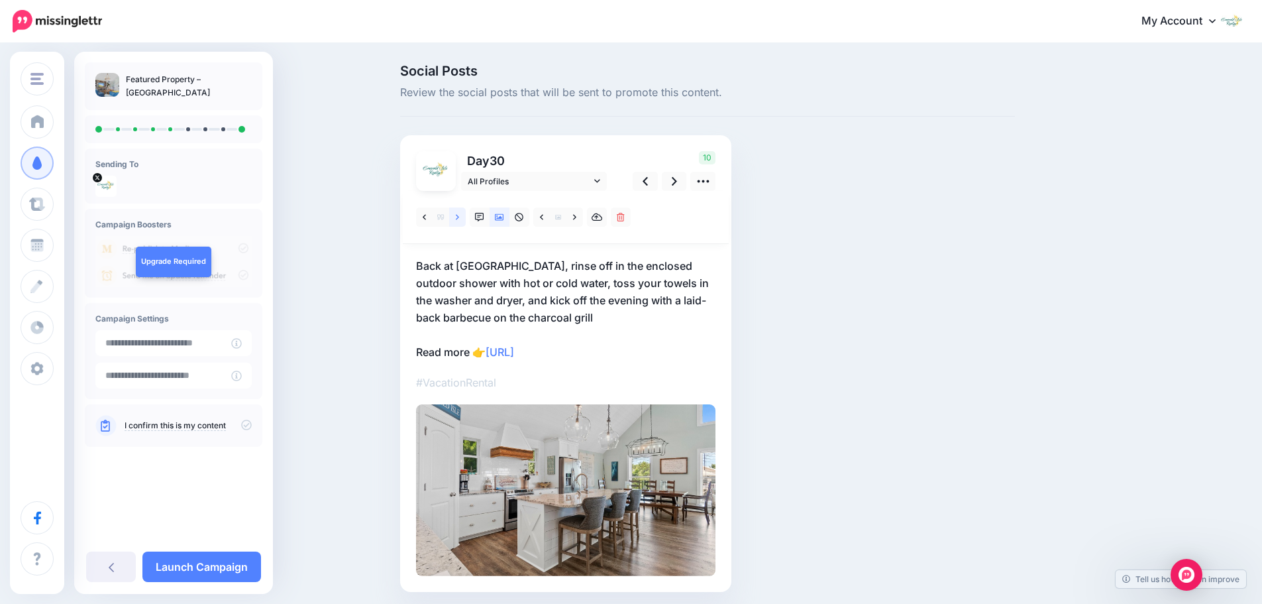
click at [459, 219] on icon at bounding box center [457, 217] width 3 height 9
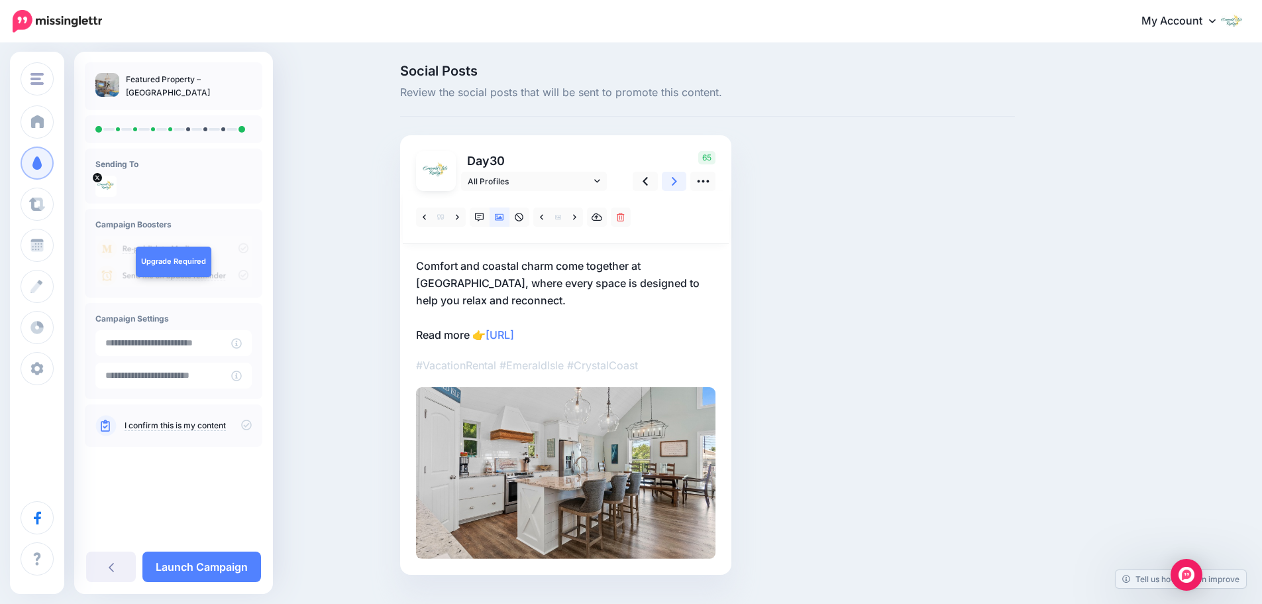
click at [673, 184] on link at bounding box center [674, 181] width 25 height 19
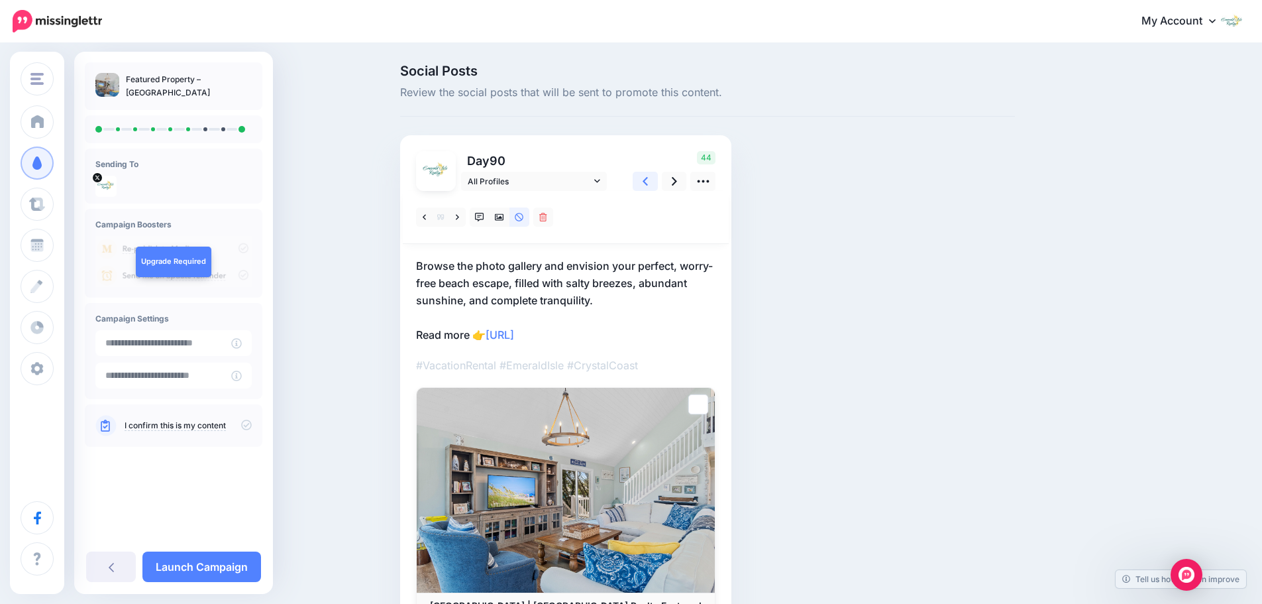
click at [647, 181] on link at bounding box center [645, 181] width 25 height 19
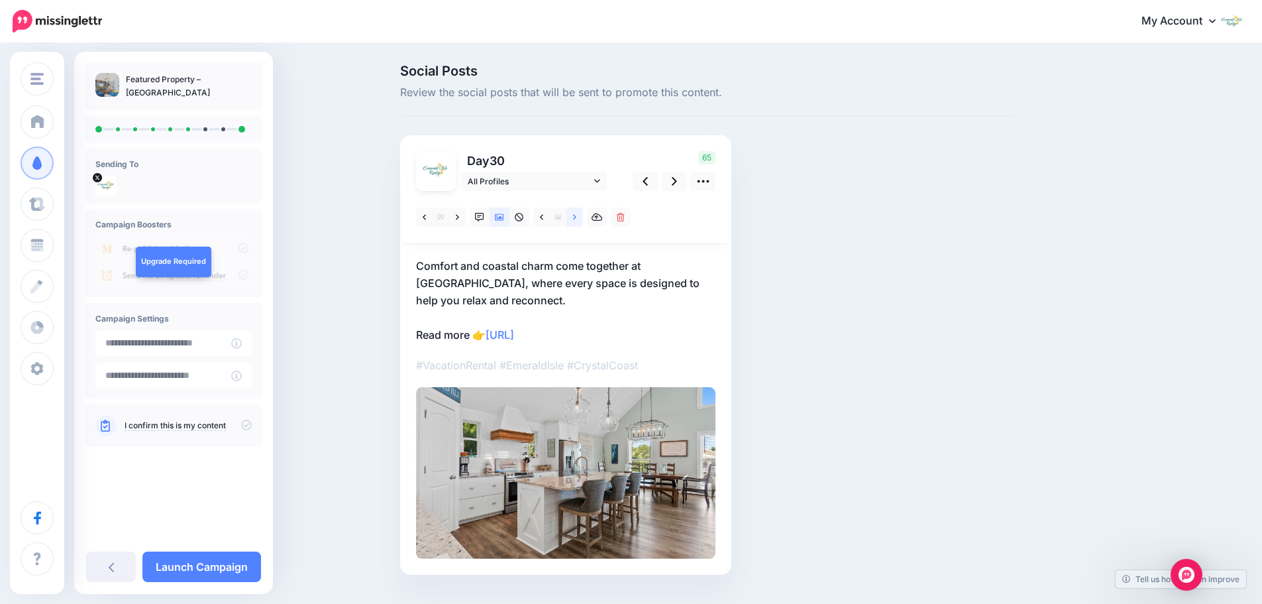
click at [577, 219] on icon at bounding box center [574, 216] width 3 height 5
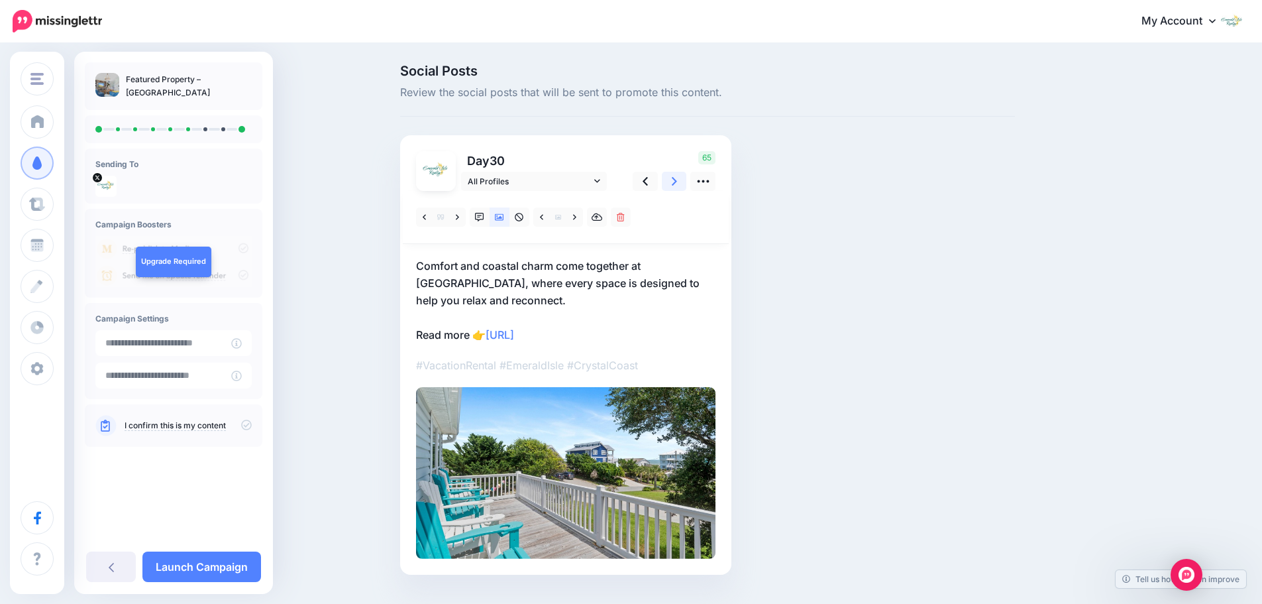
click at [676, 186] on link at bounding box center [674, 181] width 25 height 19
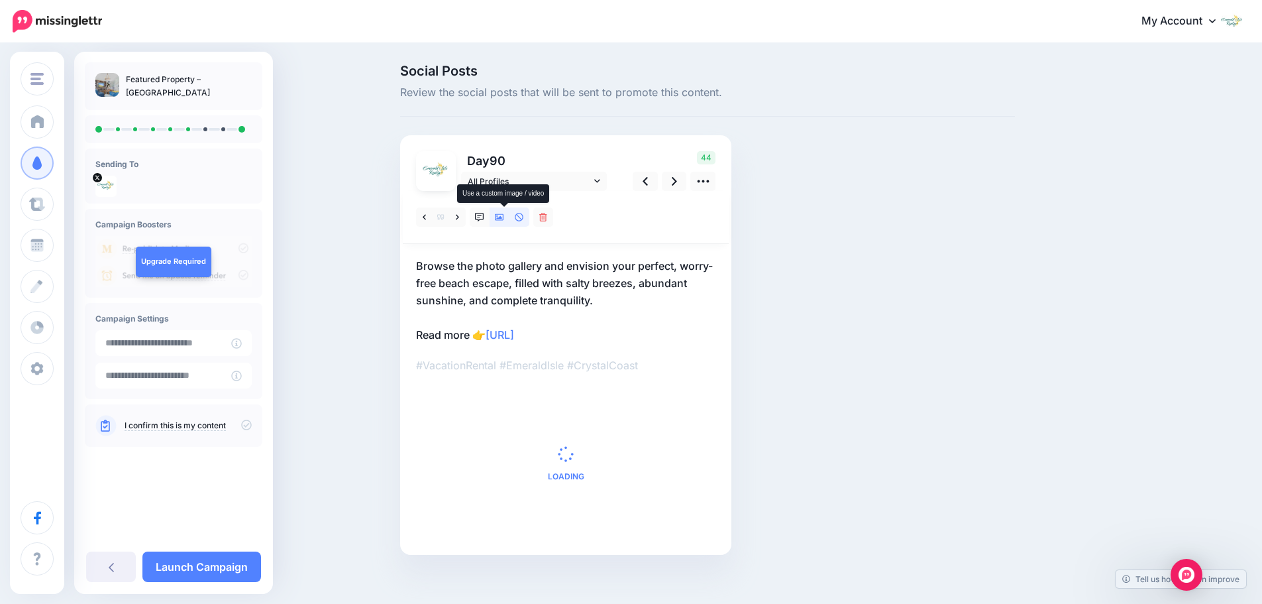
click at [504, 215] on icon at bounding box center [499, 217] width 9 height 9
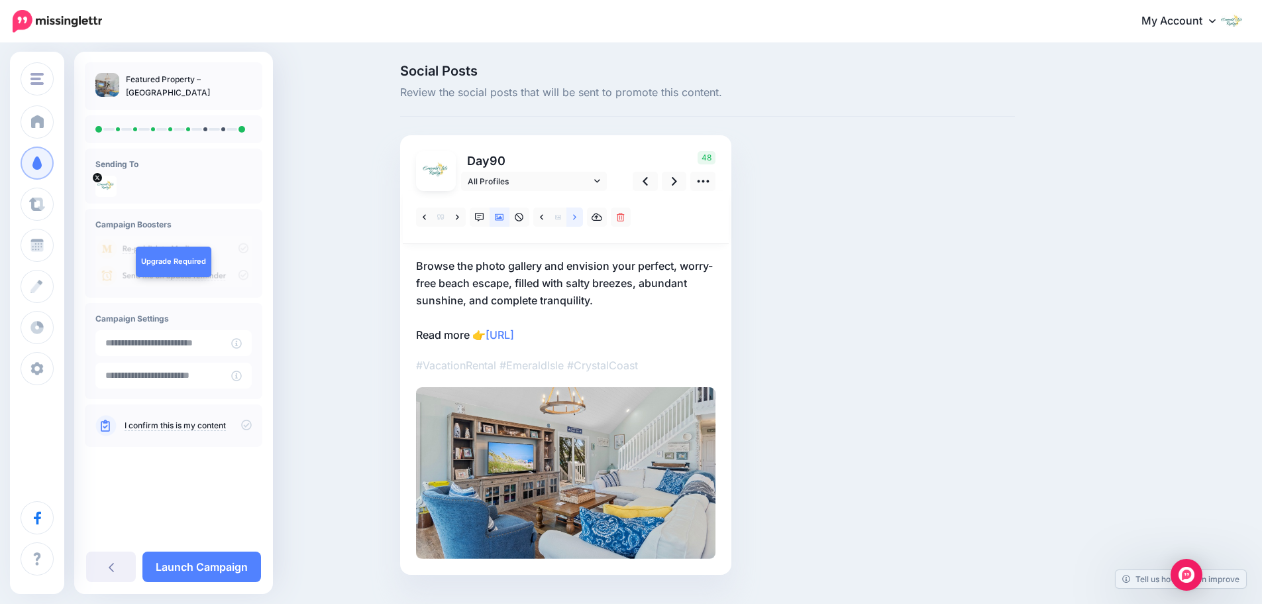
click at [576, 222] on link at bounding box center [575, 216] width 17 height 19
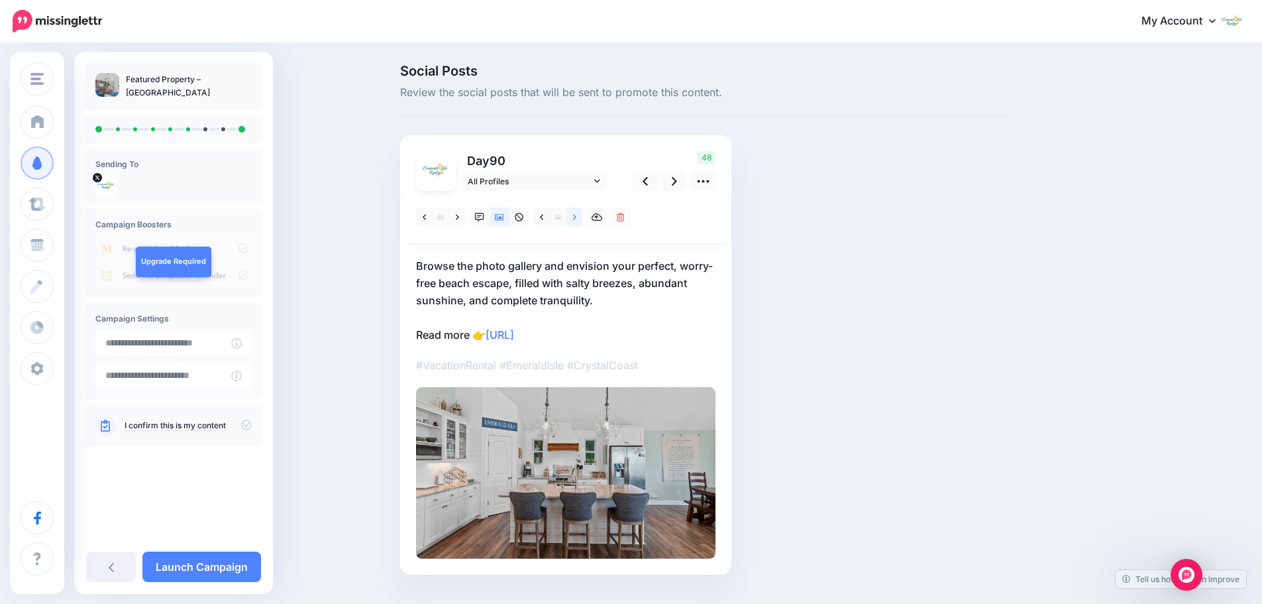
click at [576, 222] on link at bounding box center [575, 216] width 17 height 19
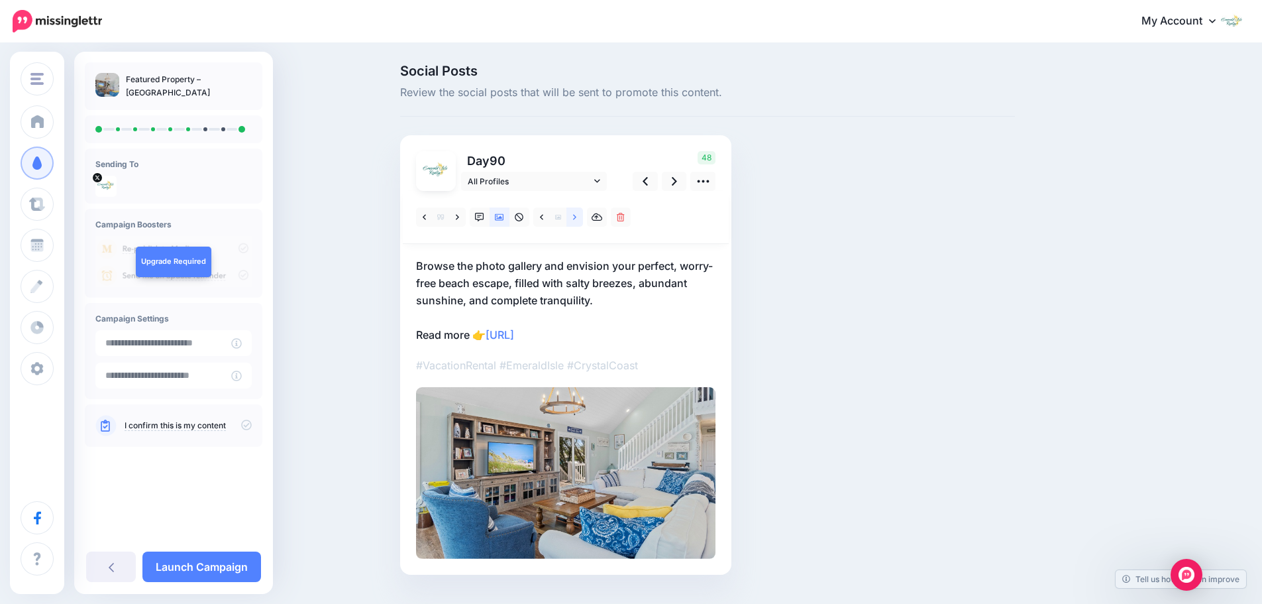
click at [576, 222] on link at bounding box center [575, 216] width 17 height 19
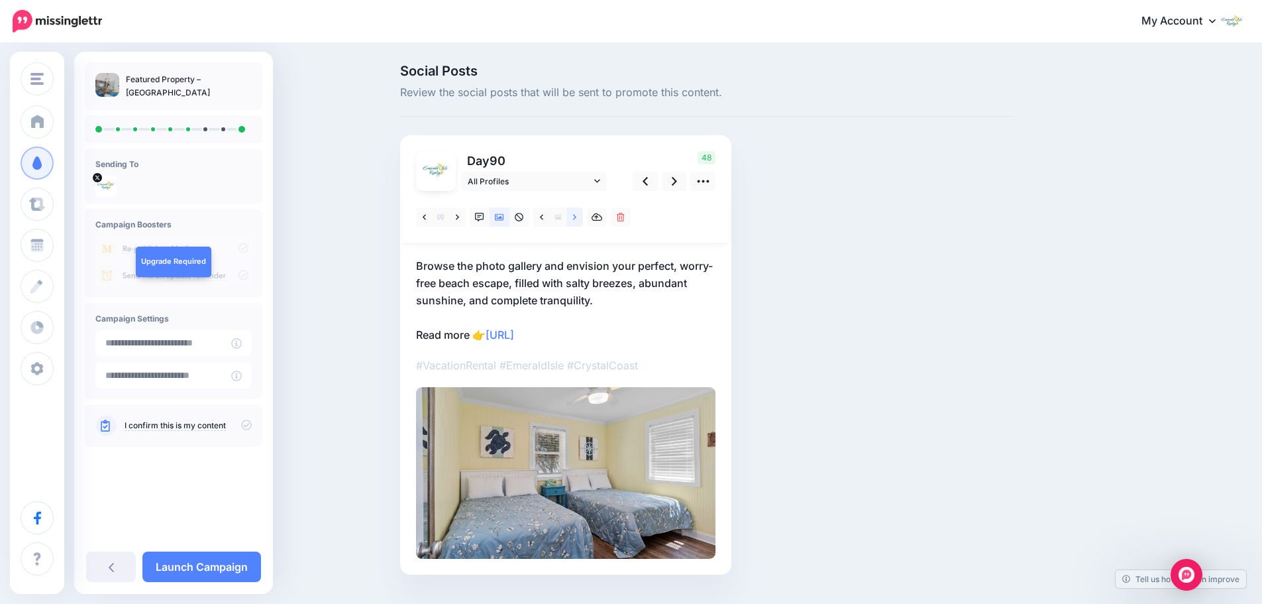
click at [576, 222] on link at bounding box center [575, 216] width 17 height 19
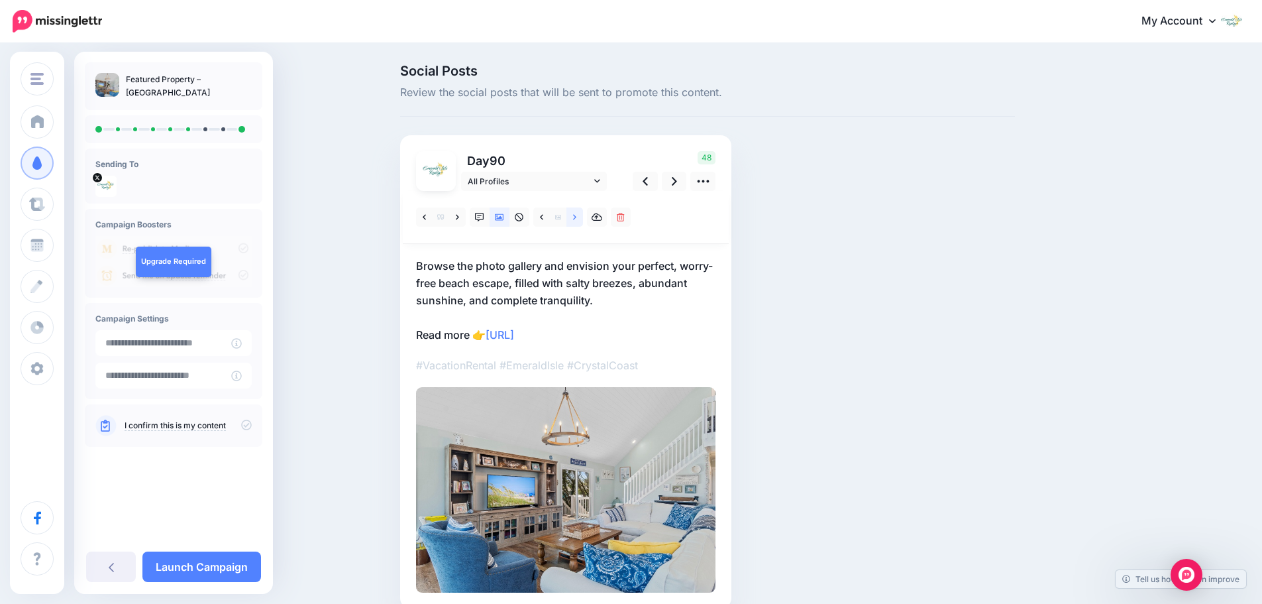
click at [576, 221] on link at bounding box center [575, 216] width 17 height 19
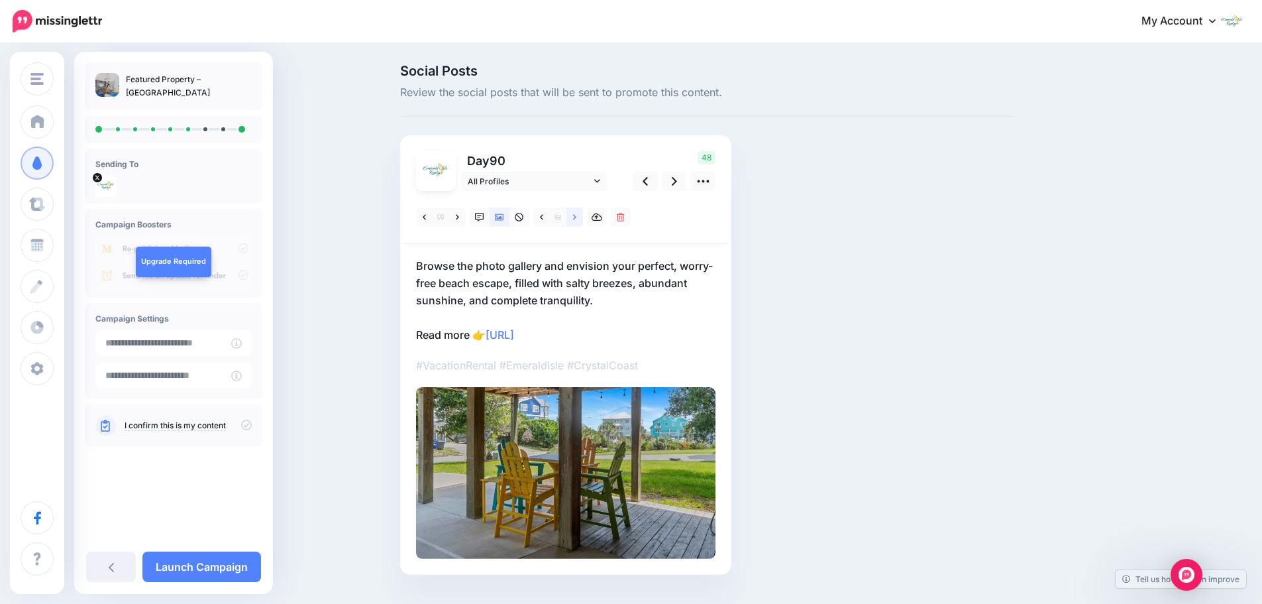
click at [576, 221] on link at bounding box center [575, 216] width 17 height 19
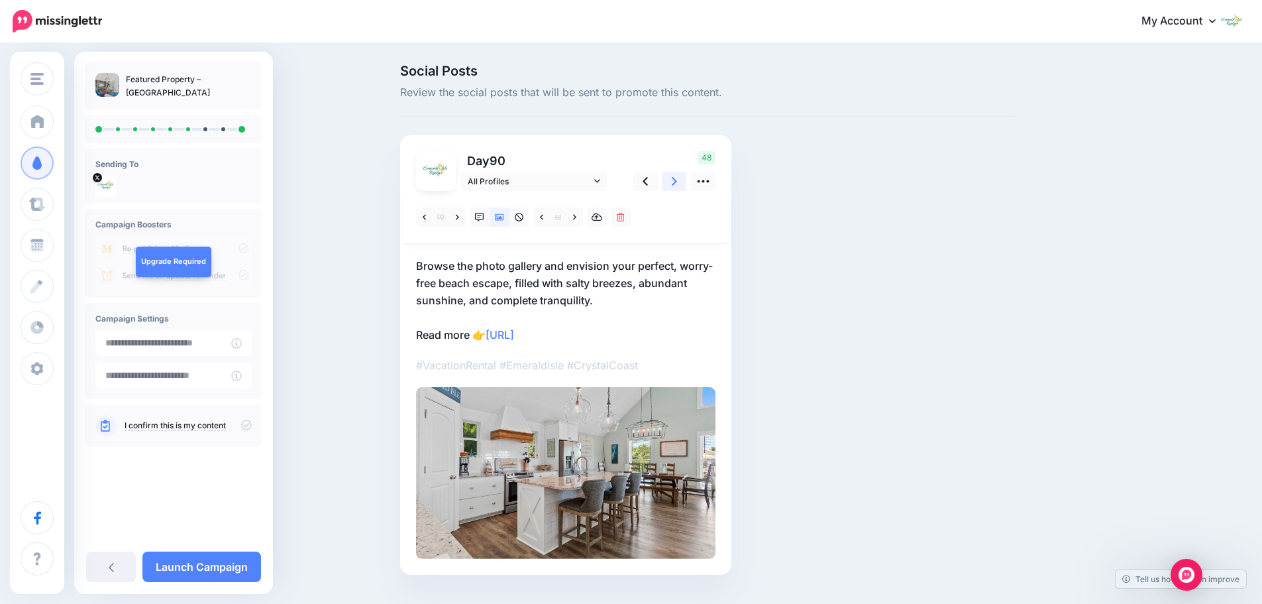
click at [676, 182] on link at bounding box center [674, 181] width 25 height 19
click at [549, 219] on link at bounding box center [541, 216] width 17 height 19
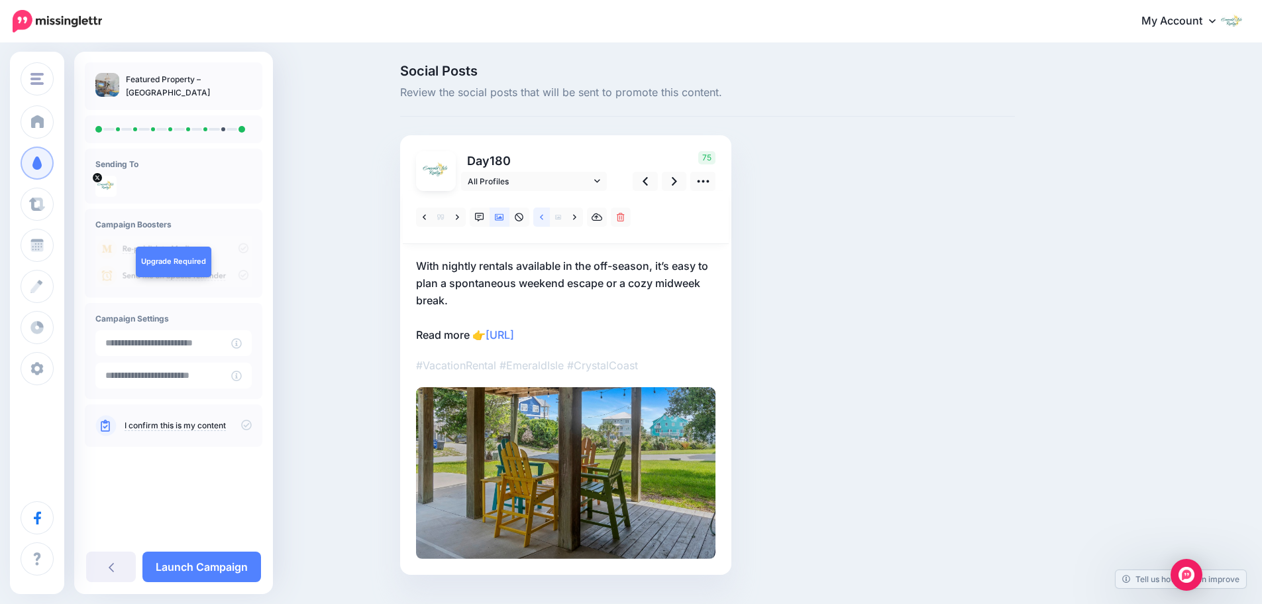
click at [549, 219] on link at bounding box center [541, 216] width 17 height 19
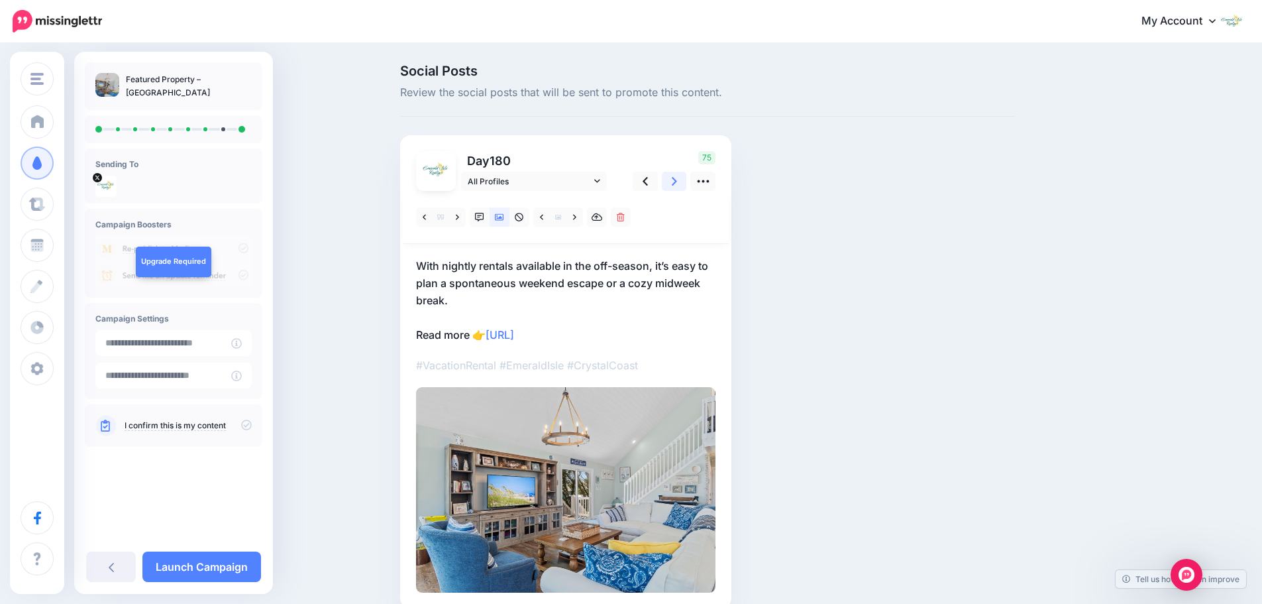
click at [674, 182] on link at bounding box center [674, 181] width 25 height 19
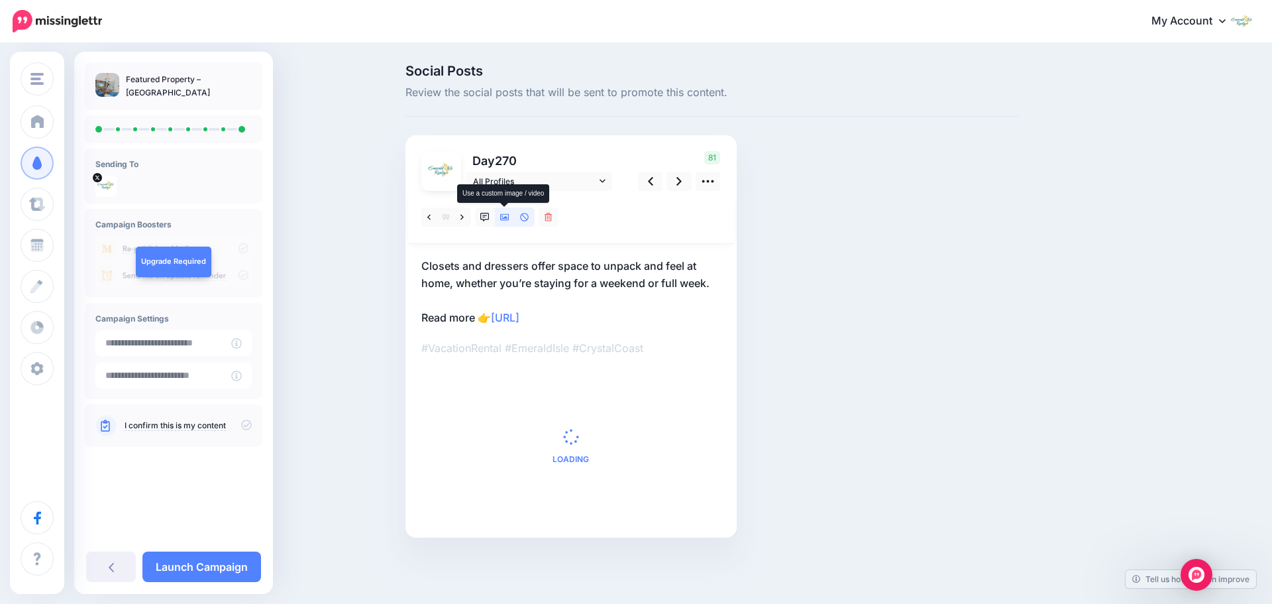
click at [505, 219] on icon at bounding box center [504, 217] width 9 height 9
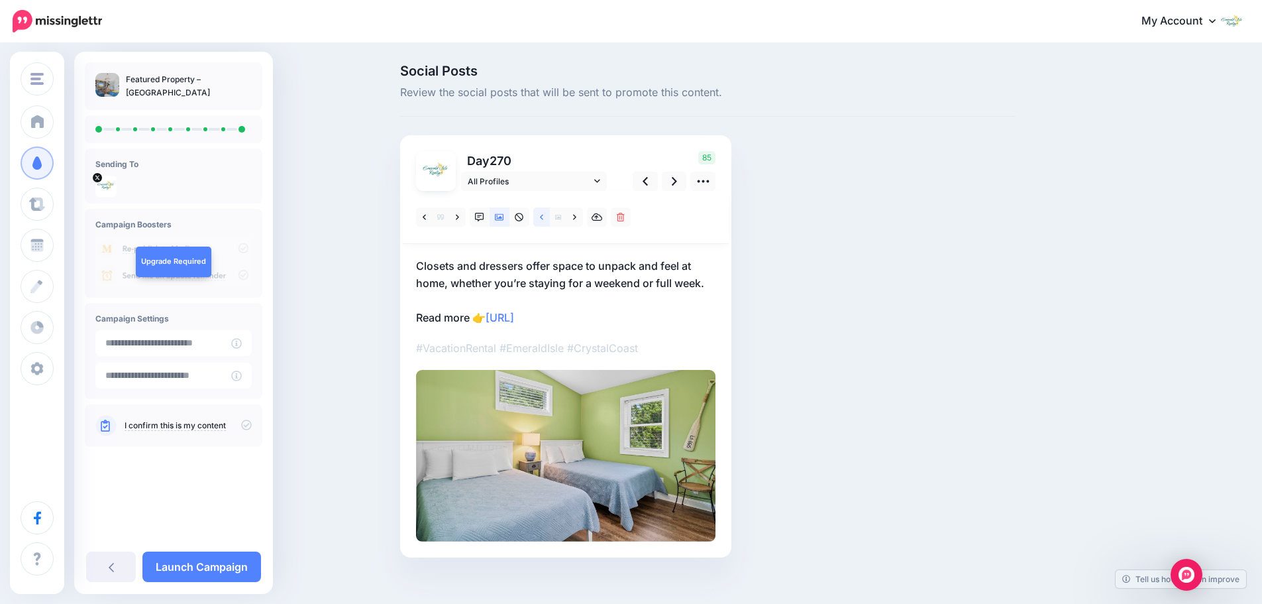
click at [543, 217] on icon at bounding box center [541, 217] width 3 height 9
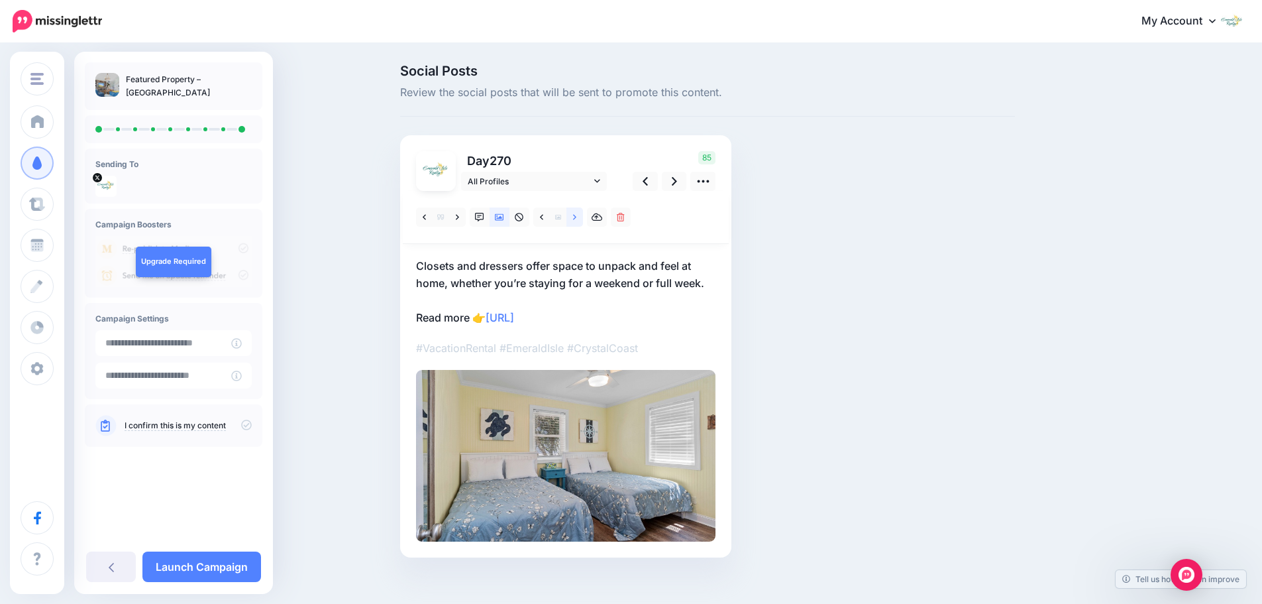
click at [577, 219] on icon at bounding box center [574, 217] width 3 height 9
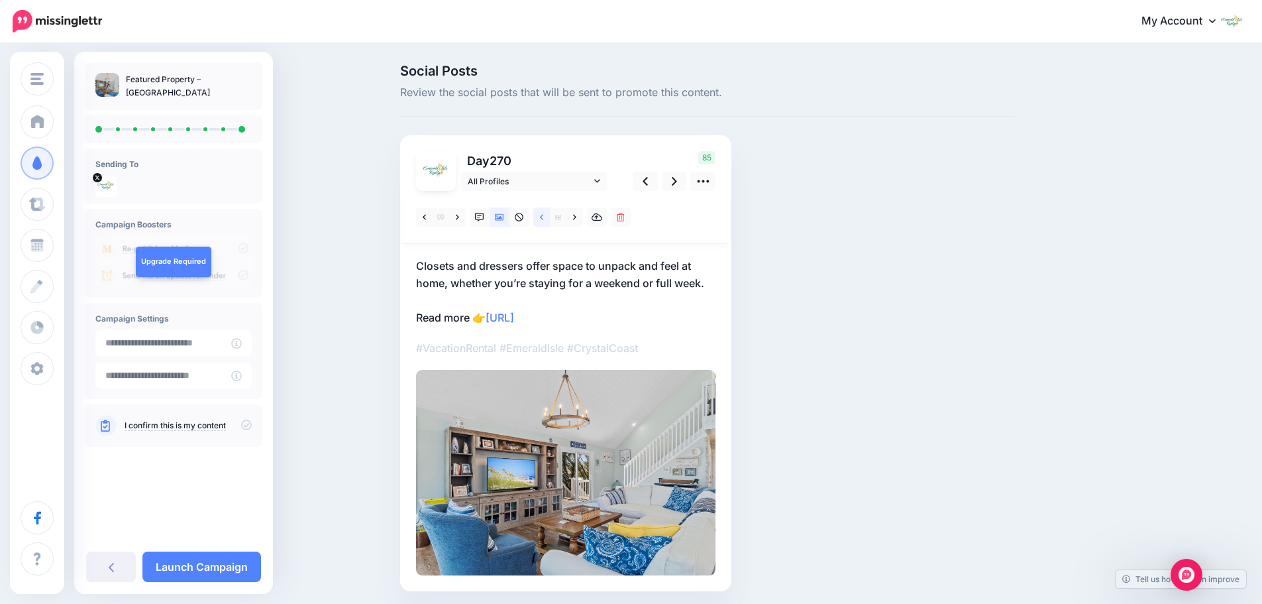
click at [543, 219] on icon at bounding box center [541, 217] width 3 height 9
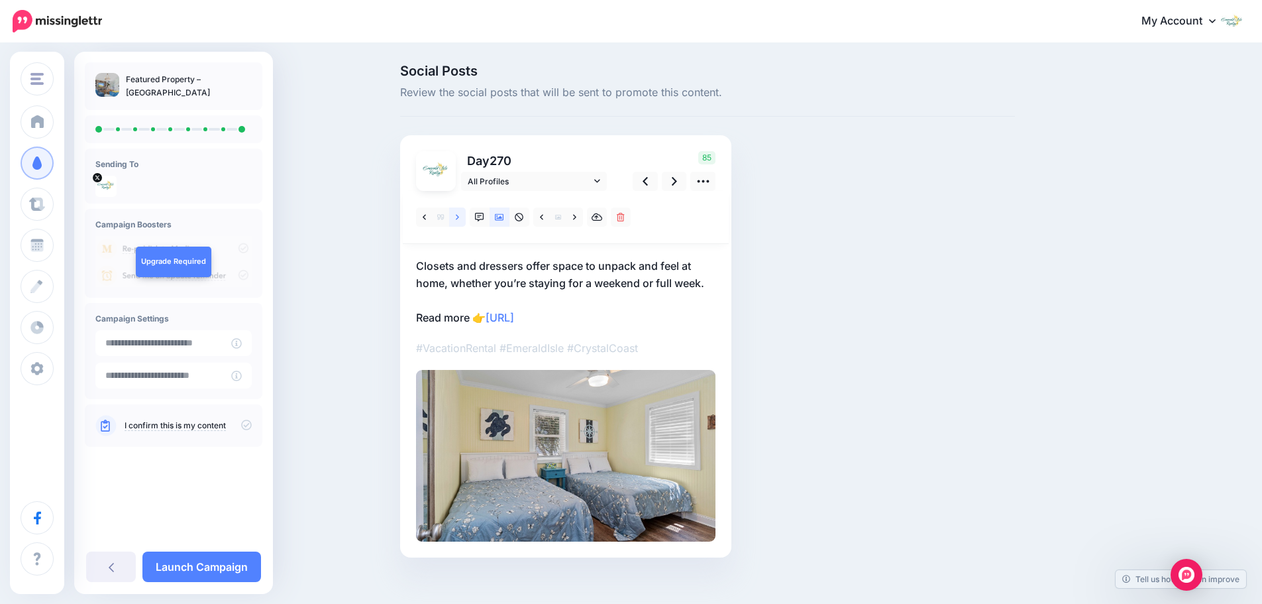
click at [459, 217] on icon at bounding box center [457, 216] width 3 height 5
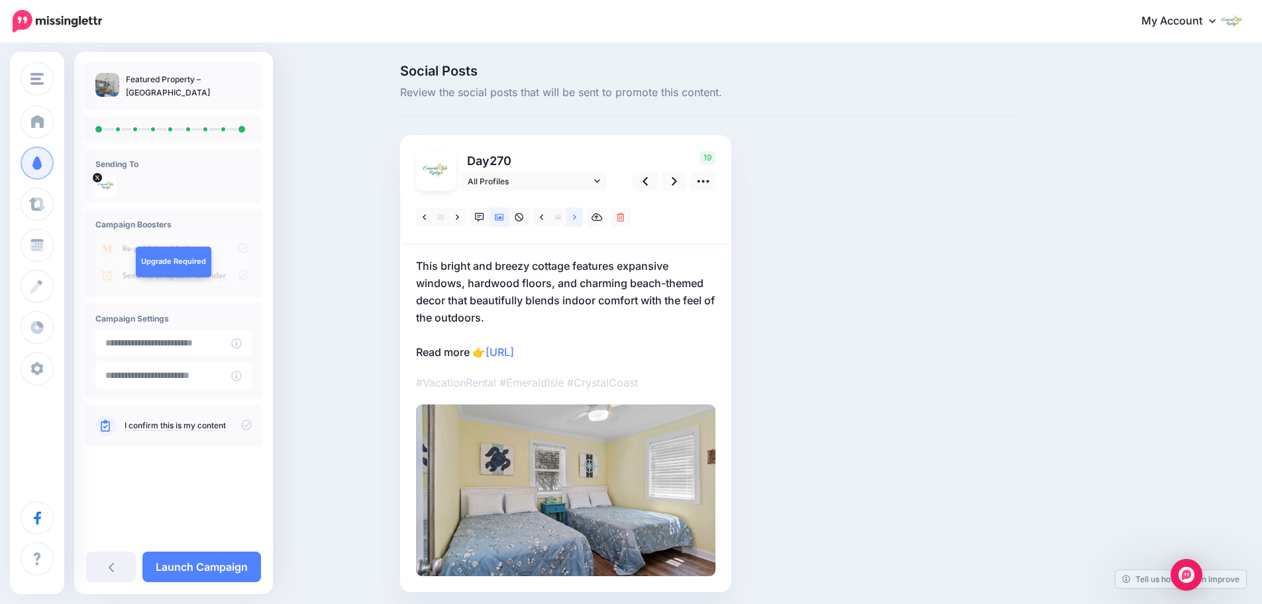
click at [577, 221] on icon at bounding box center [574, 217] width 3 height 9
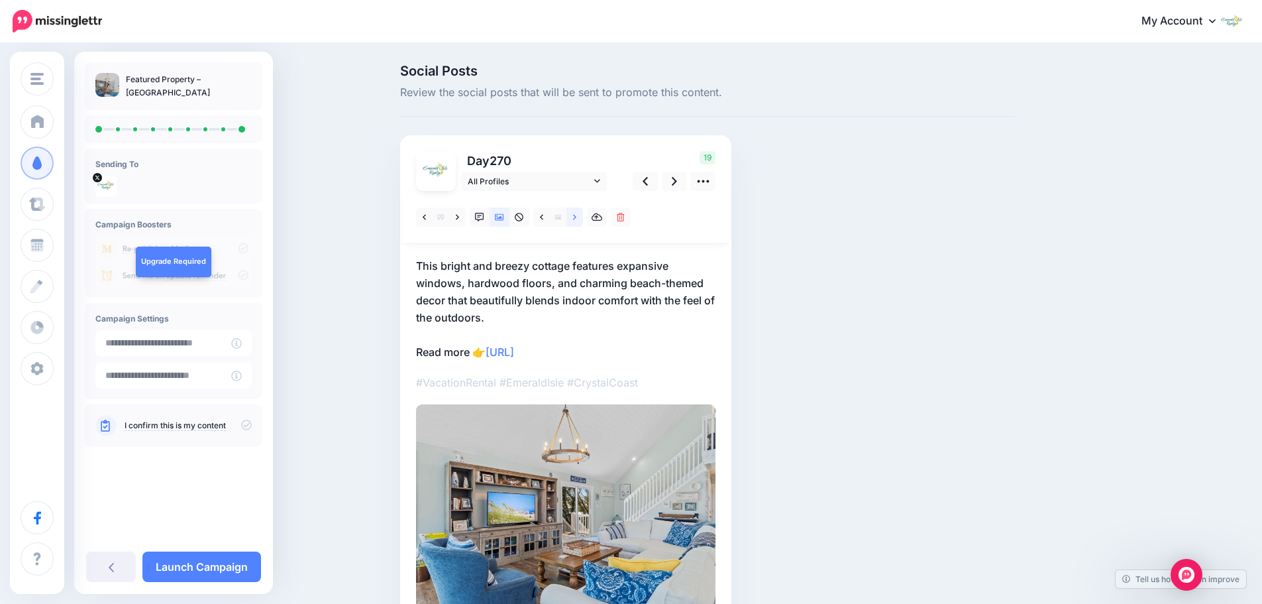
click at [577, 221] on icon at bounding box center [574, 217] width 3 height 9
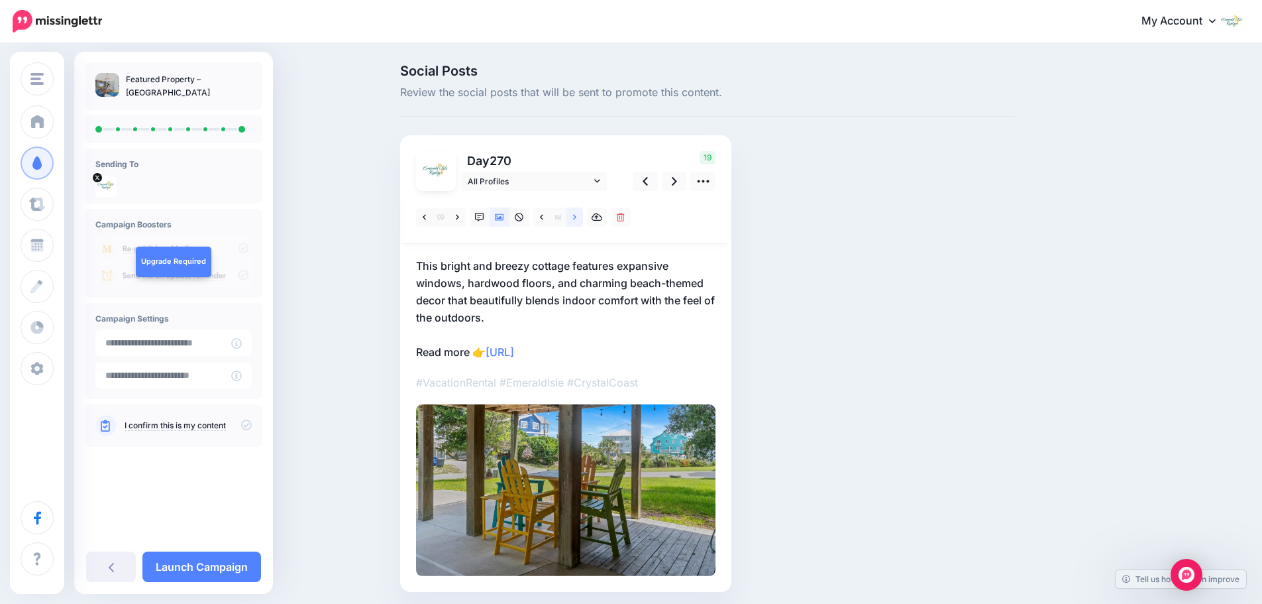
click at [577, 221] on icon at bounding box center [574, 217] width 3 height 9
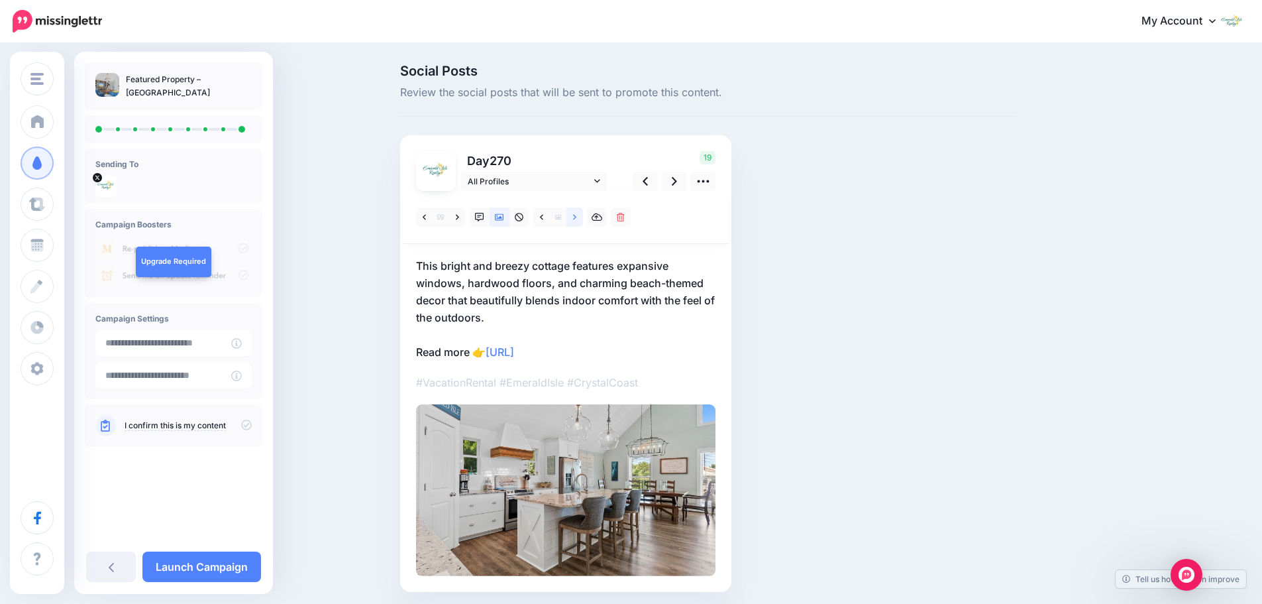
click at [577, 221] on icon at bounding box center [574, 217] width 3 height 9
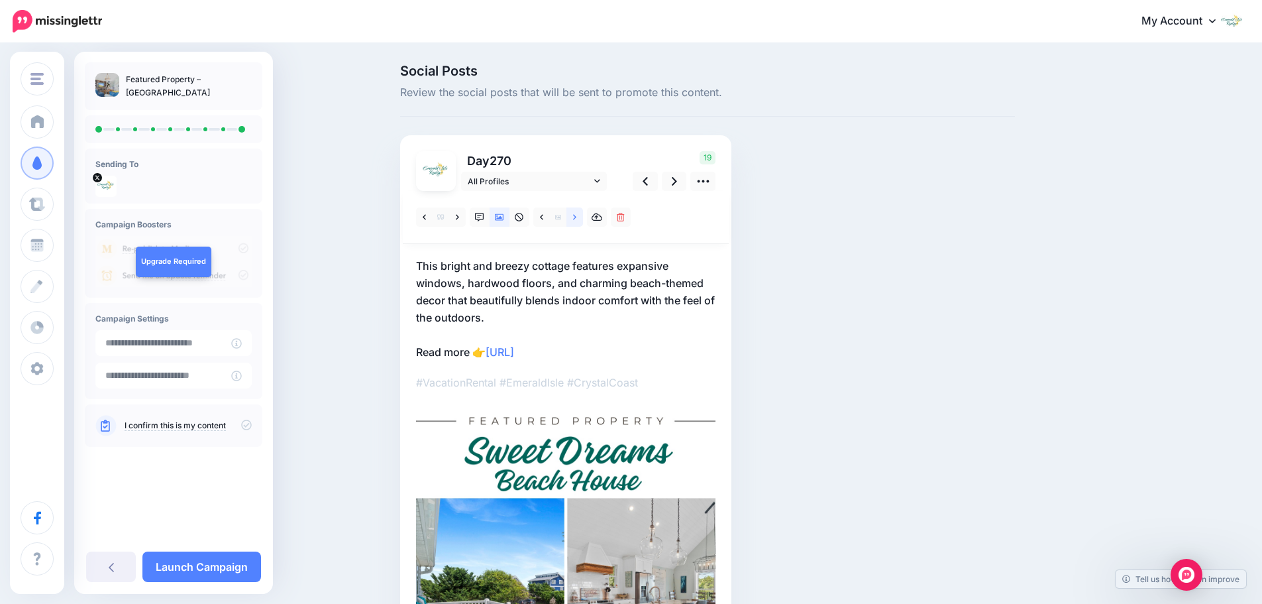
click at [577, 221] on icon at bounding box center [574, 217] width 3 height 9
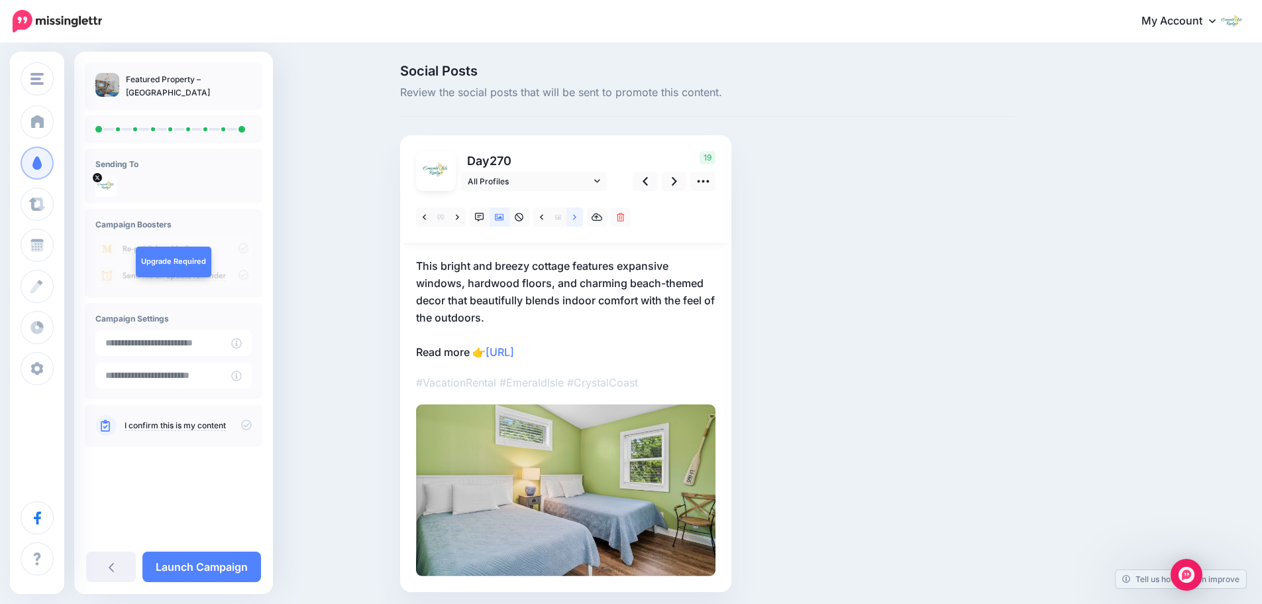
click at [577, 221] on icon at bounding box center [574, 217] width 3 height 9
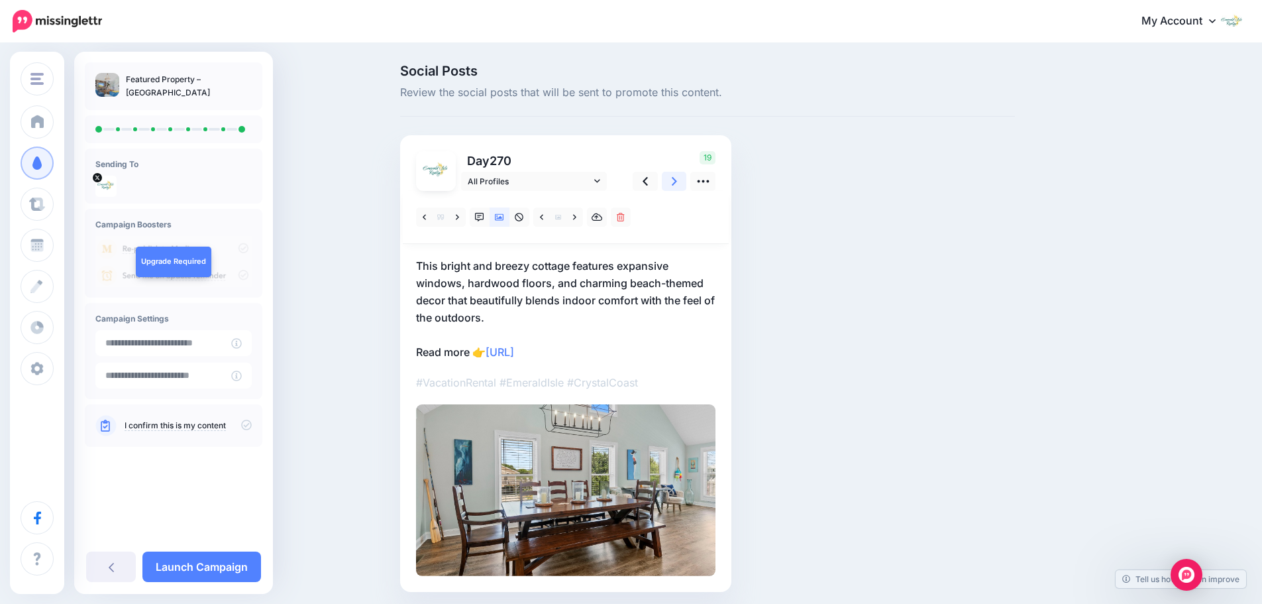
click at [674, 183] on link at bounding box center [674, 181] width 25 height 19
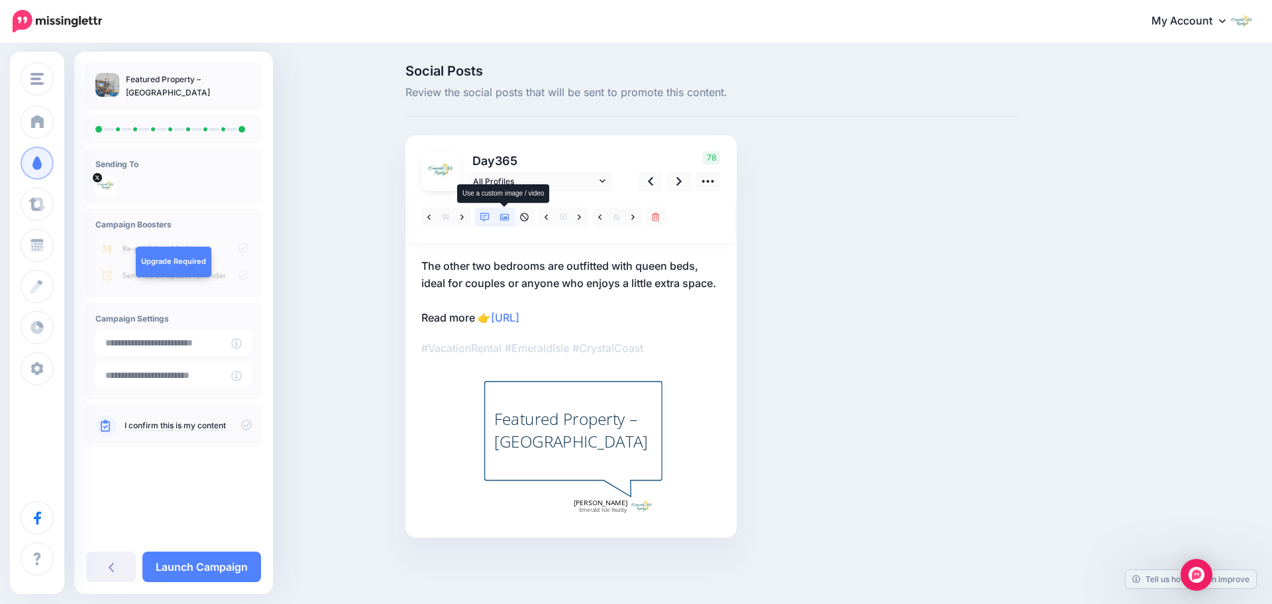
click at [506, 215] on icon at bounding box center [504, 217] width 9 height 9
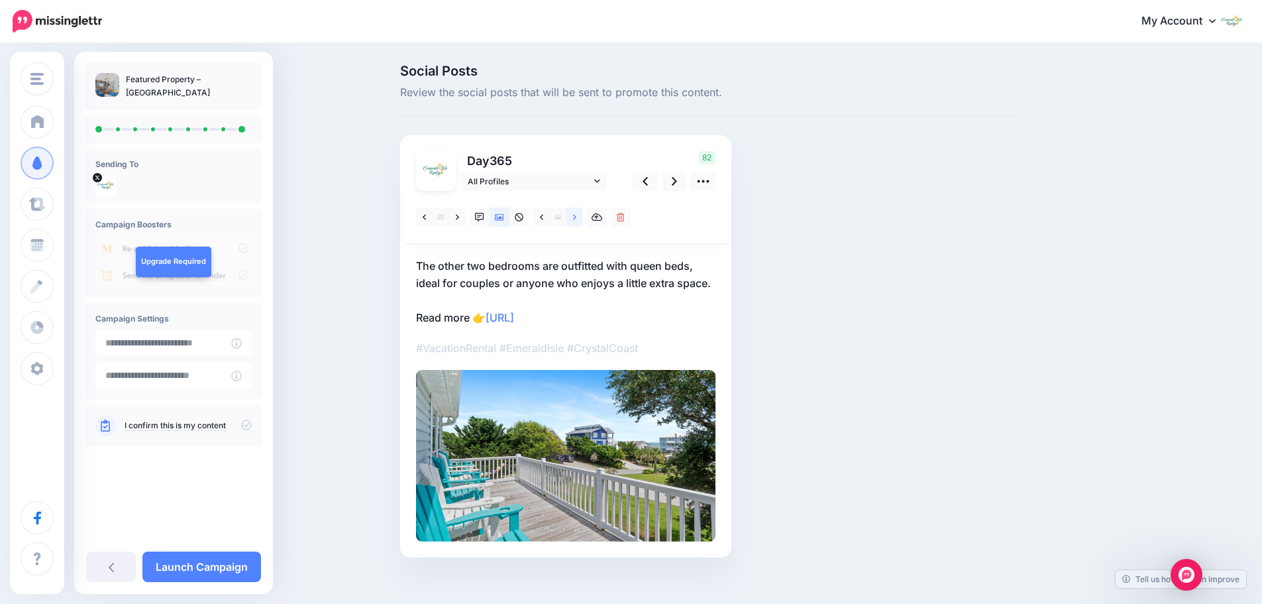
click at [577, 221] on icon at bounding box center [574, 217] width 3 height 9
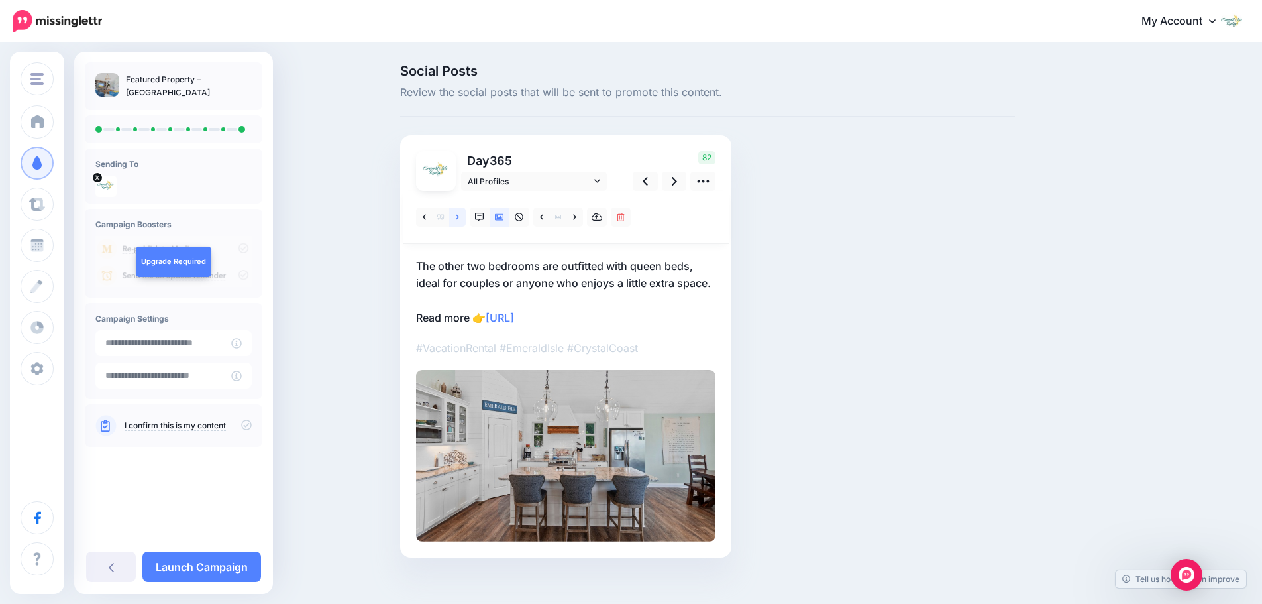
click at [459, 215] on icon at bounding box center [457, 217] width 3 height 9
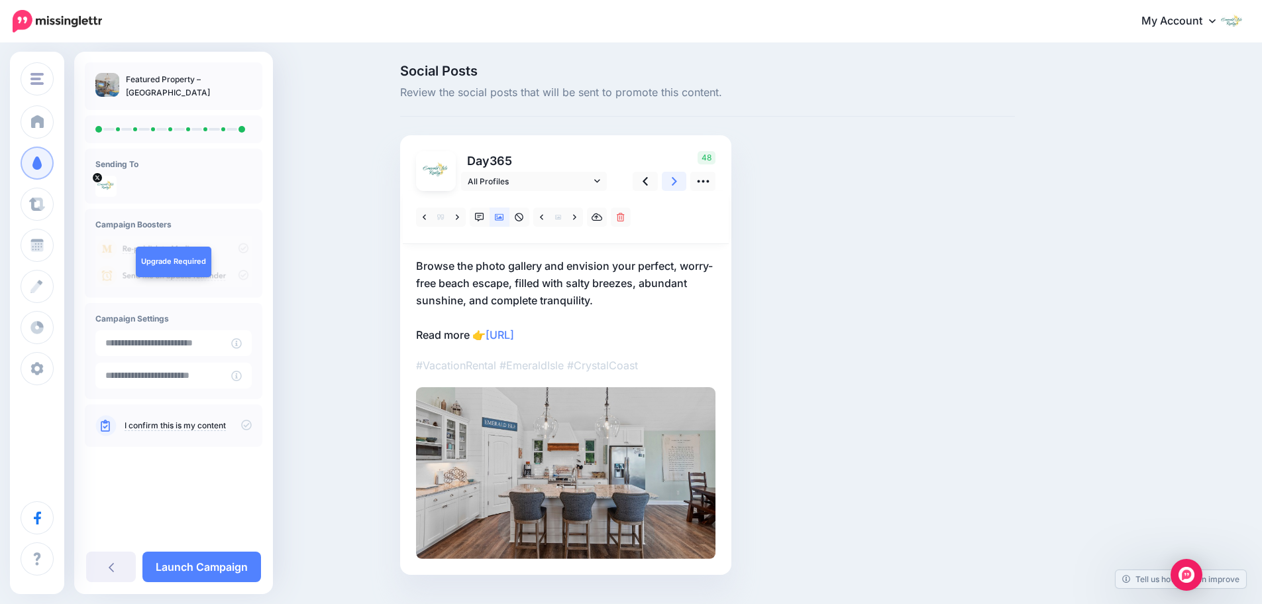
click at [677, 179] on icon at bounding box center [674, 181] width 5 height 14
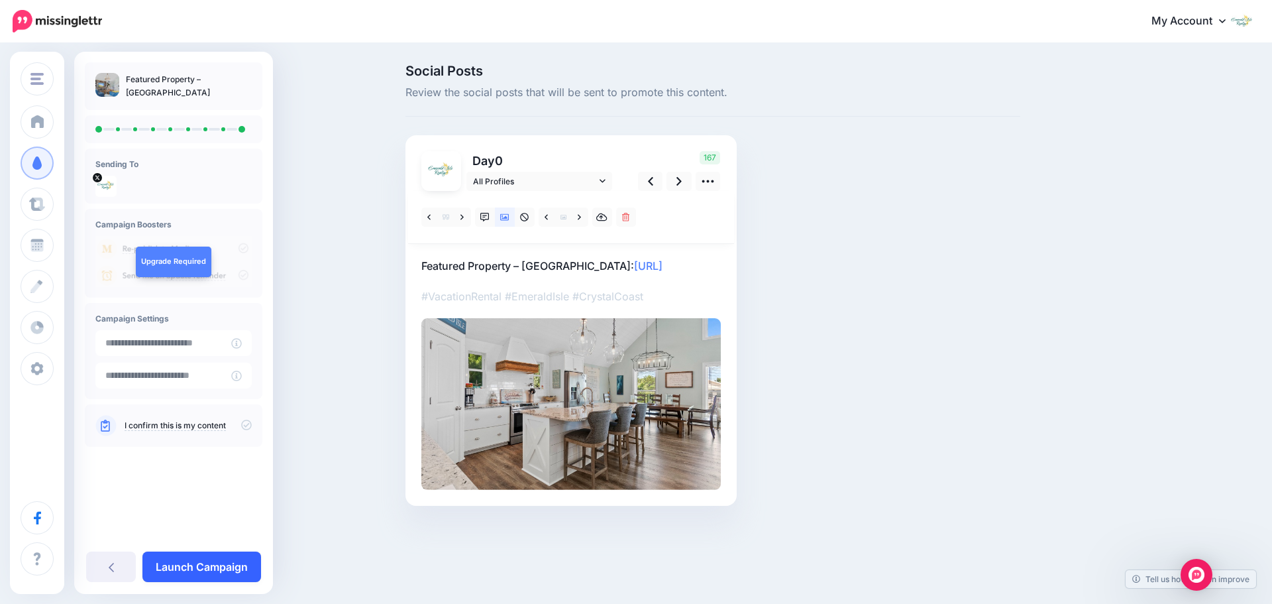
click at [246, 565] on link "Launch Campaign" at bounding box center [201, 566] width 119 height 30
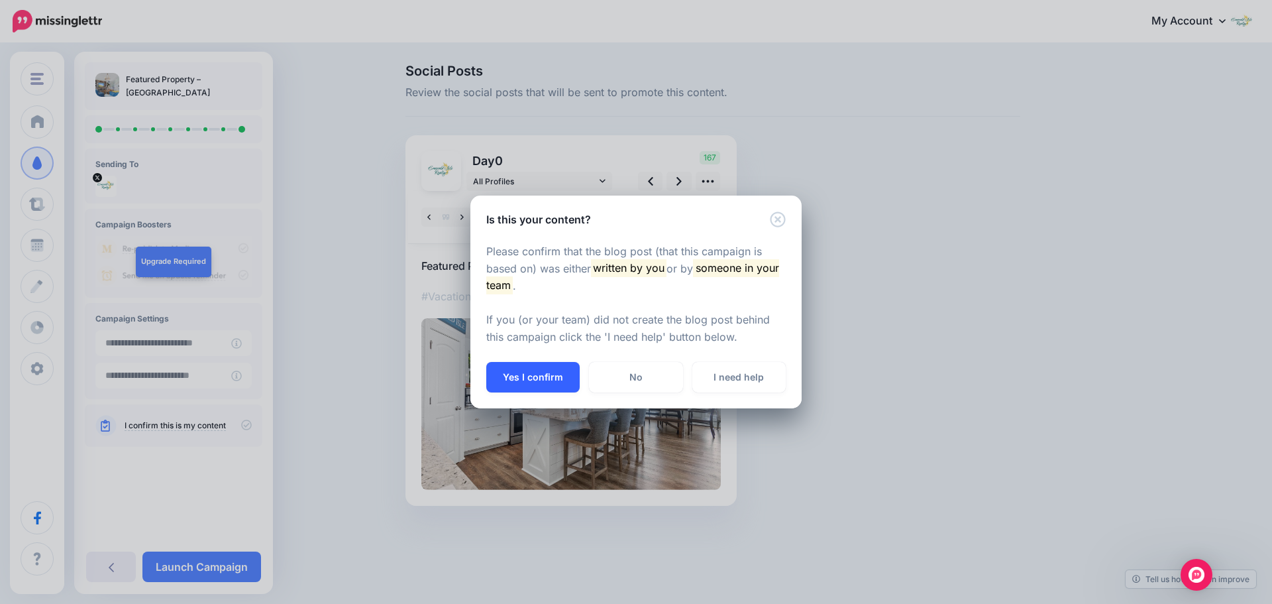
click at [545, 370] on button "Yes I confirm" at bounding box center [532, 377] width 93 height 30
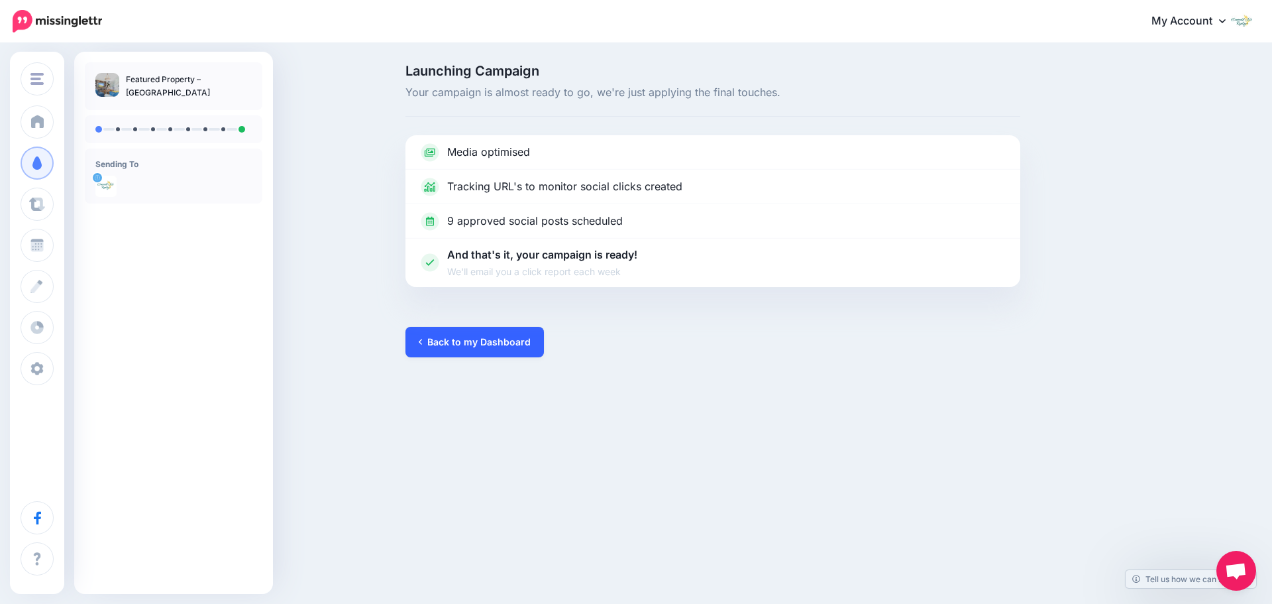
click at [510, 354] on link "Back to my Dashboard" at bounding box center [475, 342] width 138 height 30
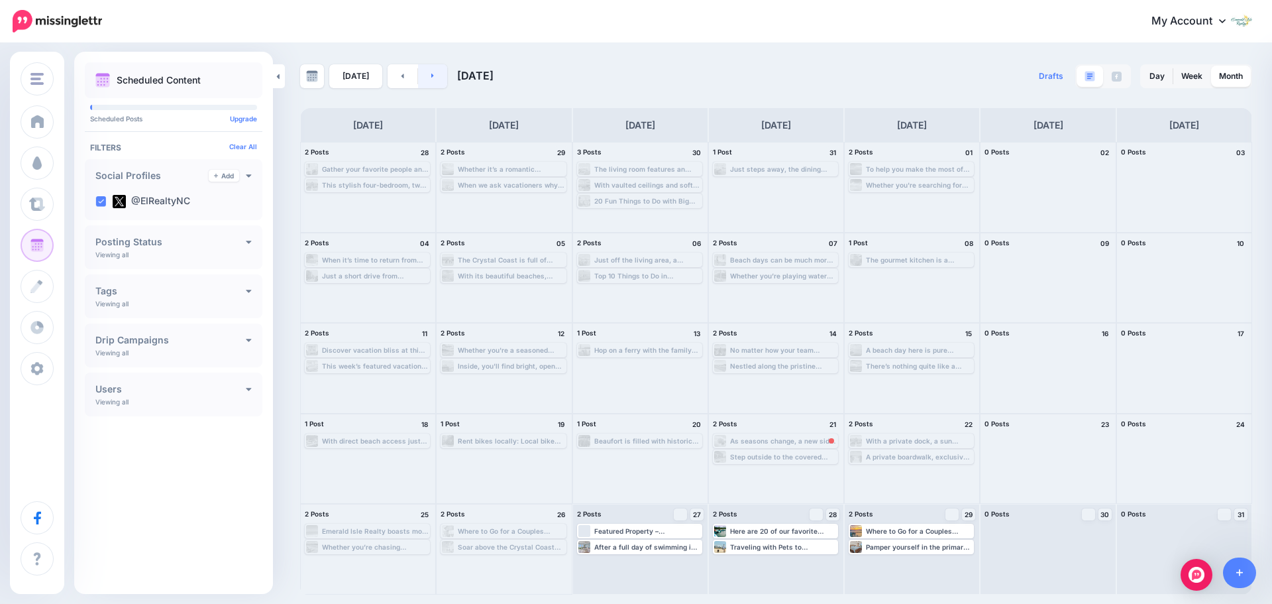
click at [431, 72] on link at bounding box center [433, 76] width 30 height 24
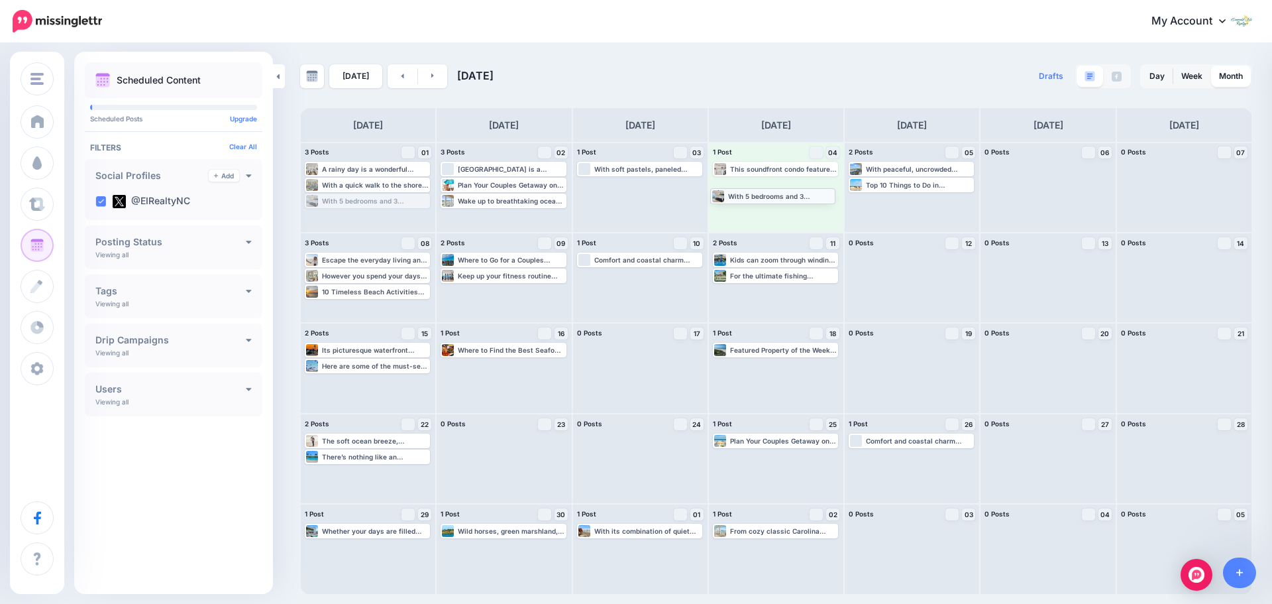
drag, startPoint x: 408, startPoint y: 202, endPoint x: 813, endPoint y: 197, distance: 405.6
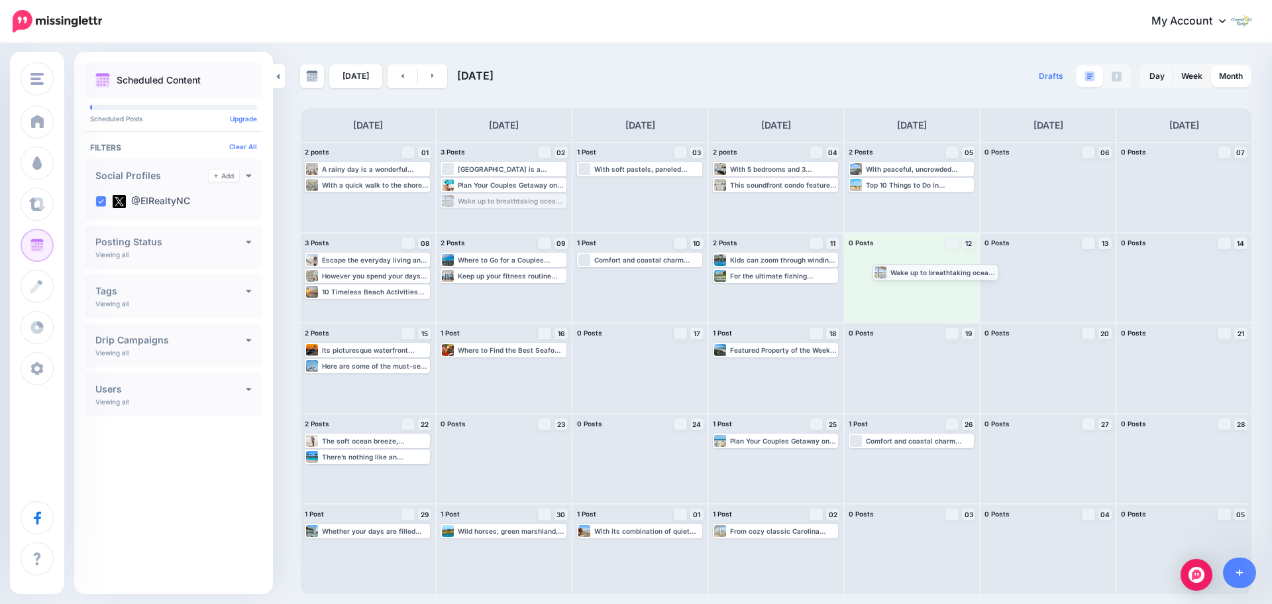
drag, startPoint x: 476, startPoint y: 206, endPoint x: 909, endPoint y: 277, distance: 437.8
